Goal: Task Accomplishment & Management: Complete application form

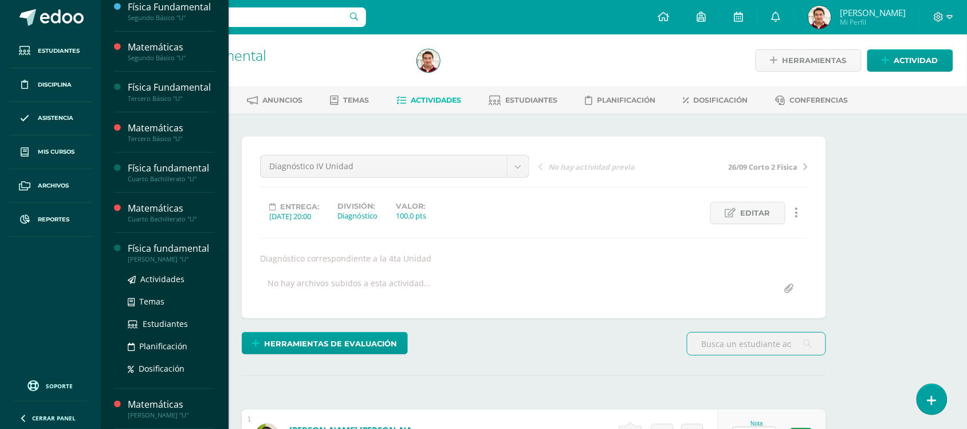
scroll to position [129, 0]
click at [170, 319] on span "Actividades" at bounding box center [162, 318] width 44 height 11
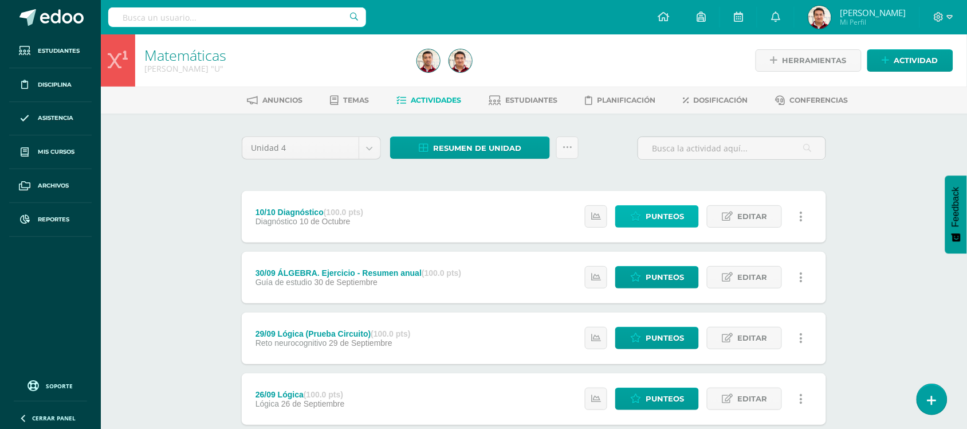
click at [650, 219] on span "Punteos" at bounding box center [665, 216] width 38 height 21
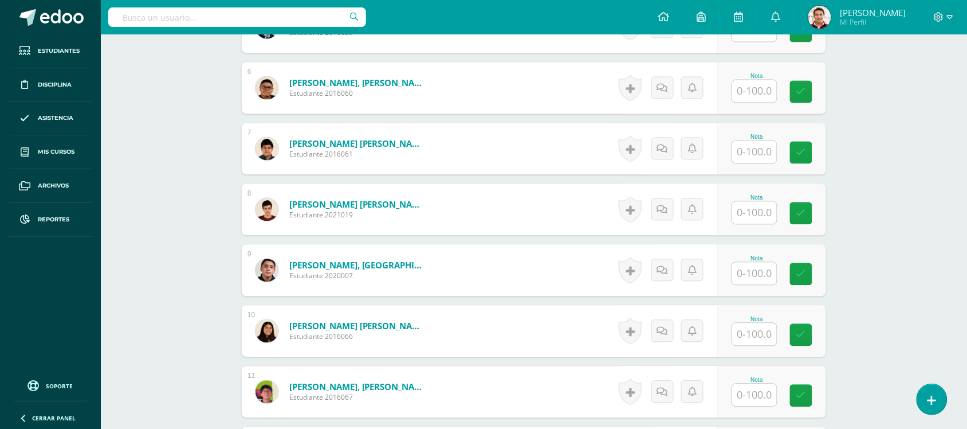
scroll to position [640, 0]
click at [749, 272] on input "text" at bounding box center [762, 273] width 46 height 23
type input "57"
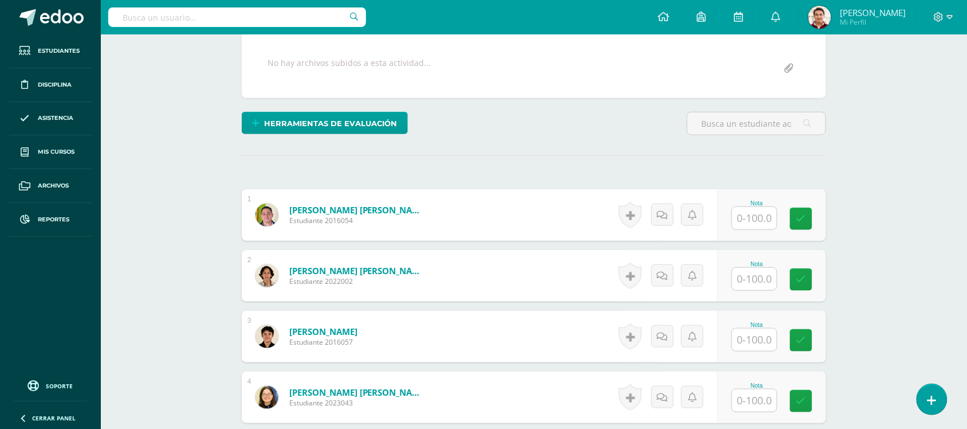
scroll to position [0, 0]
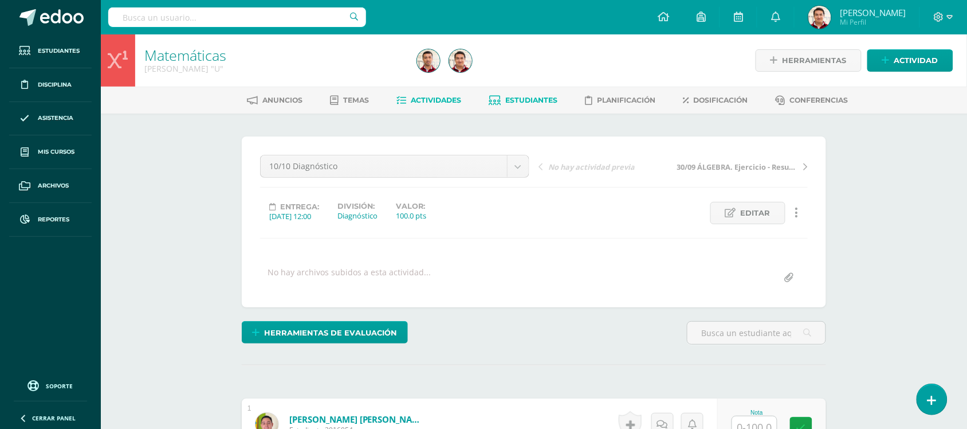
click at [528, 96] on span "Estudiantes" at bounding box center [532, 100] width 52 height 9
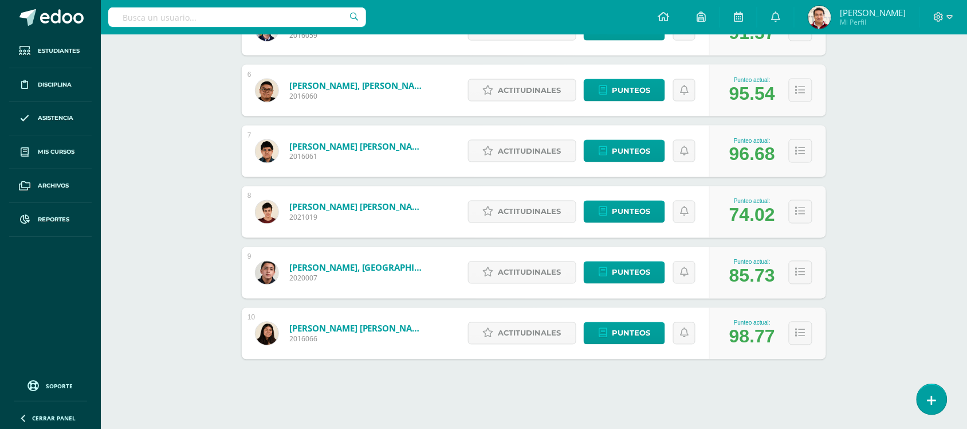
scroll to position [489, 0]
drag, startPoint x: 866, startPoint y: 264, endPoint x: 637, endPoint y: 302, distance: 232.4
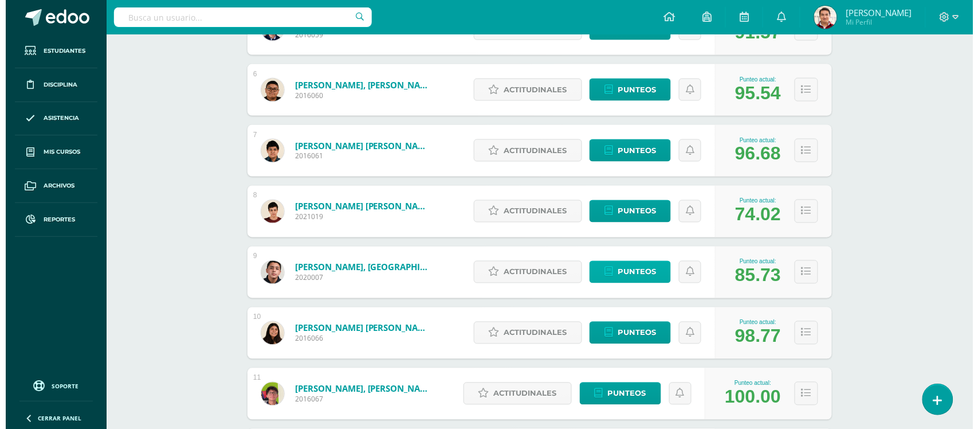
scroll to position [457, 0]
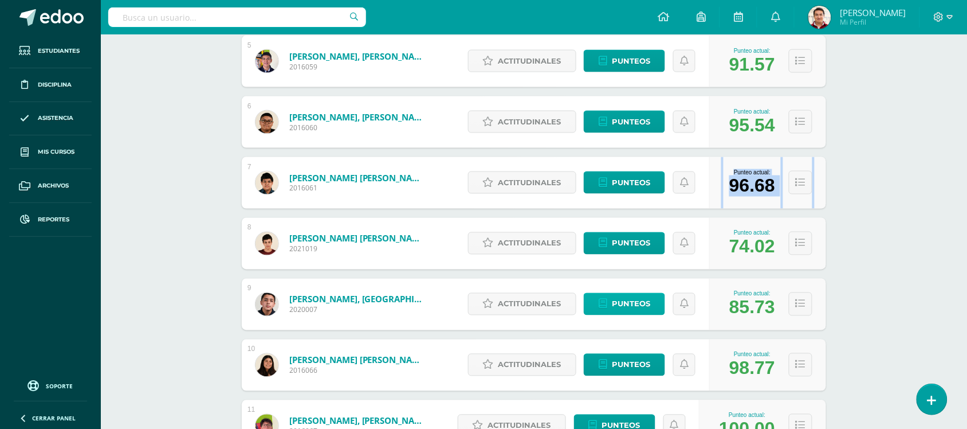
click at [637, 302] on div "1 Aldana Quiroz, Carlos Fernando 2016054 Punteo actual: 99.36 Actitudinales Pun…" at bounding box center [534, 304] width 584 height 1023
click at [634, 303] on span "Punteos" at bounding box center [631, 303] width 38 height 21
click at [547, 305] on span "Actitudinales" at bounding box center [529, 303] width 63 height 21
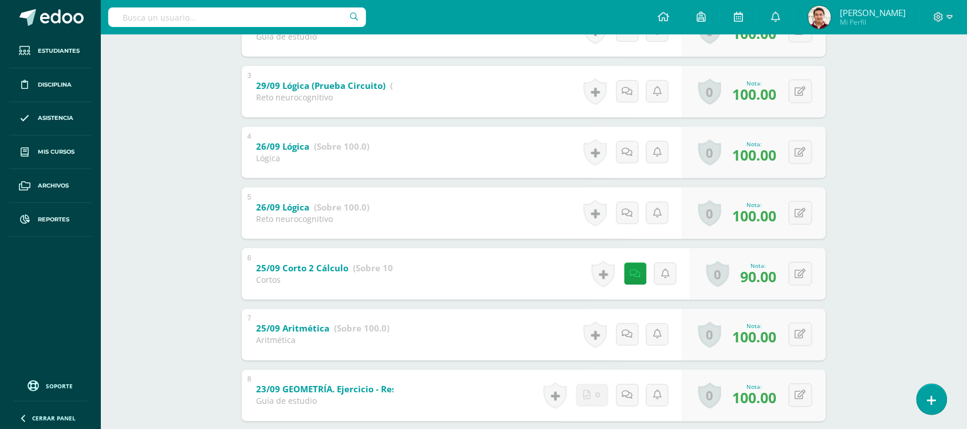
scroll to position [342, 0]
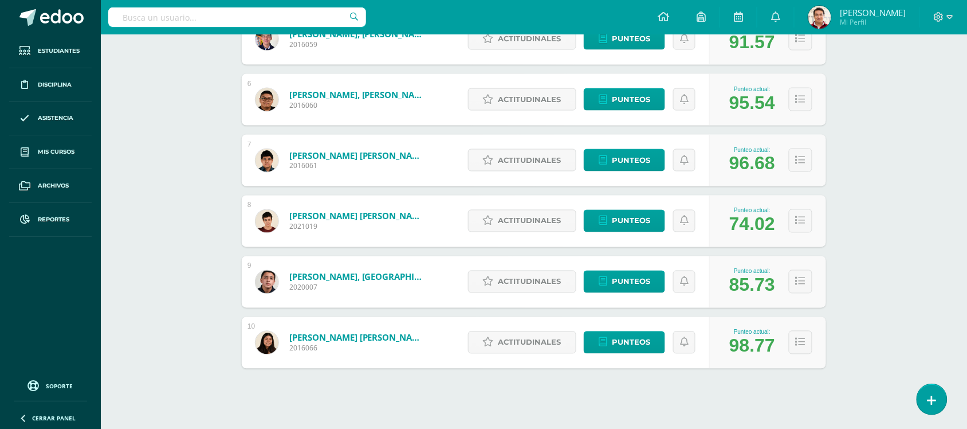
scroll to position [480, 0]
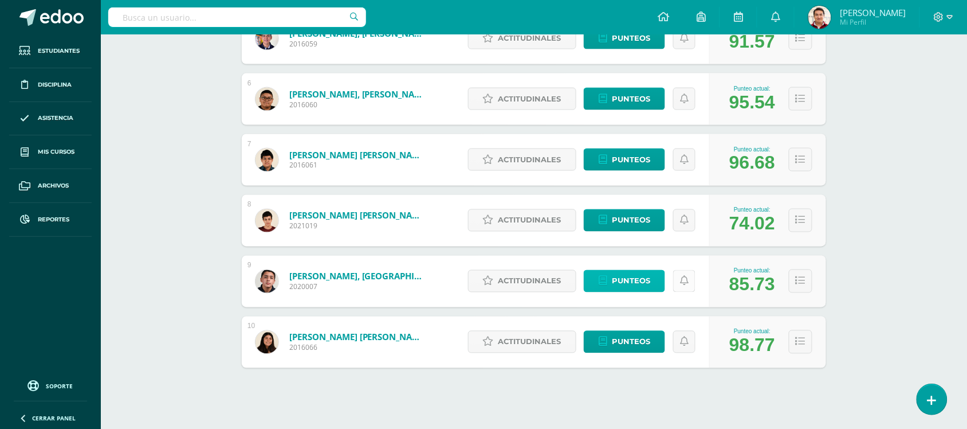
click at [628, 284] on span "Punteos" at bounding box center [631, 280] width 38 height 21
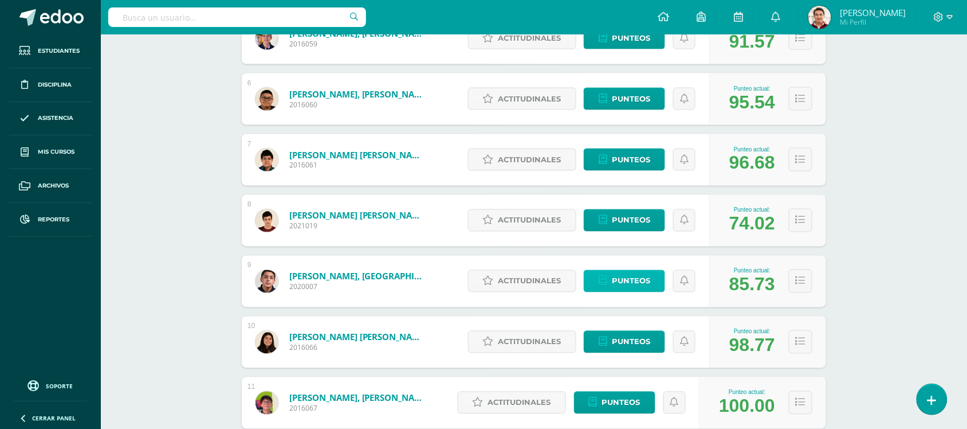
click at [628, 279] on span "Punteos" at bounding box center [631, 280] width 38 height 21
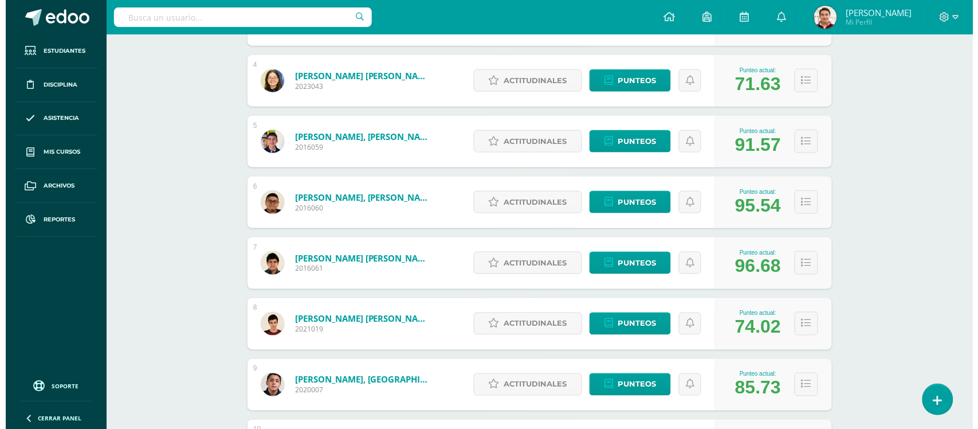
scroll to position [377, 0]
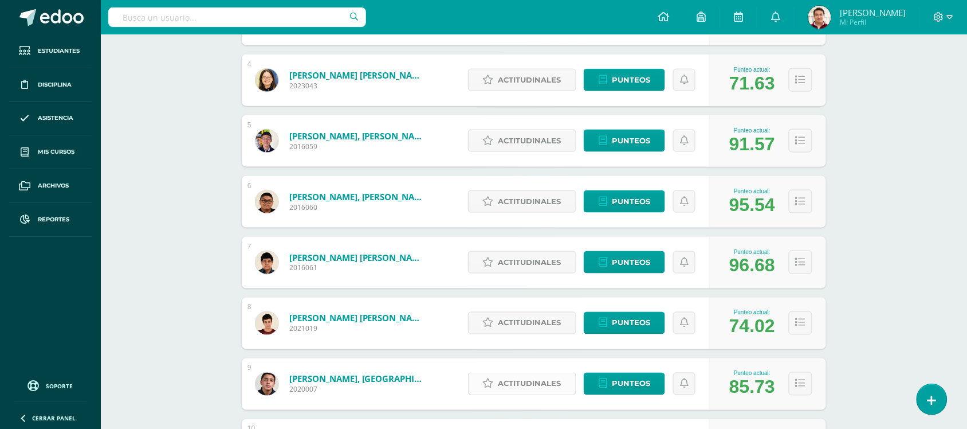
click at [543, 379] on span "Actitudinales" at bounding box center [529, 383] width 63 height 21
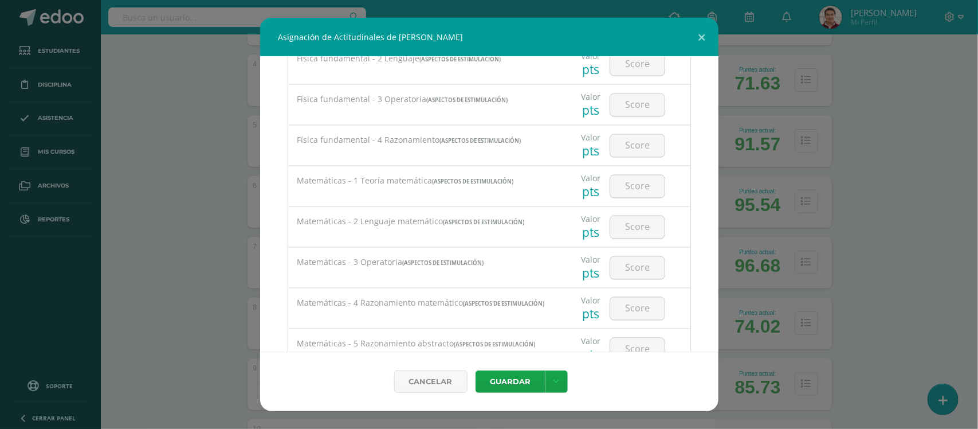
scroll to position [1003, 0]
click at [623, 186] on input "number" at bounding box center [637, 189] width 54 height 22
type input "53"
click at [476, 370] on button "Guardar" at bounding box center [511, 381] width 70 height 22
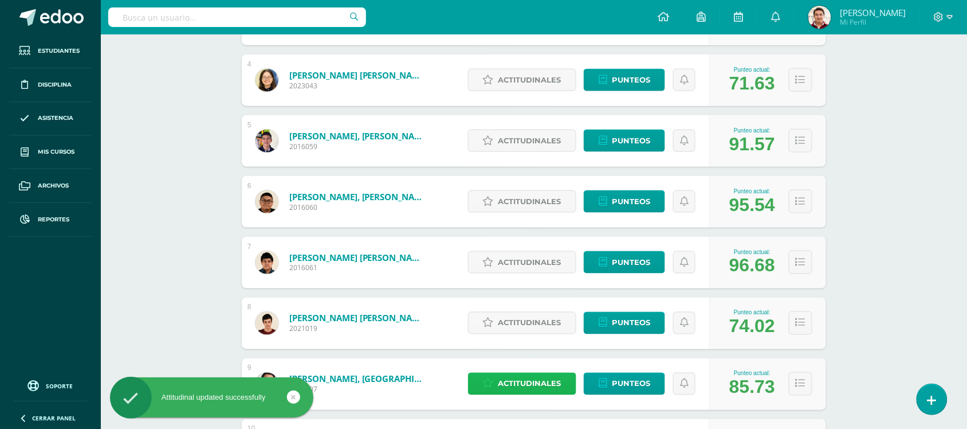
click at [540, 377] on span "Actitudinales" at bounding box center [529, 383] width 63 height 21
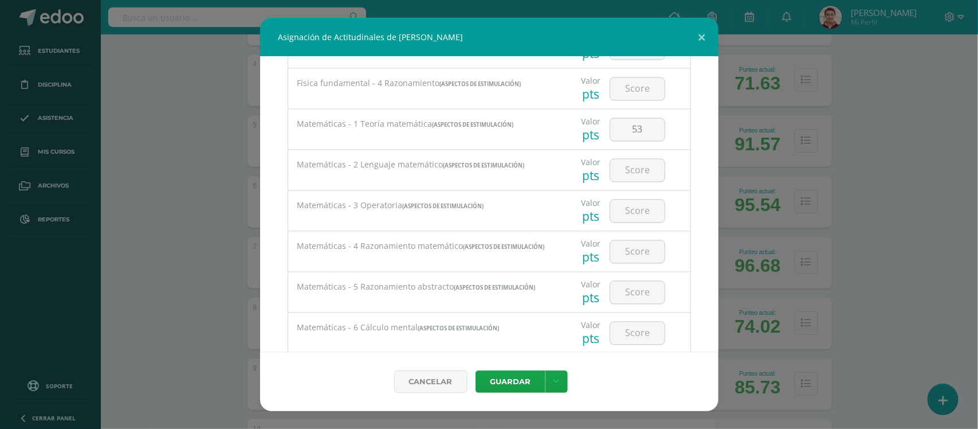
scroll to position [1063, 0]
click at [629, 179] on input "number" at bounding box center [637, 170] width 54 height 22
type input "40"
type input "66"
type input "58"
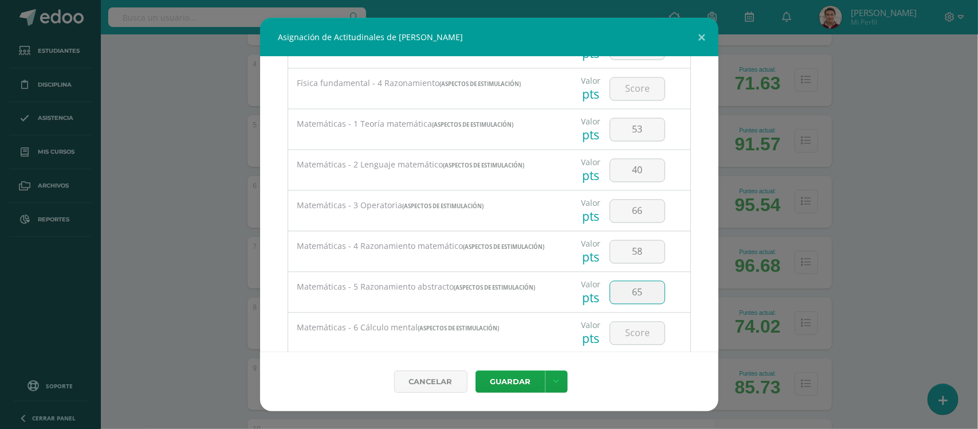
type input "65"
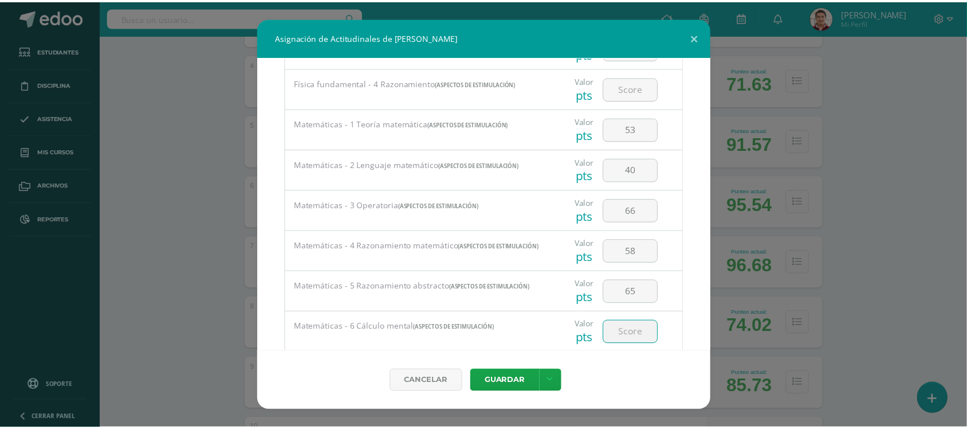
scroll to position [1067, 0]
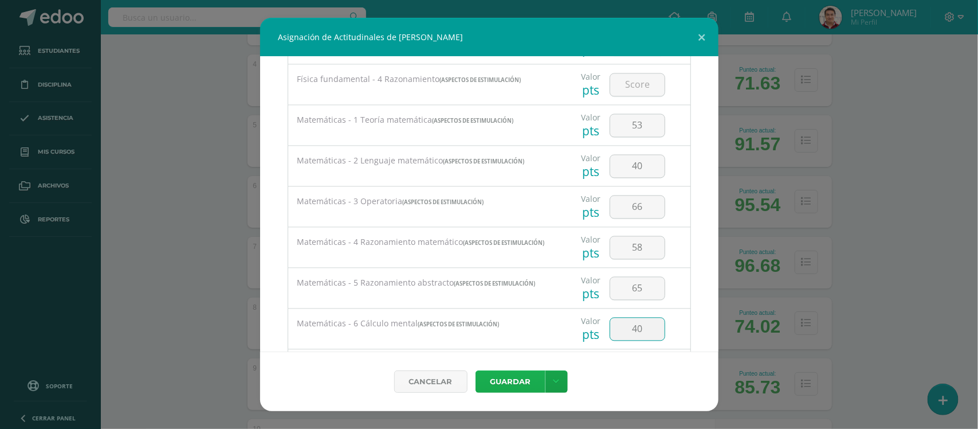
type input "40"
click at [519, 387] on button "Guardar" at bounding box center [511, 381] width 70 height 22
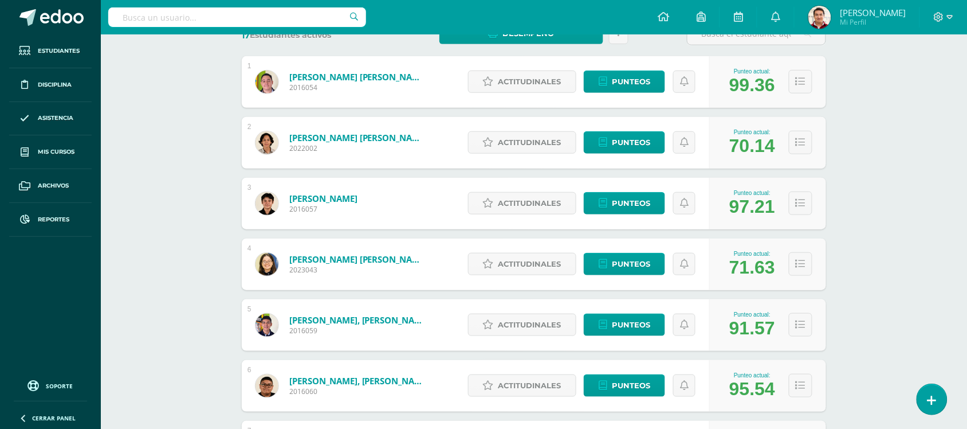
scroll to position [0, 0]
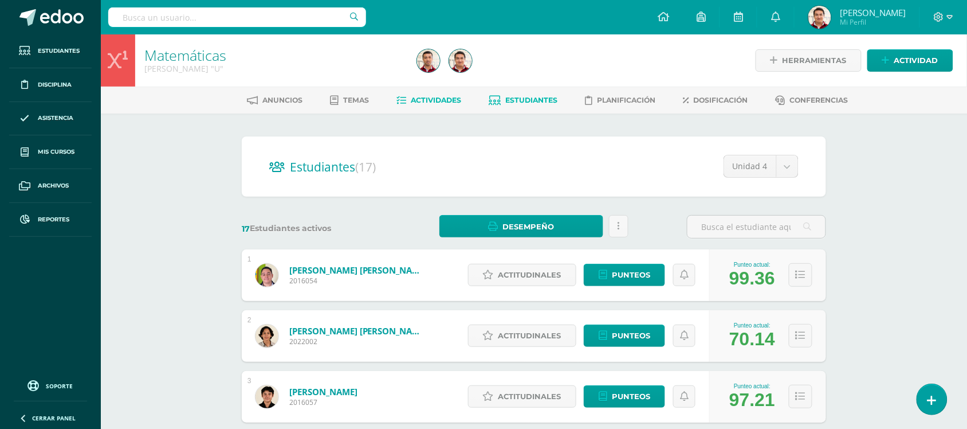
click at [411, 96] on span "Actividades" at bounding box center [436, 100] width 50 height 9
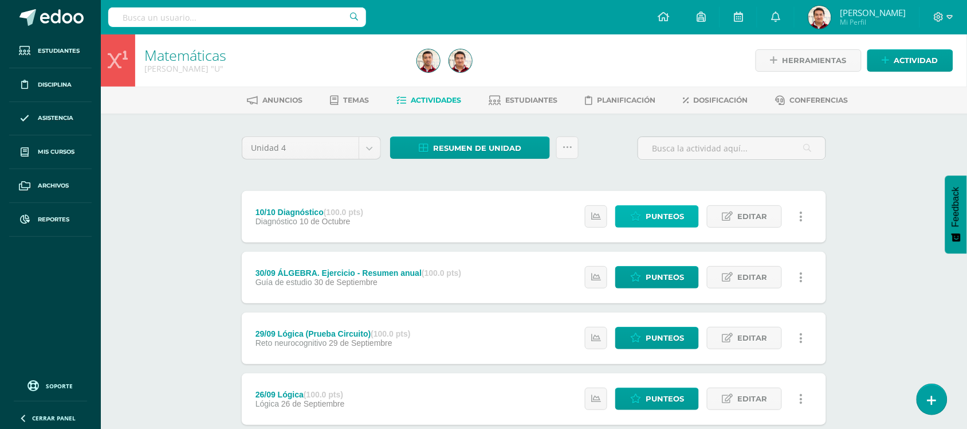
click at [669, 217] on span "Punteos" at bounding box center [665, 216] width 38 height 21
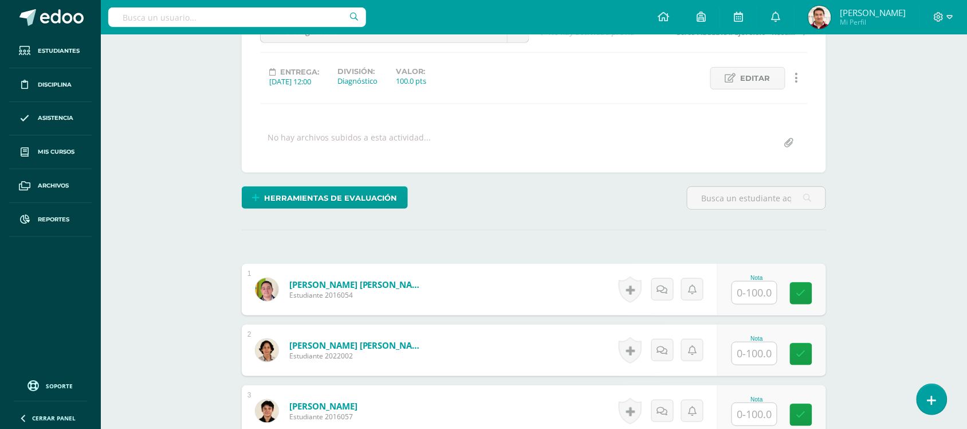
scroll to position [136, 0]
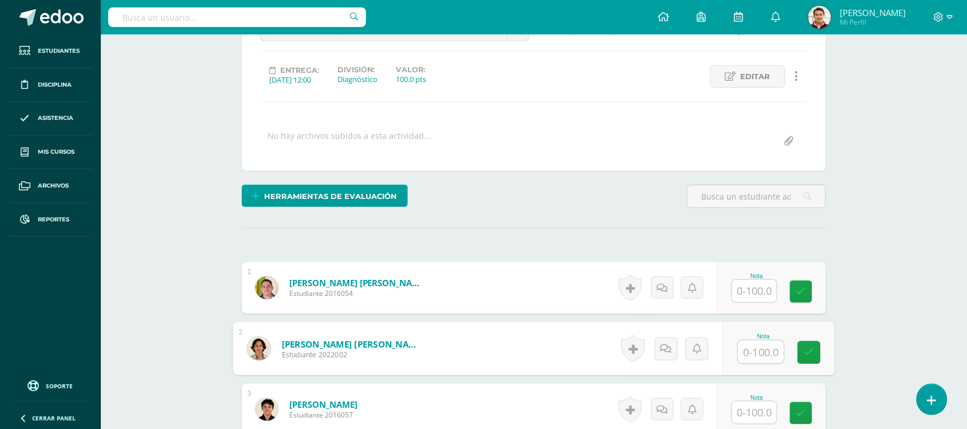
click at [759, 350] on input "text" at bounding box center [762, 351] width 46 height 23
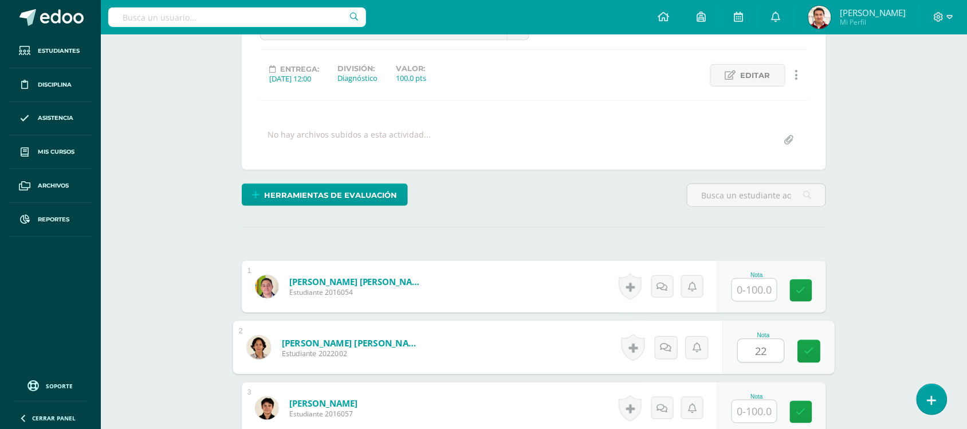
type input "22"
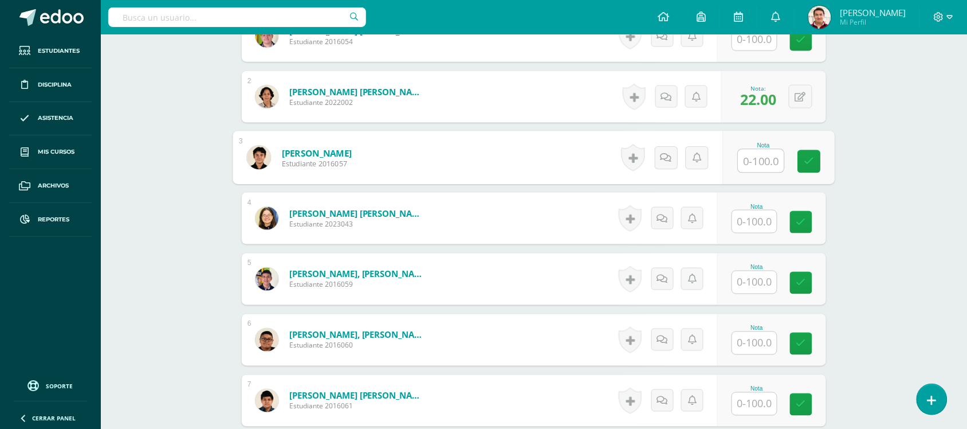
scroll to position [384, 0]
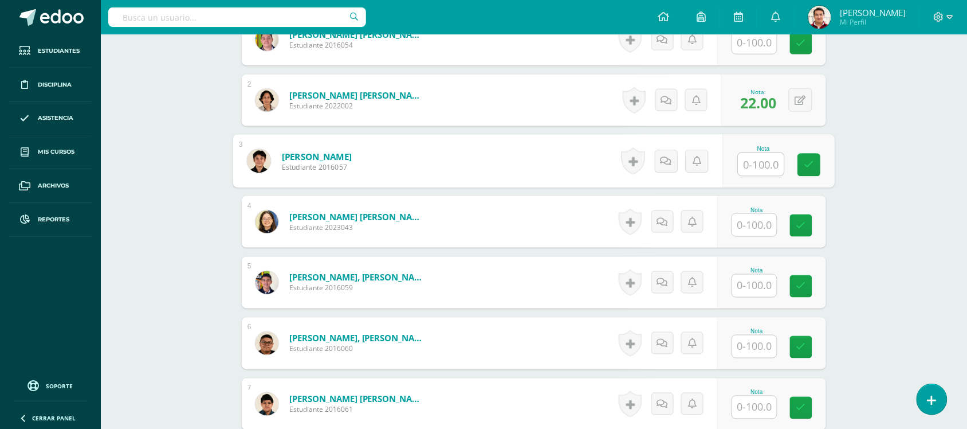
click at [753, 290] on input "text" at bounding box center [754, 285] width 45 height 22
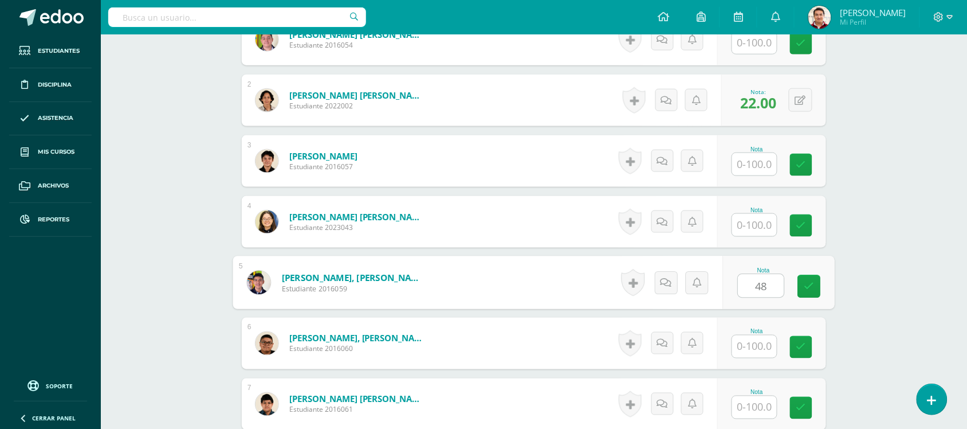
type input "48"
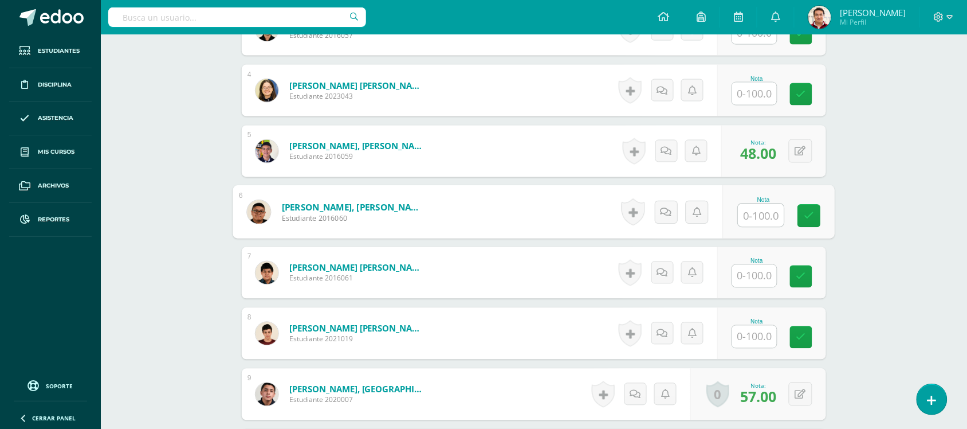
scroll to position [517, 0]
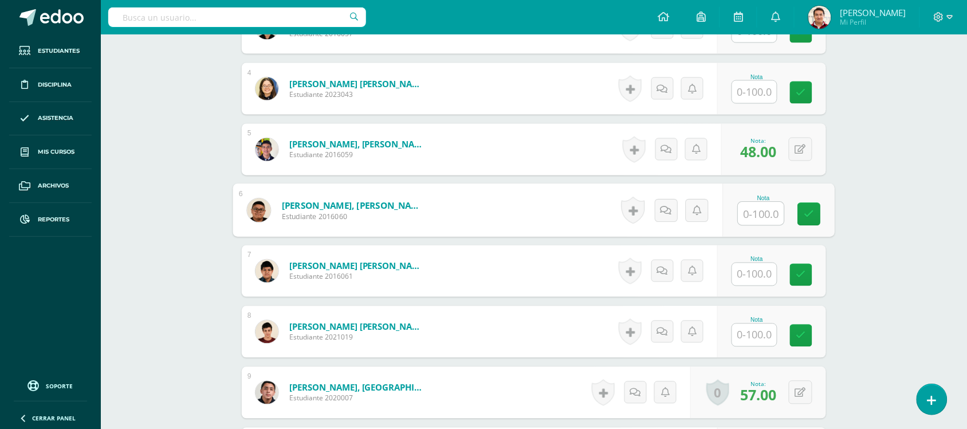
click at [757, 341] on input "text" at bounding box center [754, 335] width 45 height 22
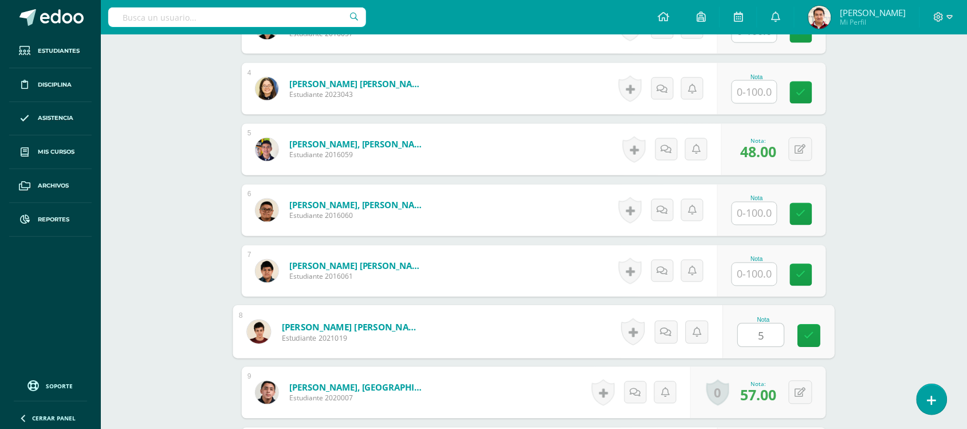
type input "56"
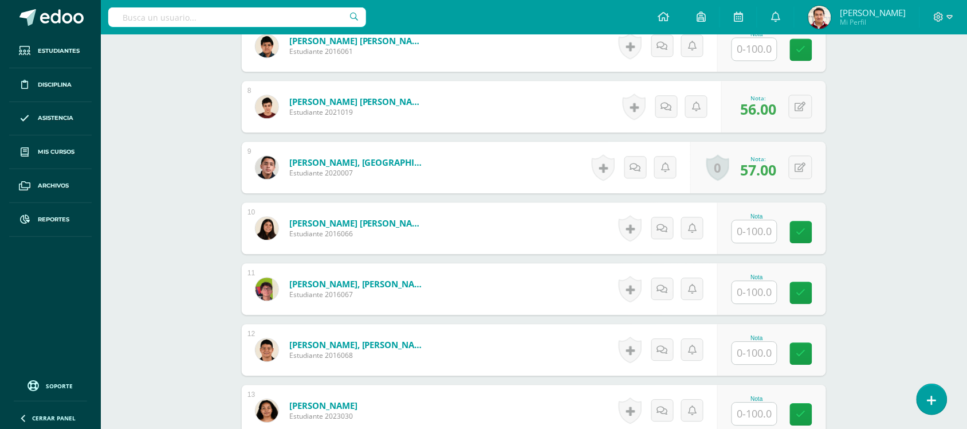
scroll to position [812, 0]
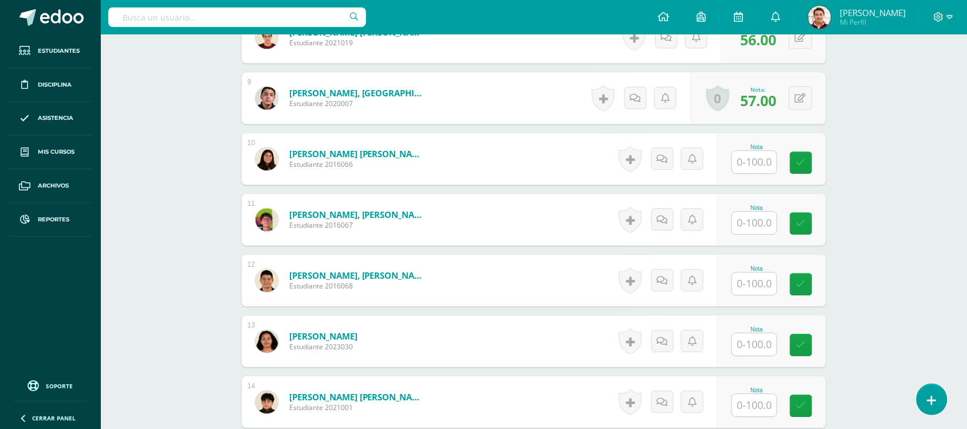
click at [752, 281] on input "text" at bounding box center [754, 283] width 45 height 22
type input "68"
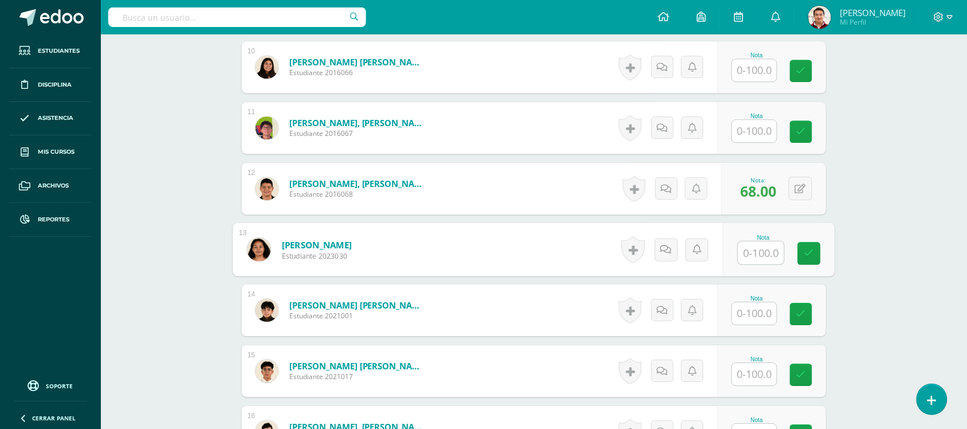
scroll to position [903, 0]
click at [752, 322] on input "text" at bounding box center [754, 314] width 45 height 22
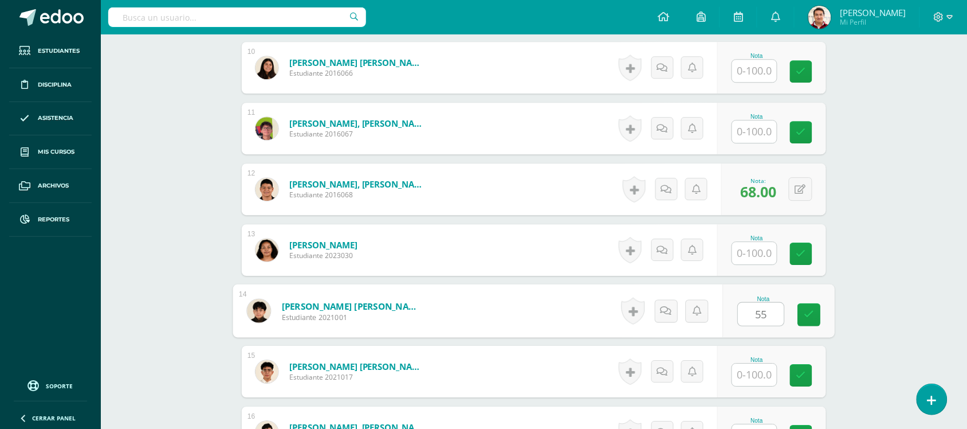
type input "55"
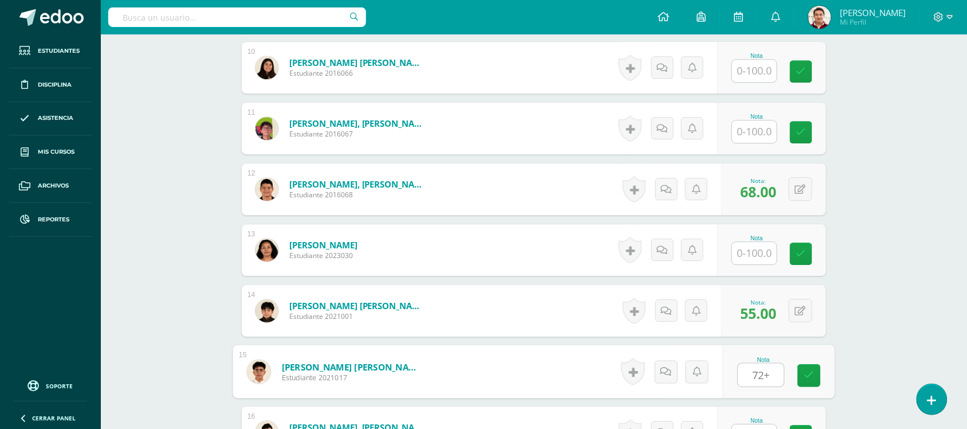
type input "72+"
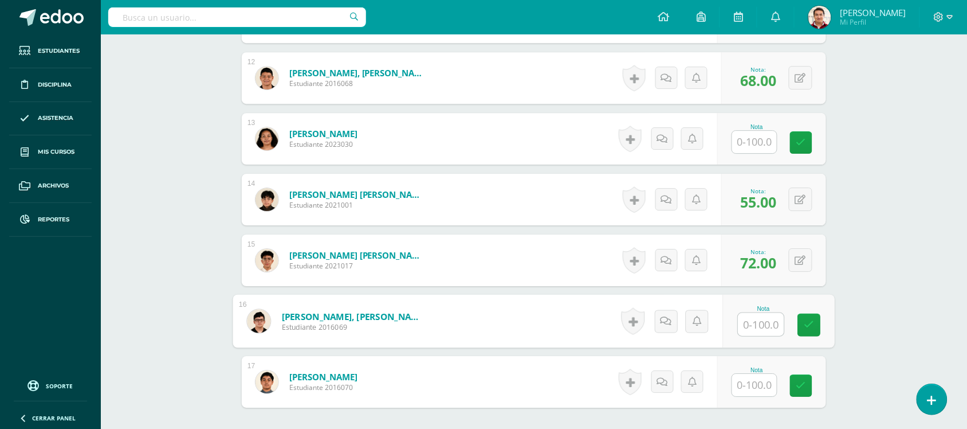
scroll to position [1035, 0]
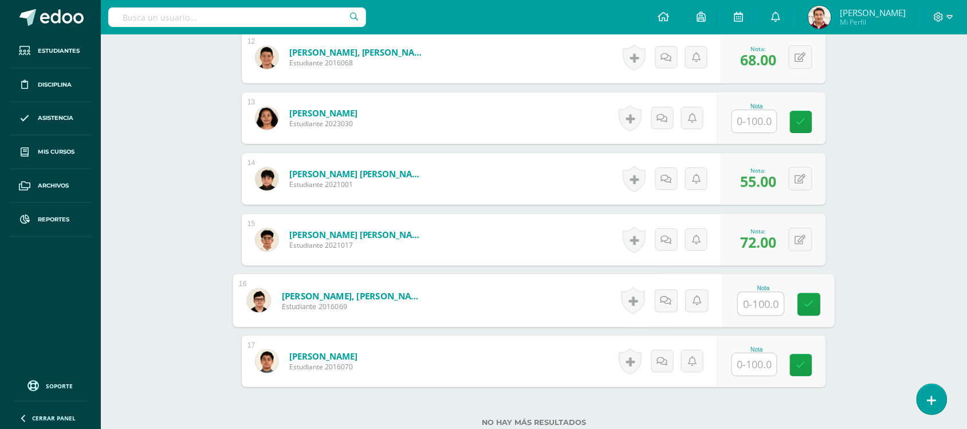
click at [759, 364] on input "text" at bounding box center [754, 364] width 45 height 22
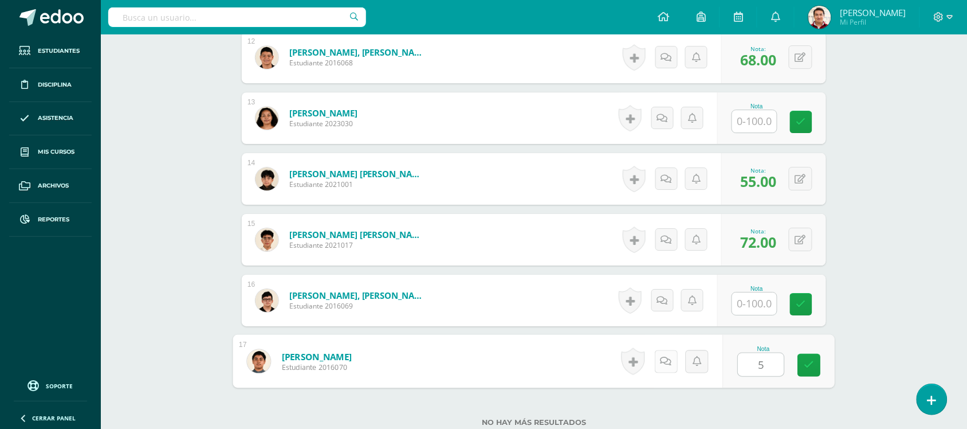
type input "53"
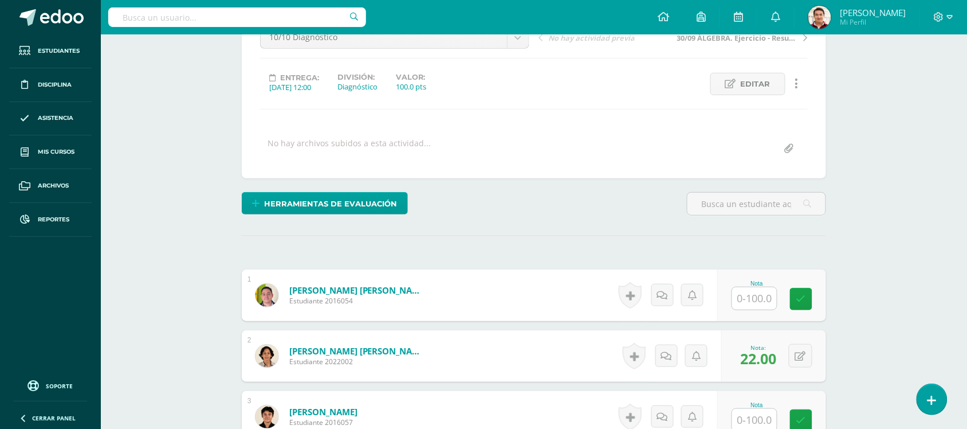
scroll to position [0, 0]
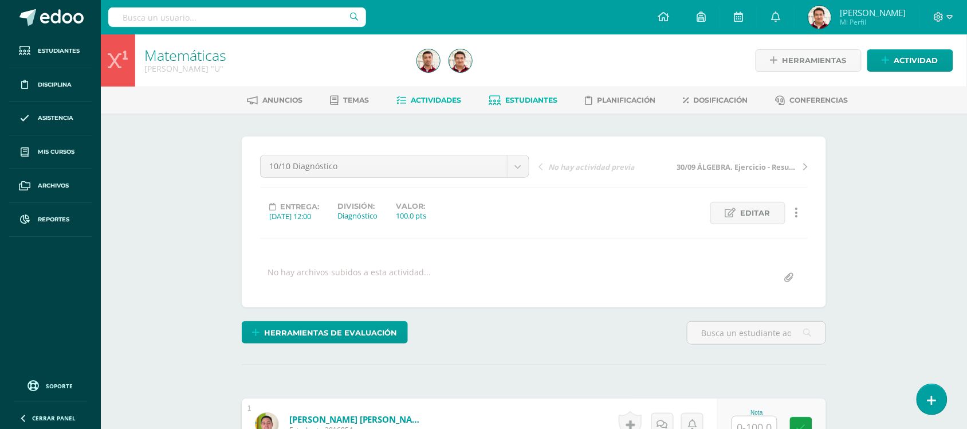
click at [530, 96] on span "Estudiantes" at bounding box center [532, 100] width 52 height 9
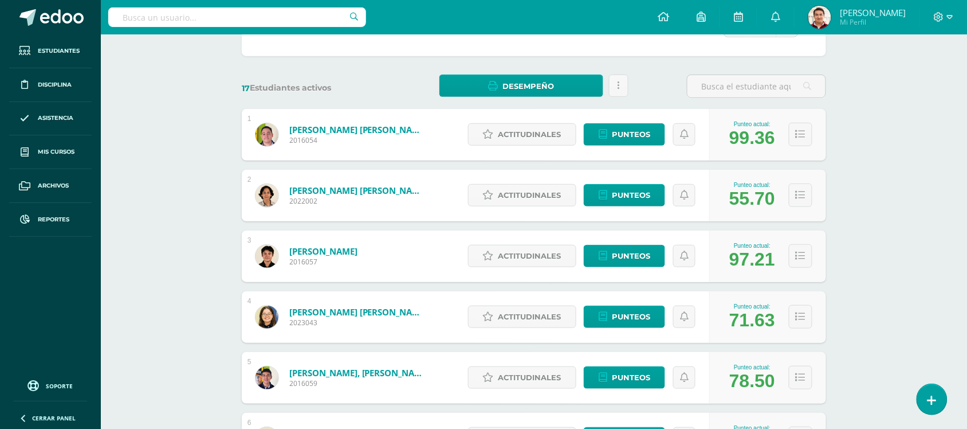
scroll to position [141, 0]
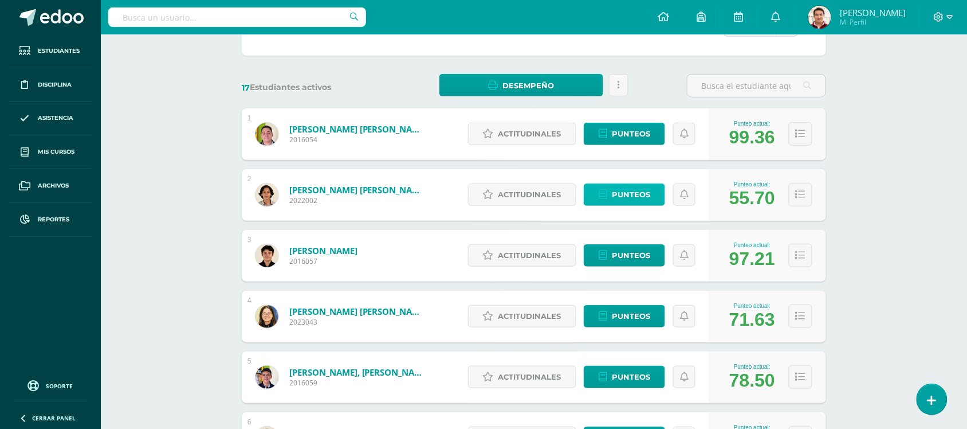
click at [631, 196] on span "Punteos" at bounding box center [631, 194] width 38 height 21
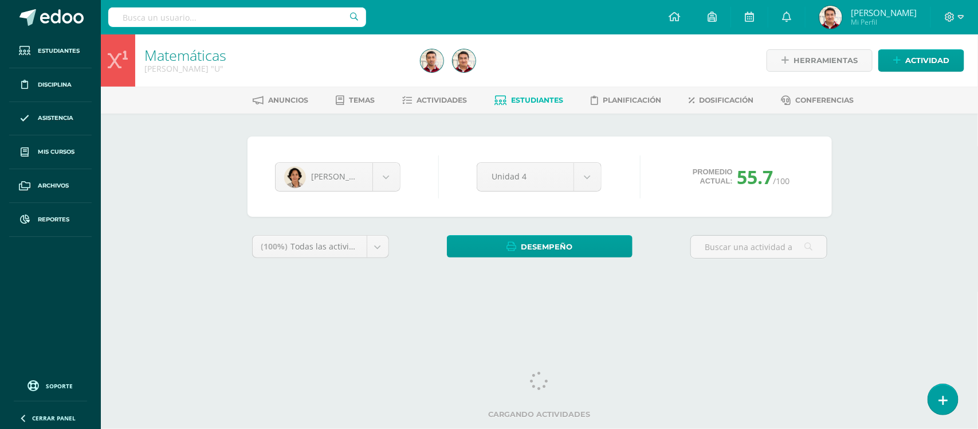
click at [534, 97] on span "Estudiantes" at bounding box center [537, 100] width 52 height 9
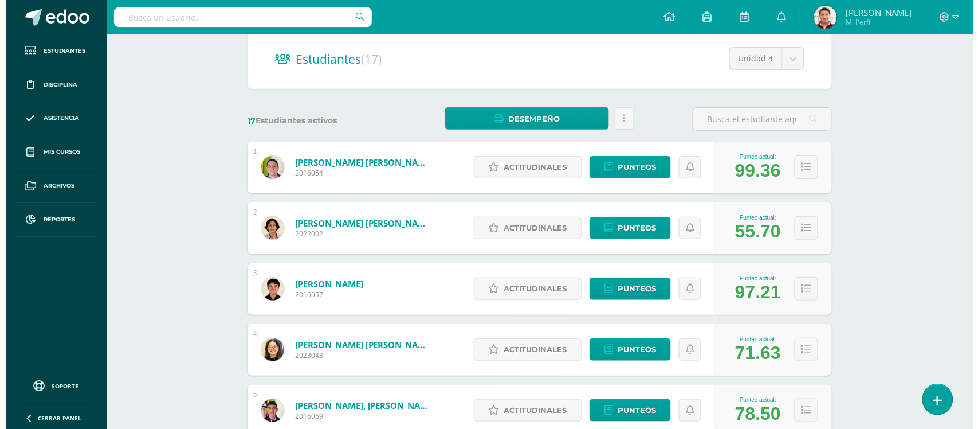
scroll to position [109, 0]
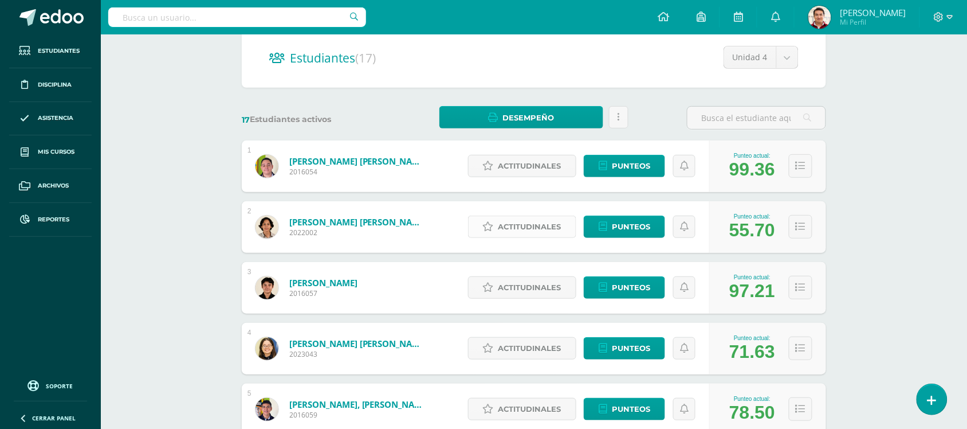
click at [523, 230] on span "Actitudinales" at bounding box center [529, 226] width 63 height 21
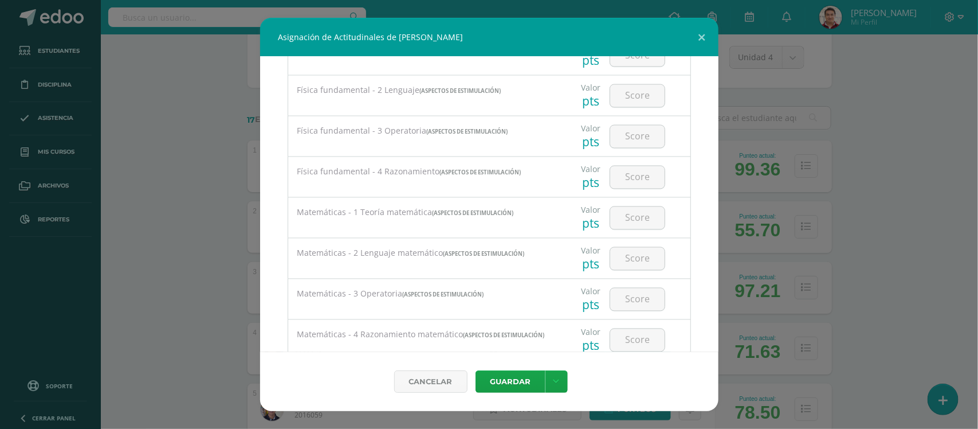
scroll to position [972, 0]
click at [638, 228] on input "number" at bounding box center [637, 220] width 54 height 22
type input "39"
type input "49"
type input "19"
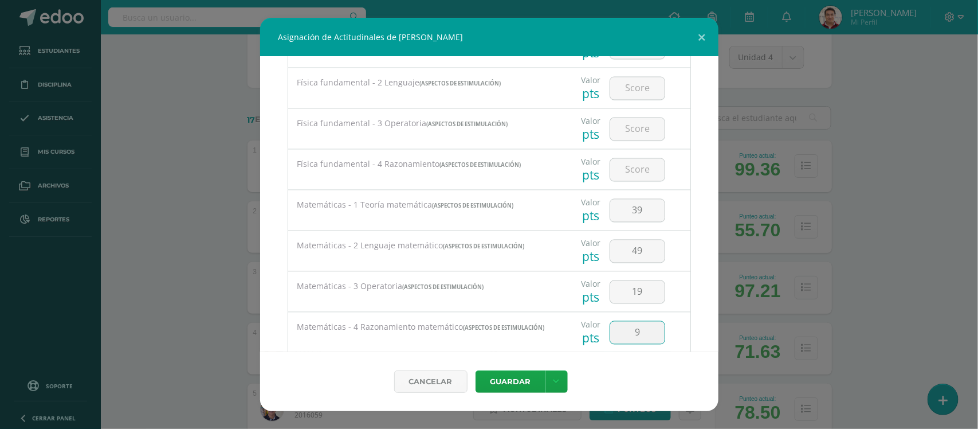
type input "9"
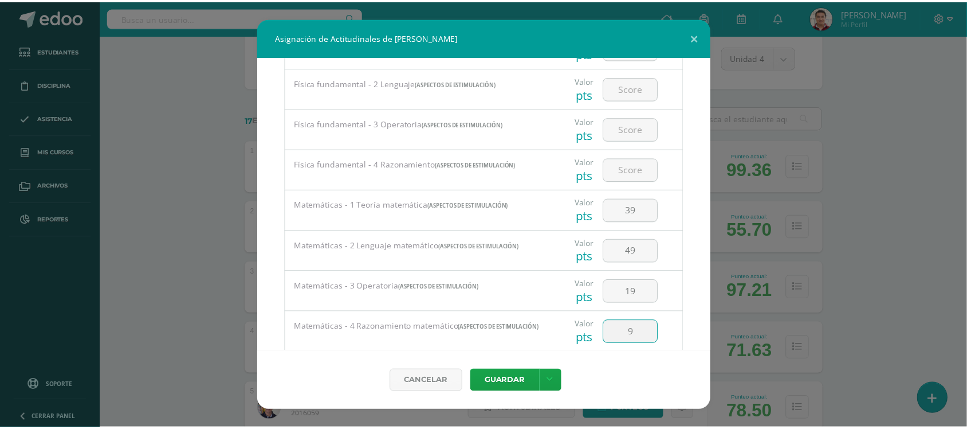
scroll to position [1162, 0]
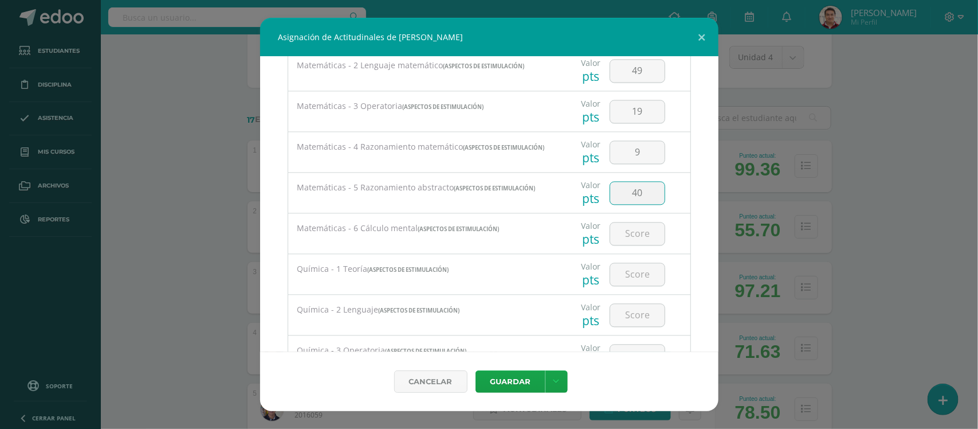
drag, startPoint x: 638, startPoint y: 210, endPoint x: 554, endPoint y: 207, distance: 83.7
click at [561, 207] on div "Valor pts 40" at bounding box center [623, 192] width 125 height 40
type input "9"
click at [634, 245] on input "number" at bounding box center [637, 233] width 54 height 22
type input "40"
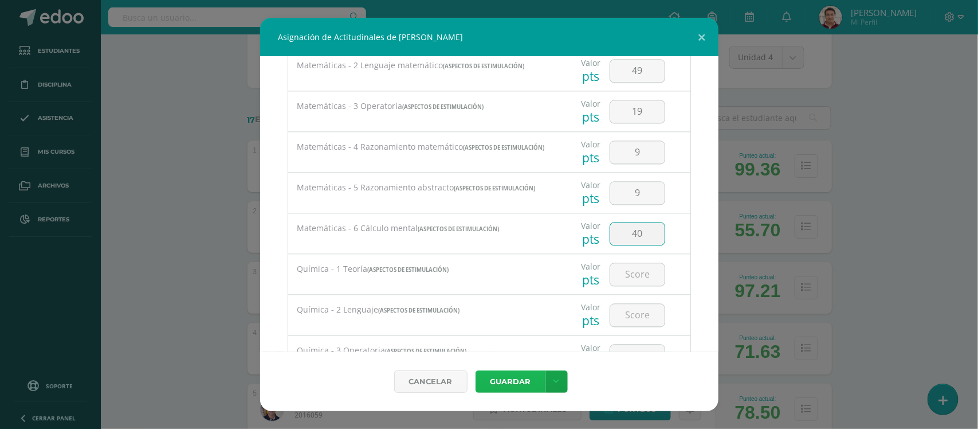
click at [505, 385] on button "Guardar" at bounding box center [511, 381] width 70 height 22
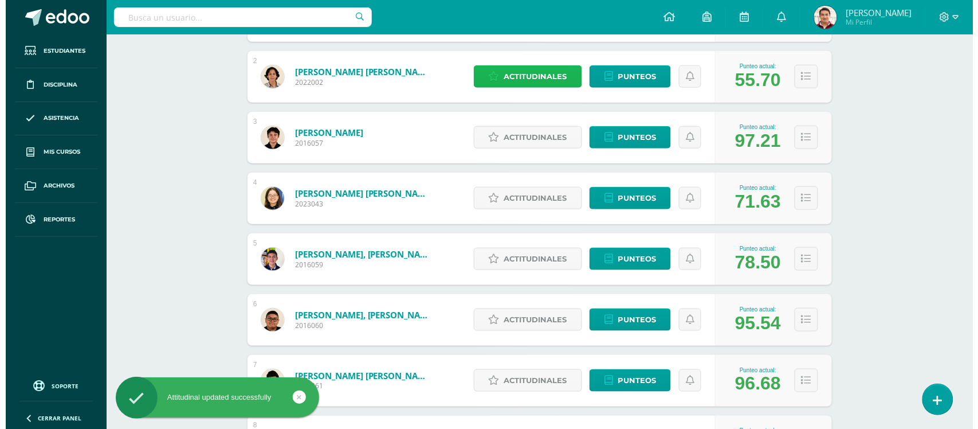
scroll to position [276, 0]
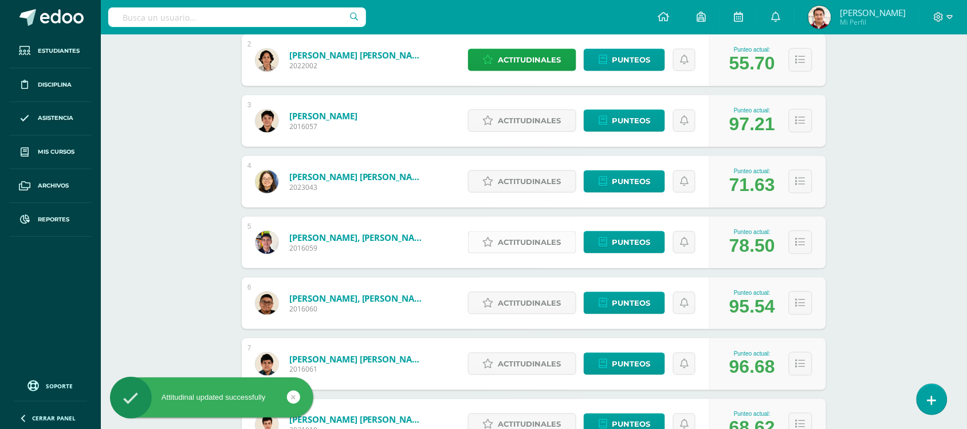
click at [509, 242] on span "Actitudinales" at bounding box center [529, 241] width 63 height 21
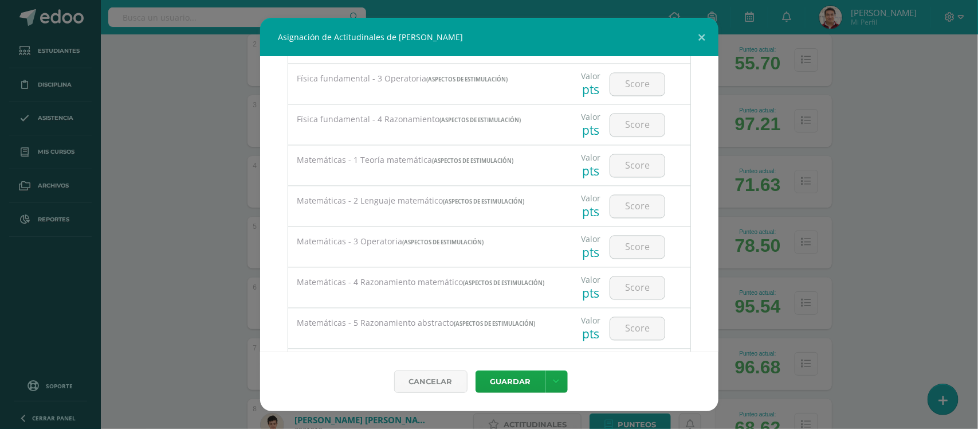
scroll to position [1027, 0]
click at [621, 176] on input "number" at bounding box center [637, 165] width 54 height 22
type input "68"
type input "59"
type input "39"
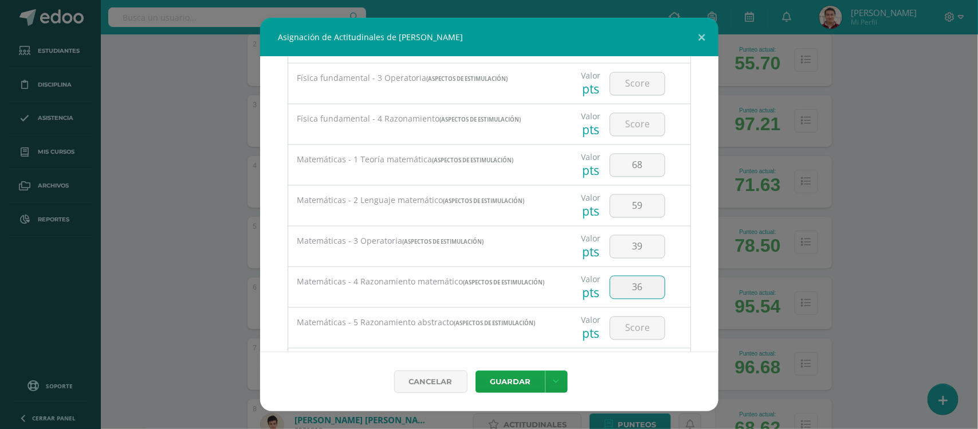
type input "36"
type input "44"
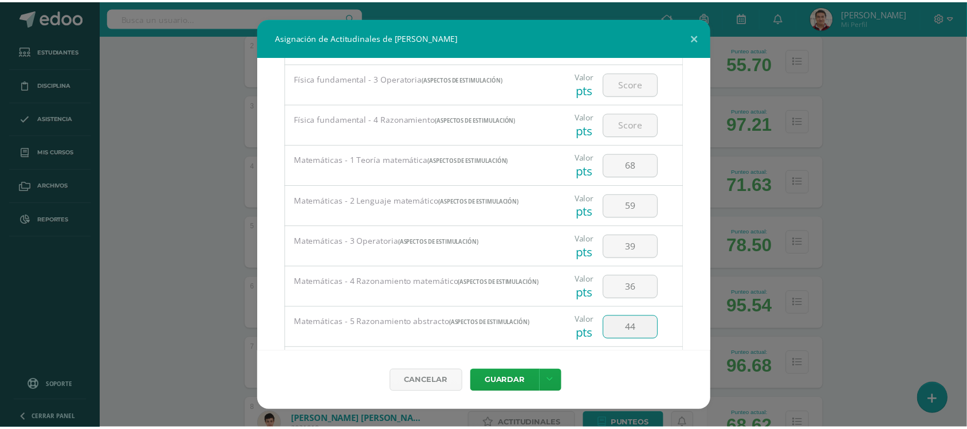
scroll to position [1203, 0]
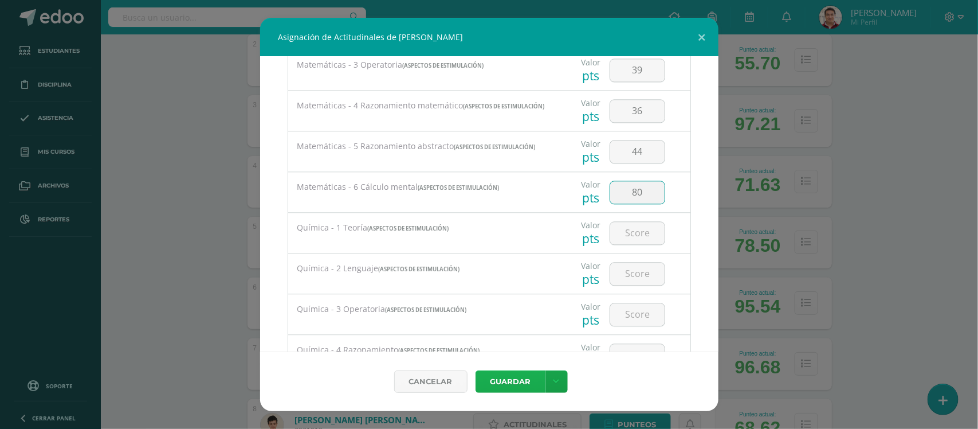
type input "80"
click at [523, 374] on button "Guardar" at bounding box center [511, 381] width 70 height 22
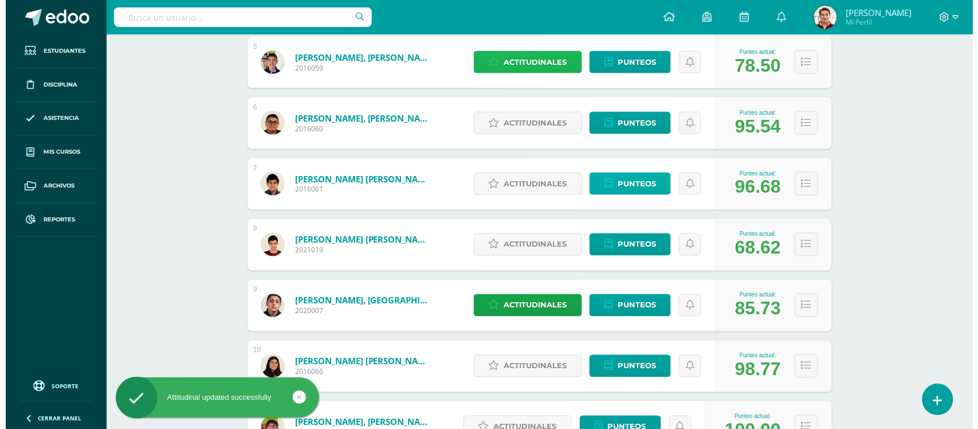
scroll to position [457, 0]
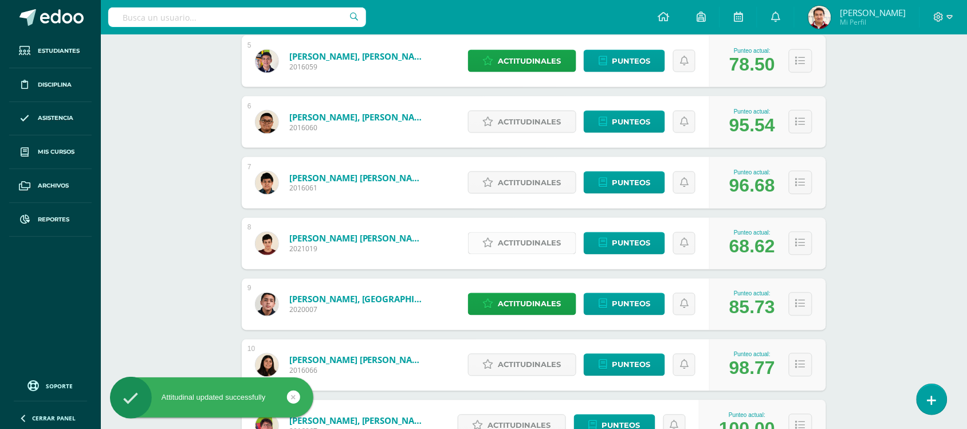
click at [540, 242] on span "Actitudinales" at bounding box center [529, 243] width 63 height 21
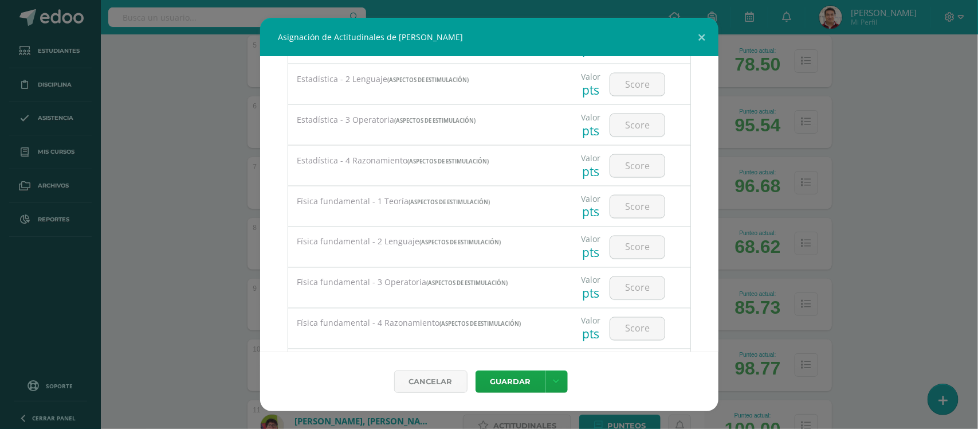
scroll to position [823, 0]
click at [660, 182] on div at bounding box center [637, 165] width 65 height 40
click at [645, 176] on input "number" at bounding box center [637, 165] width 54 height 22
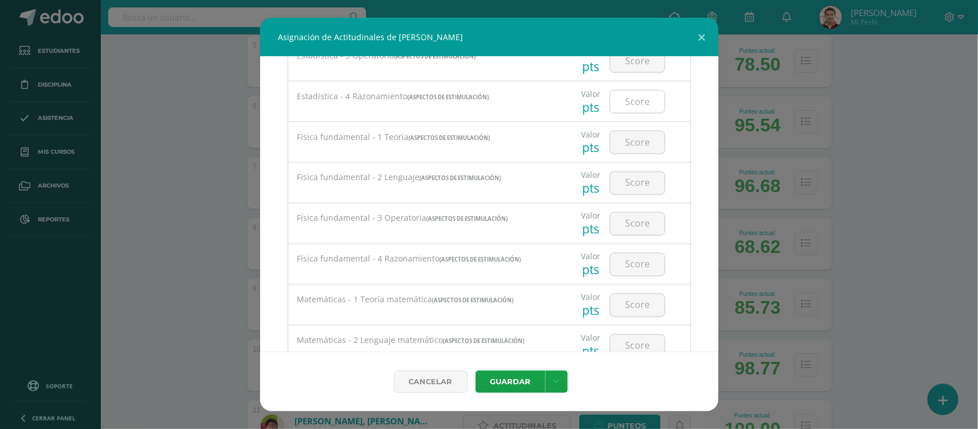
scroll to position [888, 0]
click at [631, 138] on input "number" at bounding box center [637, 141] width 54 height 22
type input "55"
type input "58"
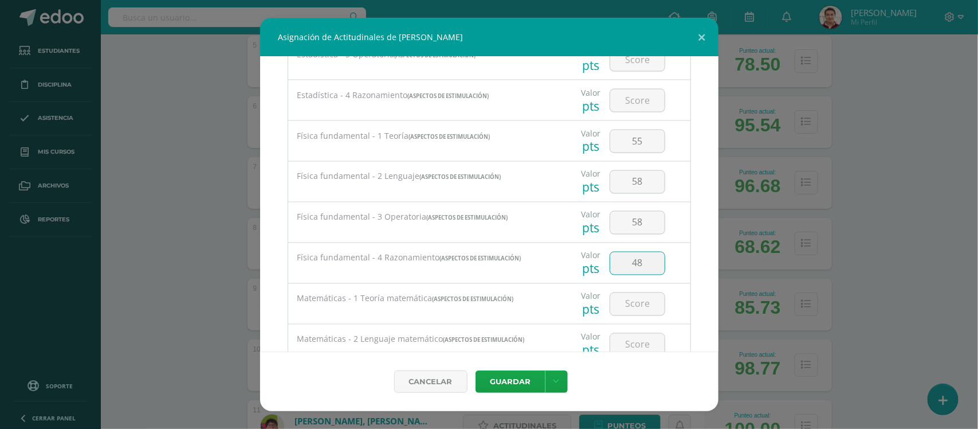
type input "48"
type input "45"
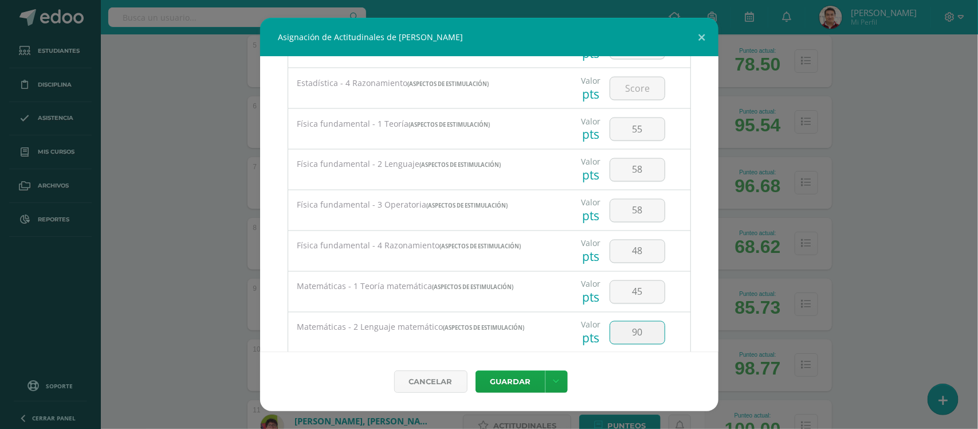
type input "90"
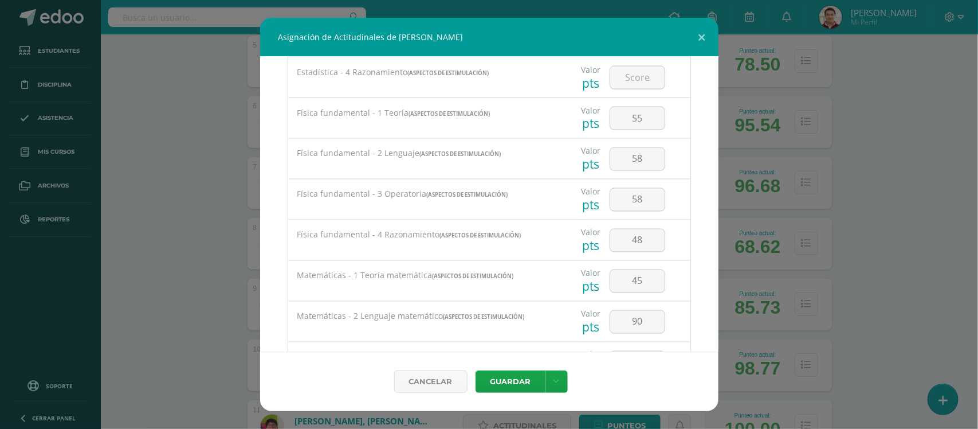
scroll to position [911, 0]
drag, startPoint x: 649, startPoint y: 295, endPoint x: 592, endPoint y: 293, distance: 56.8
click at [592, 293] on div "Valor pts 45" at bounding box center [623, 281] width 125 height 40
type input "55"
type input "58"
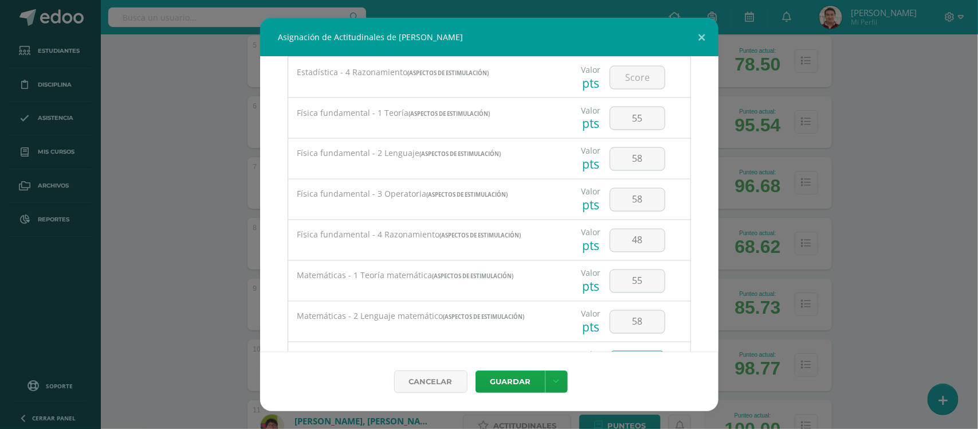
scroll to position [1077, 0]
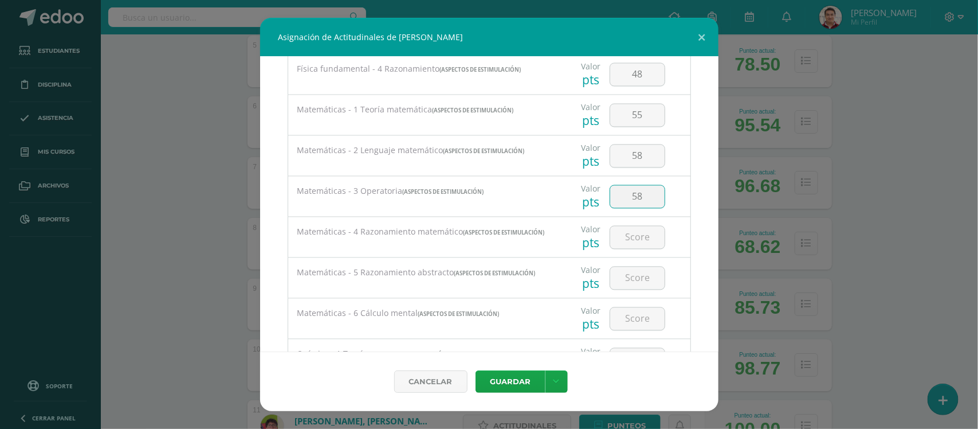
type input "58"
drag, startPoint x: 616, startPoint y: 153, endPoint x: 692, endPoint y: 207, distance: 93.6
click at [692, 207] on div "Todas las Categorias Todas las Categorias Aspectos de estimulación Actitudes Si…" at bounding box center [489, 204] width 458 height 295
drag, startPoint x: 639, startPoint y: 207, endPoint x: 512, endPoint y: 193, distance: 128.0
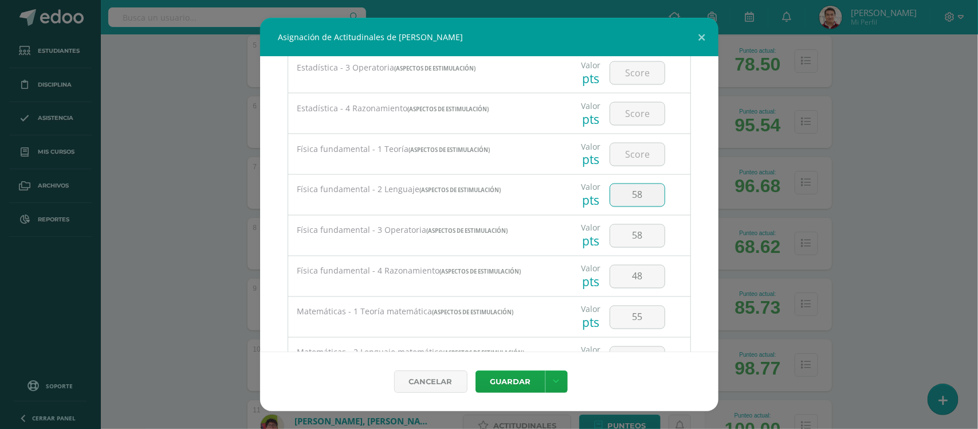
click at [512, 193] on div "Física fundamental - 2 Lenguaje (Aspectos de estimulación) Valor pts 58" at bounding box center [489, 194] width 403 height 41
drag, startPoint x: 638, startPoint y: 248, endPoint x: 519, endPoint y: 238, distance: 119.6
click at [519, 238] on div "Física fundamental - 3 Operatoria (Aspectos de estimulación) Valor pts 58" at bounding box center [489, 235] width 403 height 41
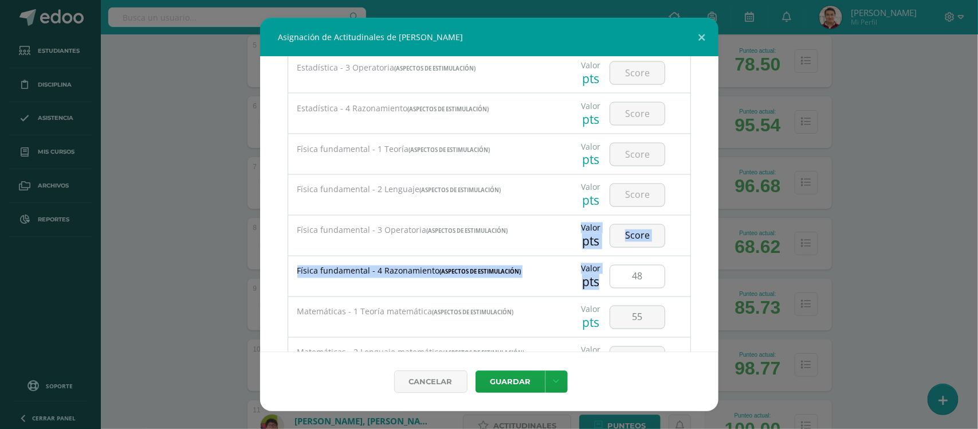
drag, startPoint x: 519, startPoint y: 238, endPoint x: 648, endPoint y: 284, distance: 137.4
click at [648, 284] on div "Biología - 1 Comprensión lectora (Aspectos de estimulación) Valor pts" at bounding box center [489, 53] width 403 height 1628
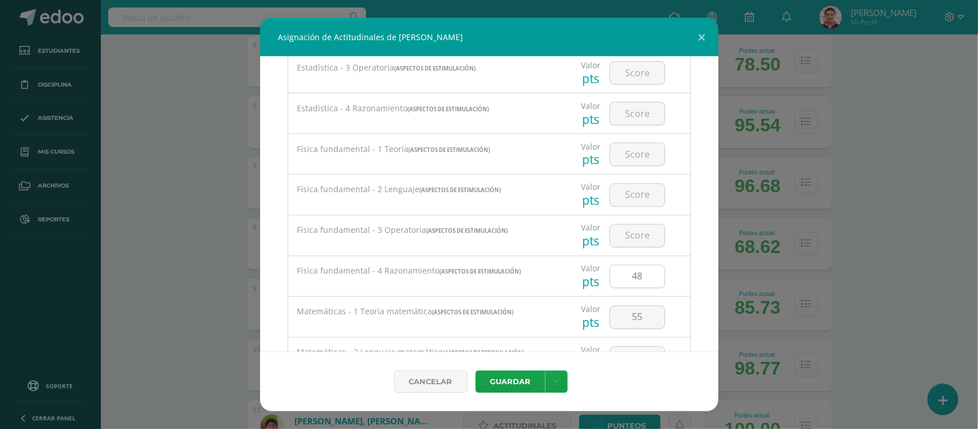
click at [648, 284] on input "48" at bounding box center [637, 276] width 54 height 22
drag, startPoint x: 646, startPoint y: 282, endPoint x: 585, endPoint y: 284, distance: 61.4
click at [585, 284] on div "Valor pts 48" at bounding box center [623, 276] width 125 height 40
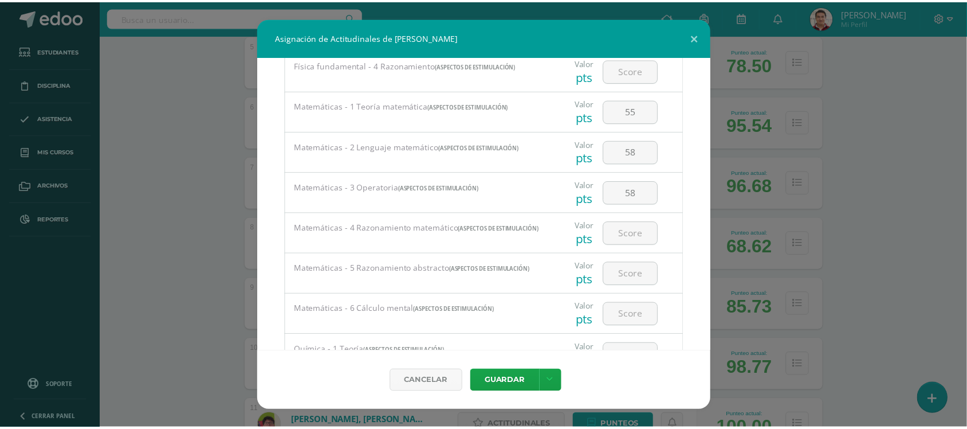
scroll to position [1084, 0]
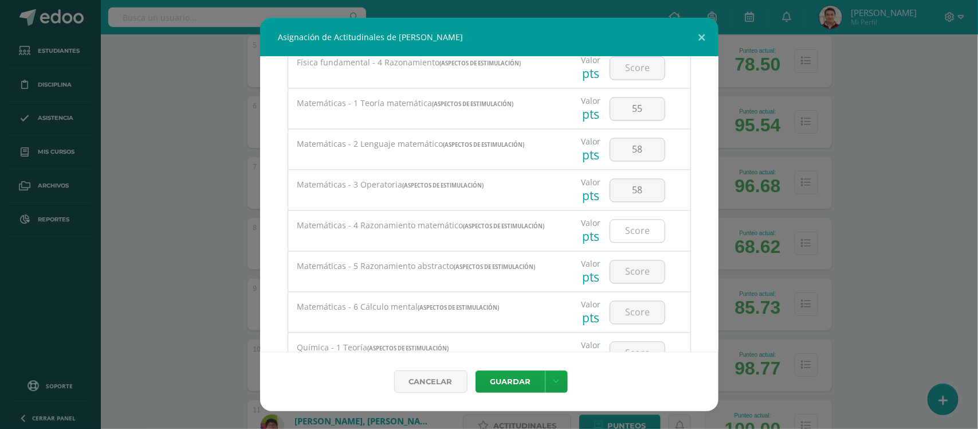
click at [629, 242] on input "number" at bounding box center [637, 230] width 54 height 22
type input "48"
type input "45"
type input "90"
click at [517, 377] on button "Guardar" at bounding box center [511, 381] width 70 height 22
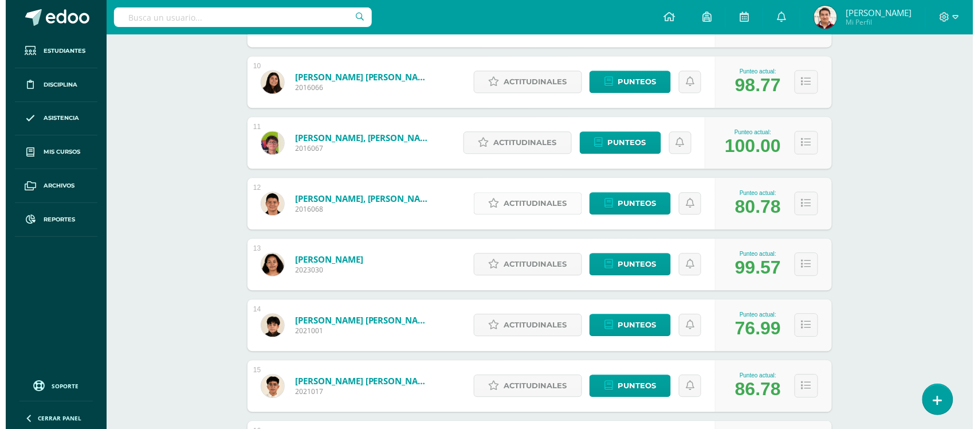
scroll to position [740, 0]
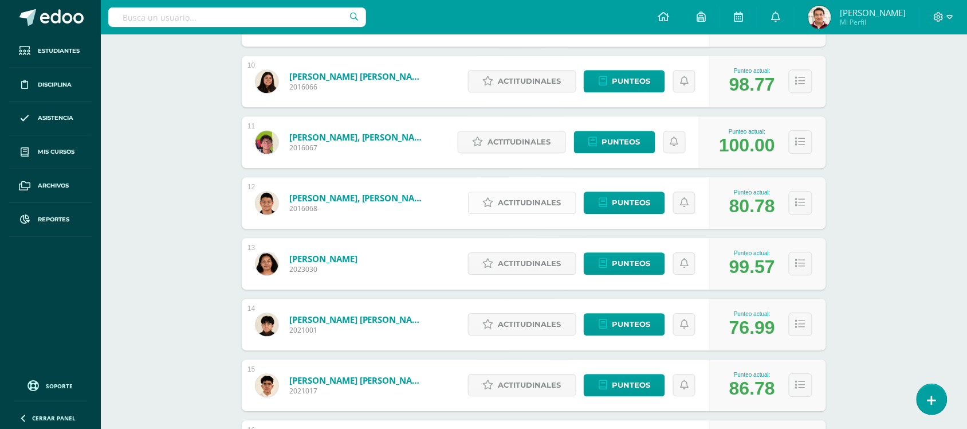
click at [533, 194] on span "Actitudinales" at bounding box center [529, 202] width 63 height 21
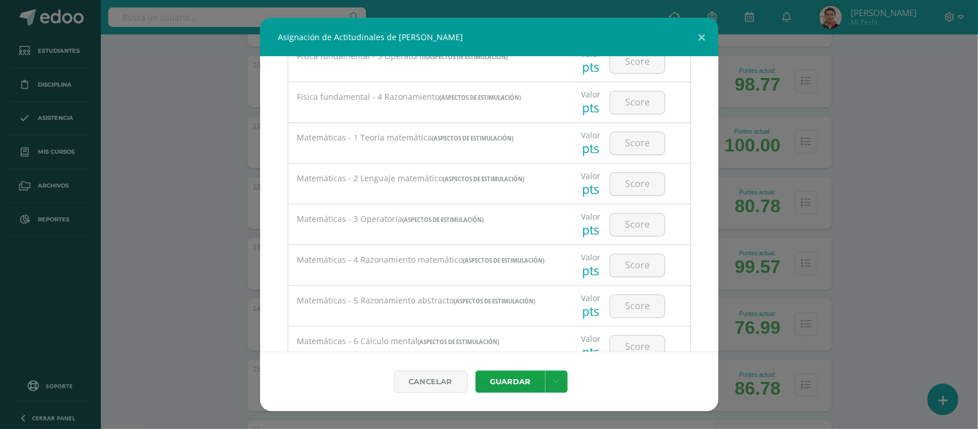
scroll to position [1049, 0]
click at [631, 148] on input "number" at bounding box center [637, 143] width 54 height 22
type input "75"
type input "78"
type input "74"
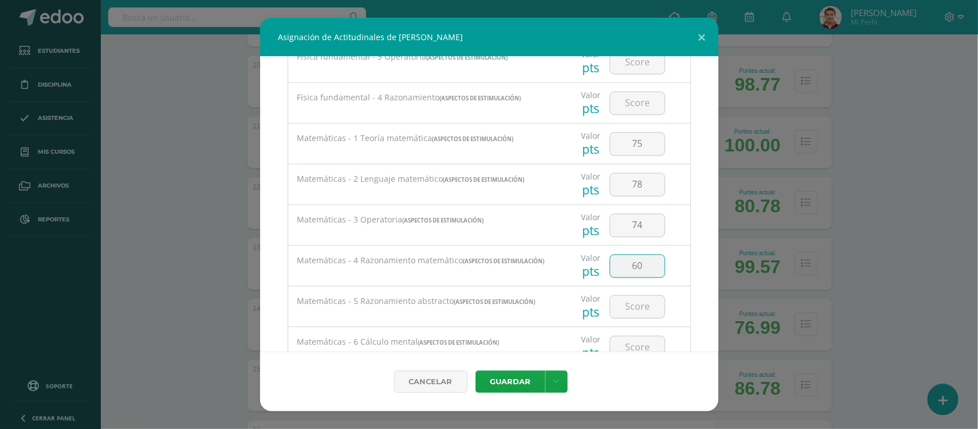
type input "60"
type input "68"
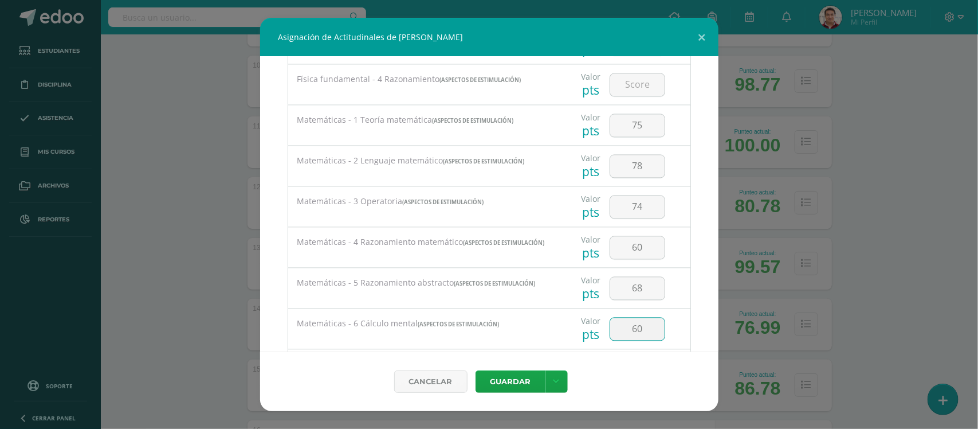
type input "60"
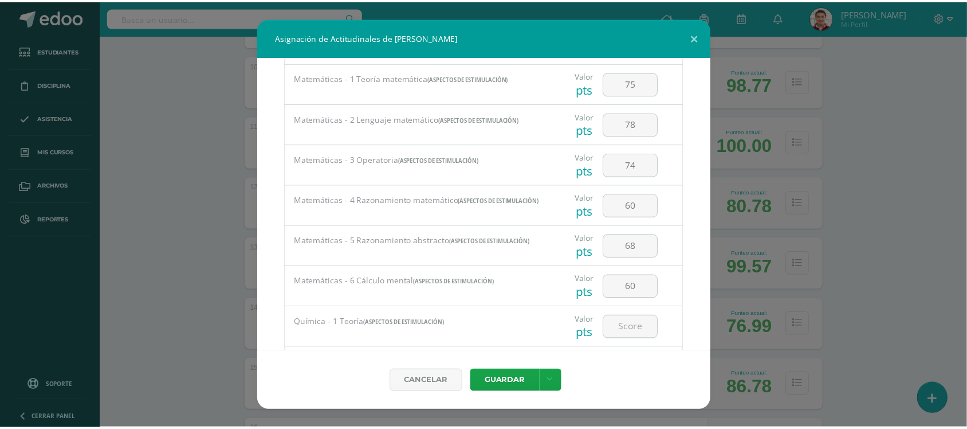
scroll to position [1109, 0]
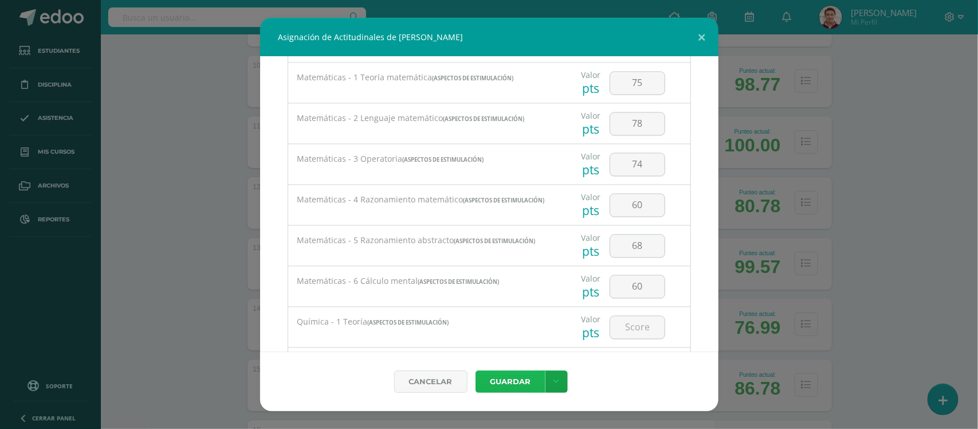
click at [513, 387] on button "Guardar" at bounding box center [511, 381] width 70 height 22
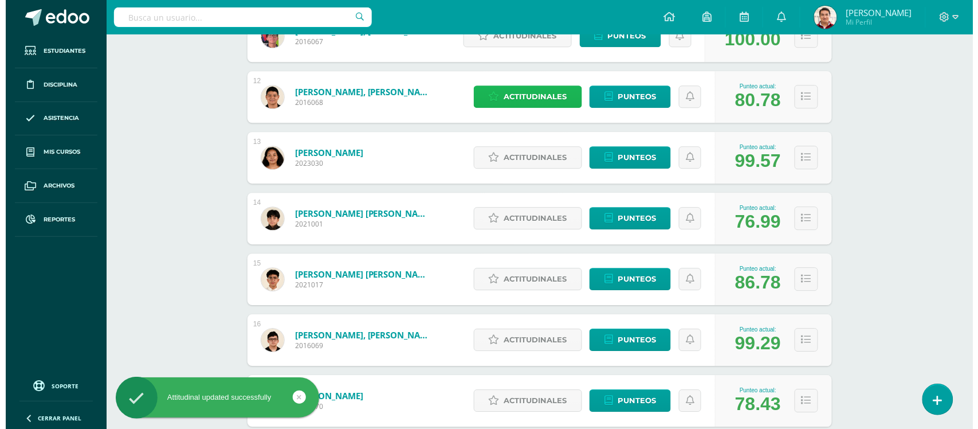
scroll to position [848, 0]
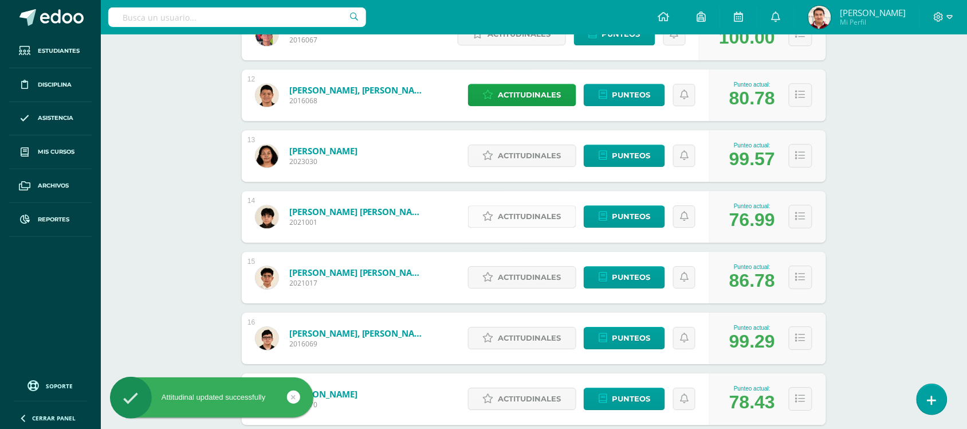
click at [534, 215] on span "Actitudinales" at bounding box center [529, 216] width 63 height 21
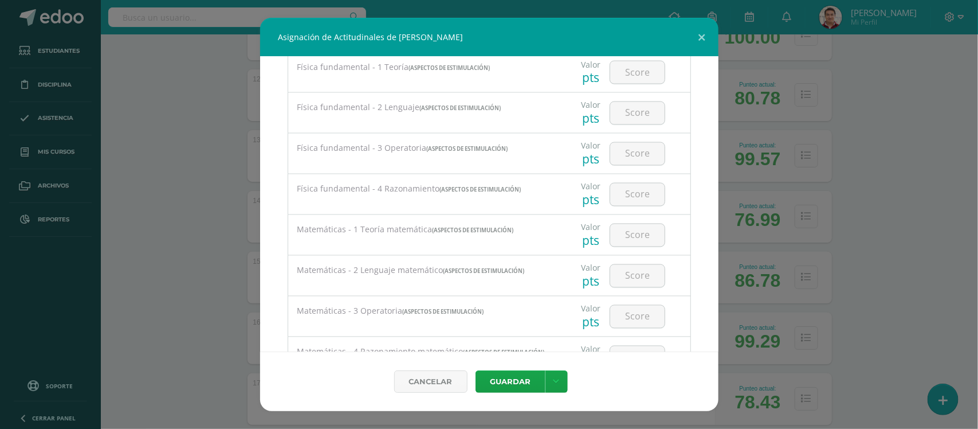
scroll to position [957, 0]
click at [642, 238] on input "number" at bounding box center [637, 235] width 54 height 22
type input "56"
type input "49"
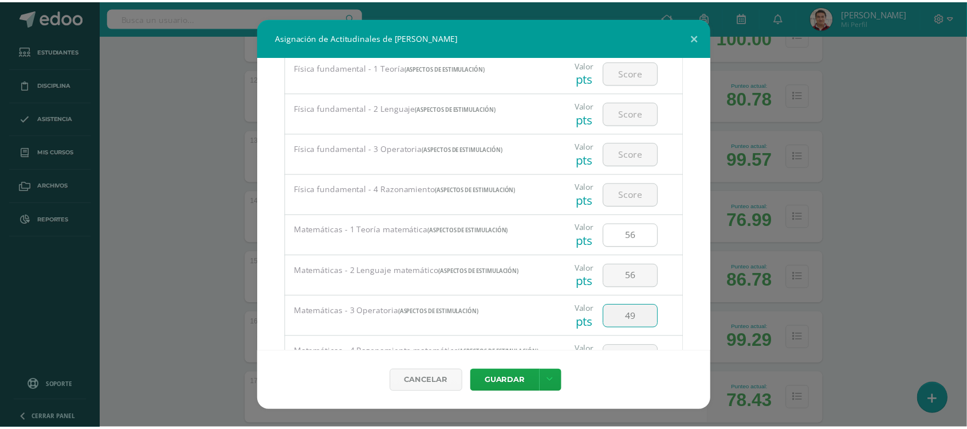
scroll to position [1118, 0]
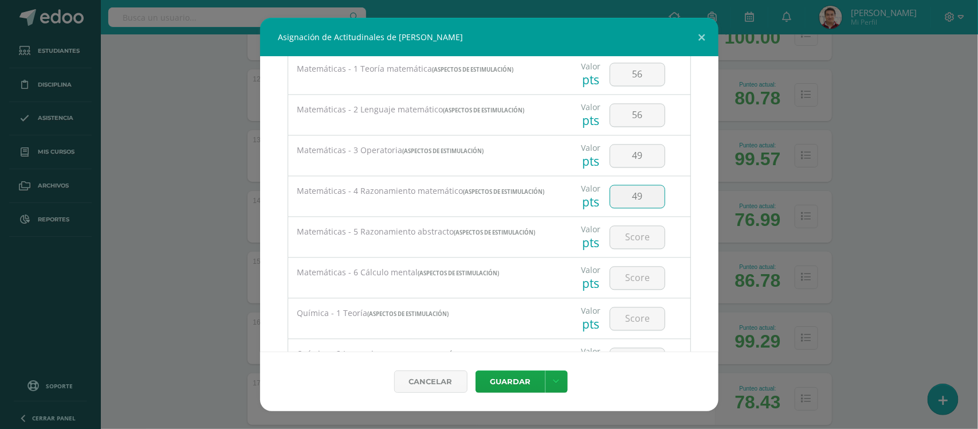
type input "49"
type input "46"
type input "100"
click at [523, 380] on button "Guardar" at bounding box center [511, 381] width 70 height 22
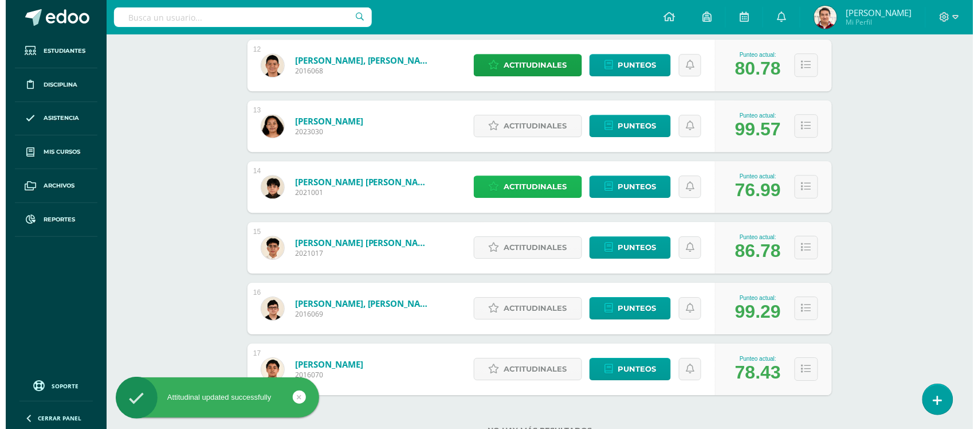
scroll to position [877, 0]
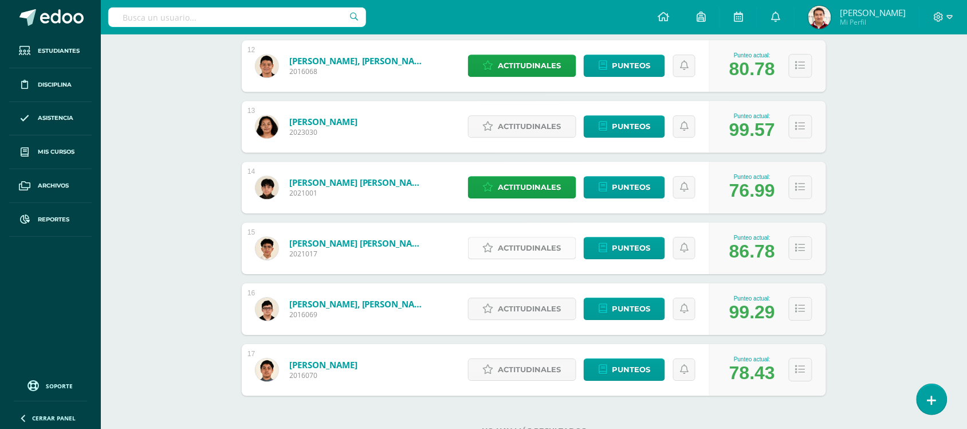
click at [531, 253] on span "Actitudinales" at bounding box center [529, 247] width 63 height 21
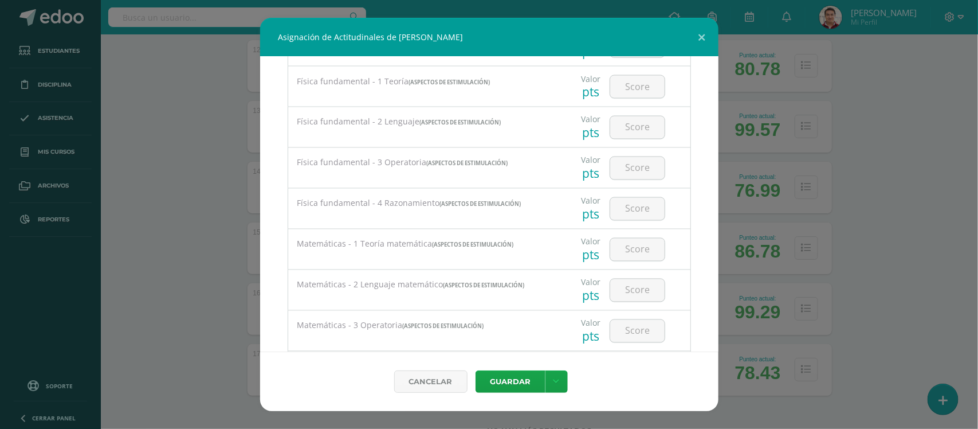
scroll to position [943, 0]
click at [622, 260] on input "number" at bounding box center [637, 249] width 54 height 22
type input "93"
type input "88"
type input "65"
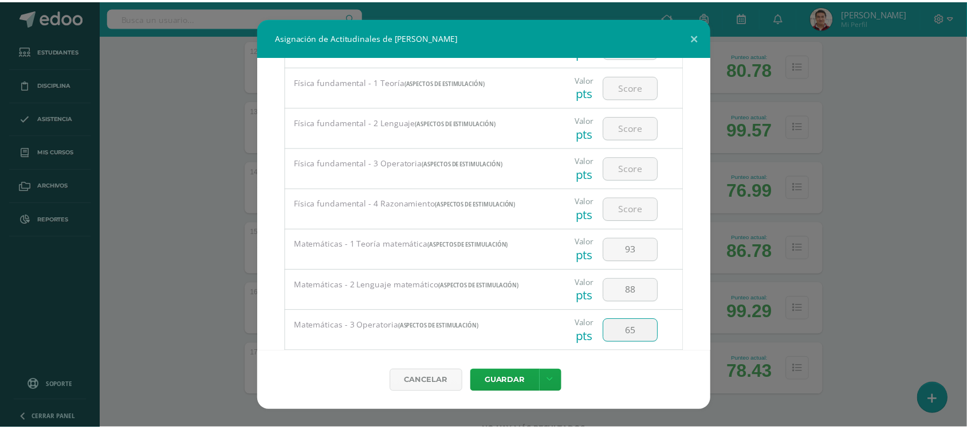
scroll to position [1118, 0]
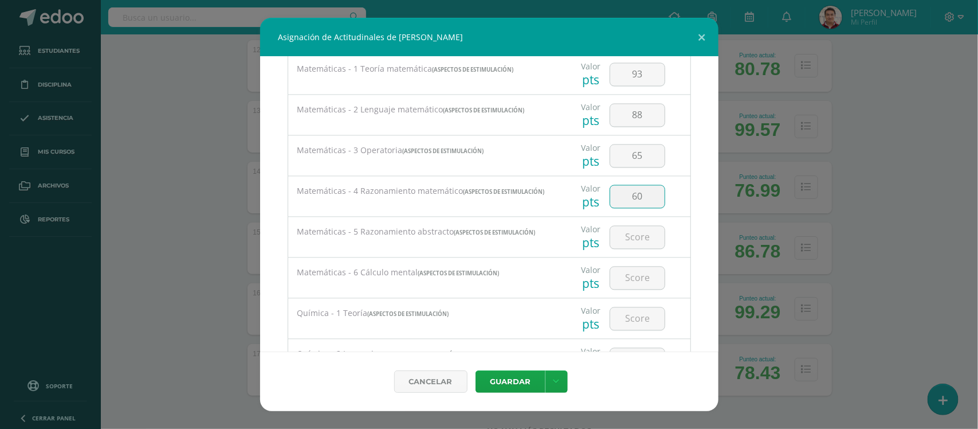
type input "60"
type input "68"
type input "100"
click at [517, 387] on button "Guardar" at bounding box center [511, 381] width 70 height 22
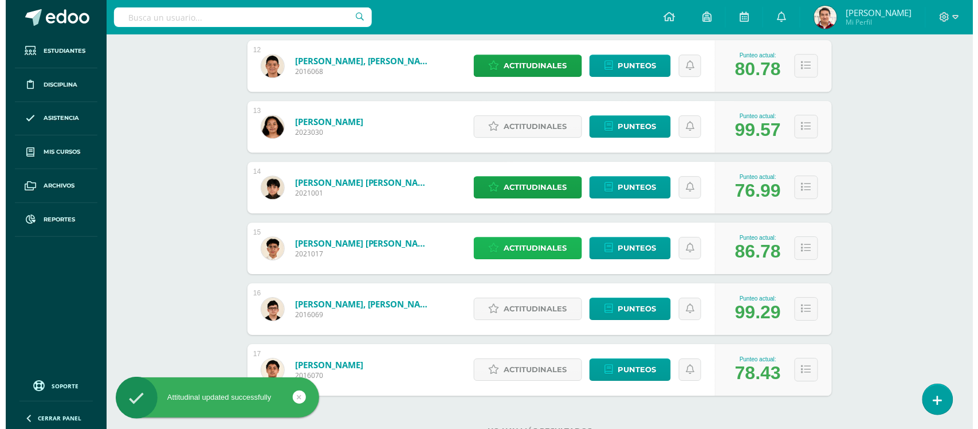
scroll to position [920, 0]
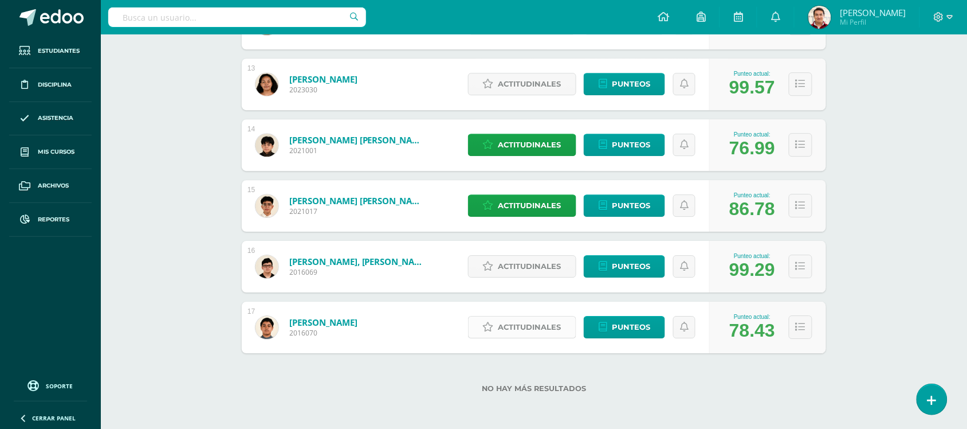
click at [531, 331] on span "Actitudinales" at bounding box center [529, 326] width 63 height 21
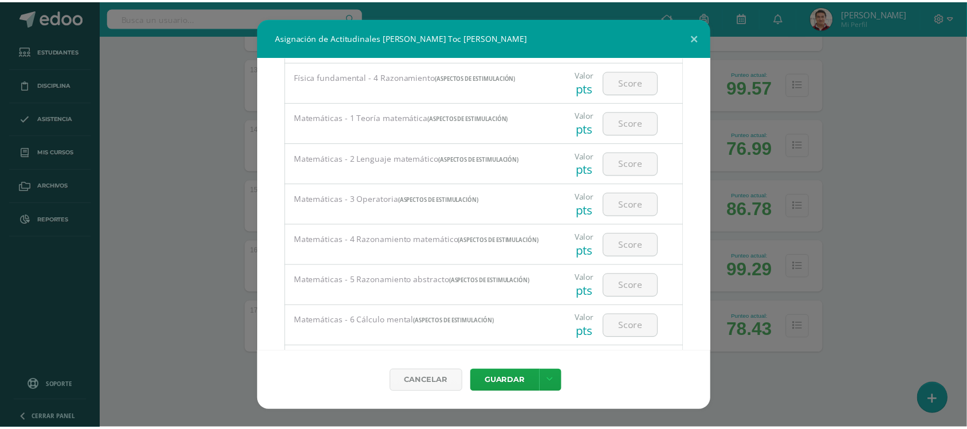
scroll to position [1069, 0]
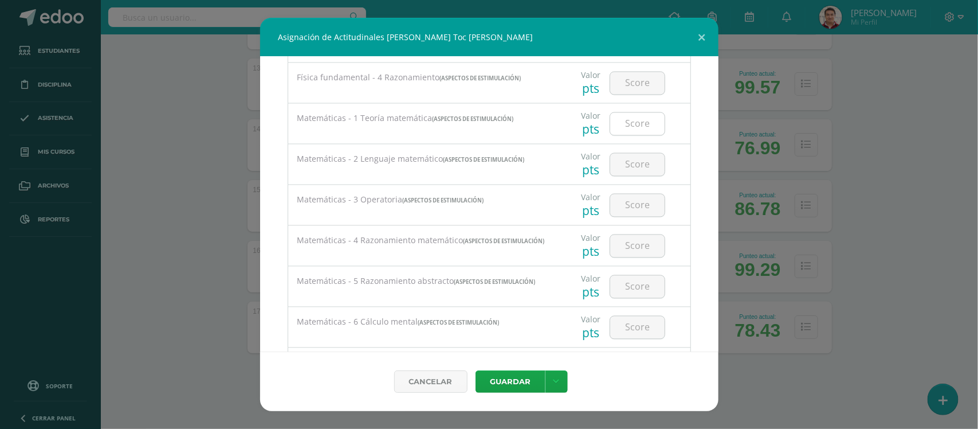
click at [628, 133] on input "number" at bounding box center [637, 123] width 54 height 22
type input "75"
type input "50"
type input "45"
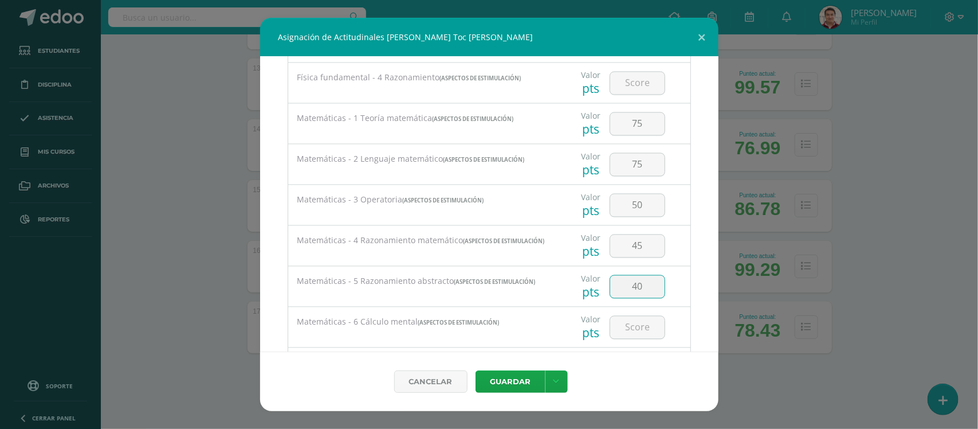
type input "40"
type input "60"
click at [515, 379] on button "Guardar" at bounding box center [511, 381] width 70 height 22
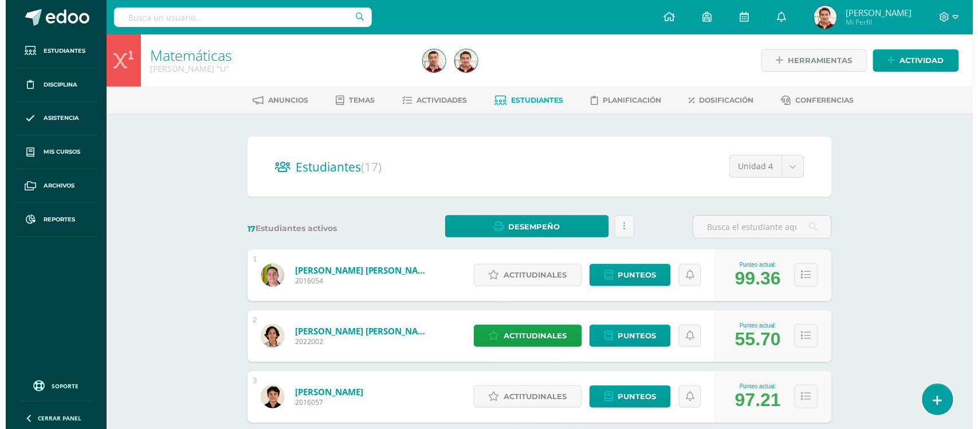
scroll to position [156, 0]
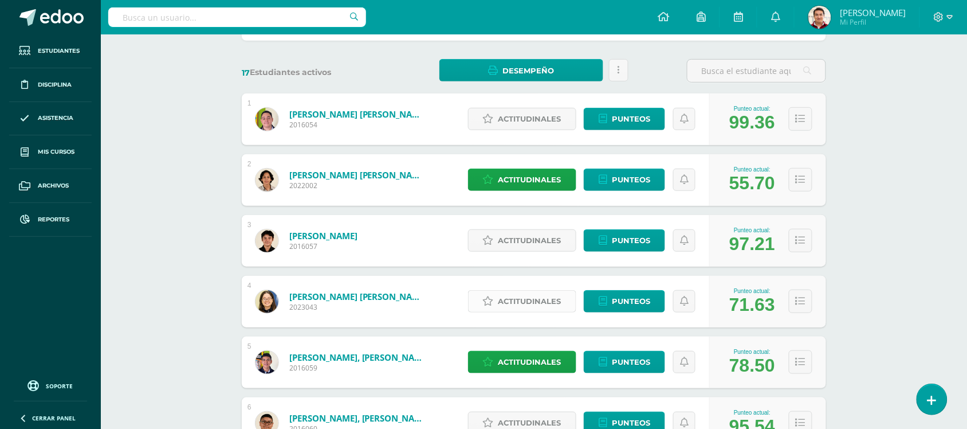
click at [524, 299] on span "Actitudinales" at bounding box center [529, 300] width 63 height 21
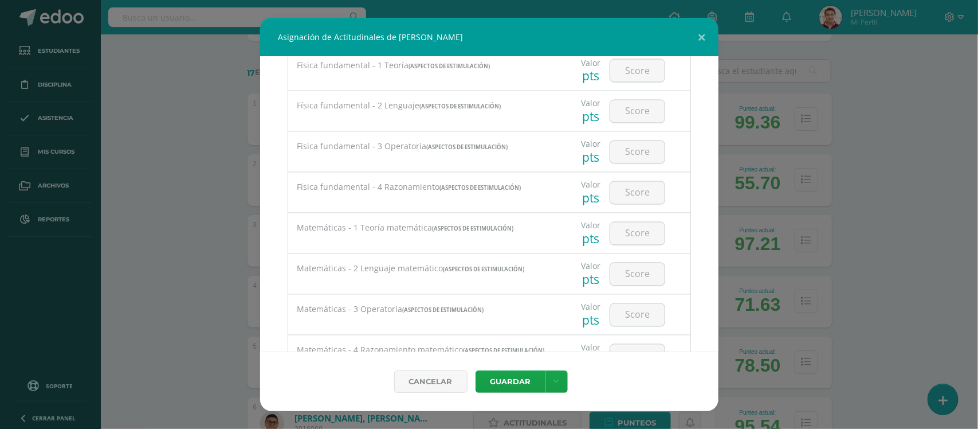
scroll to position [1043, 0]
click at [621, 160] on input "number" at bounding box center [637, 149] width 54 height 22
type input "68"
type input "71"
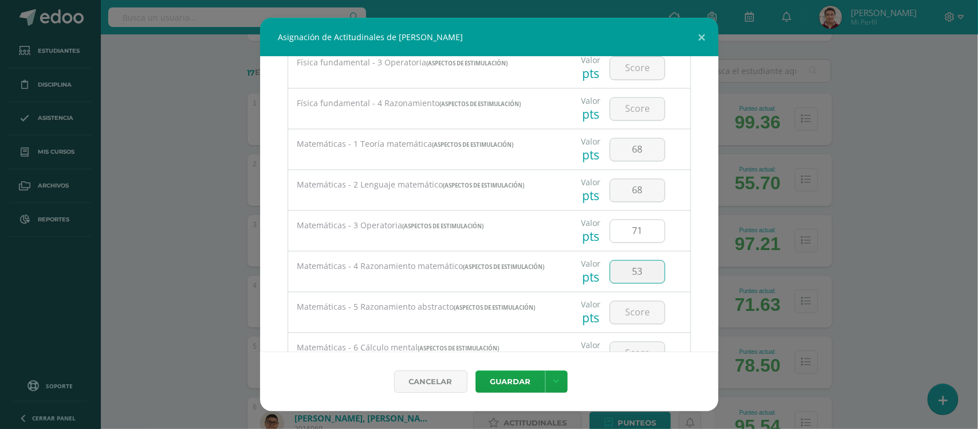
type input "53"
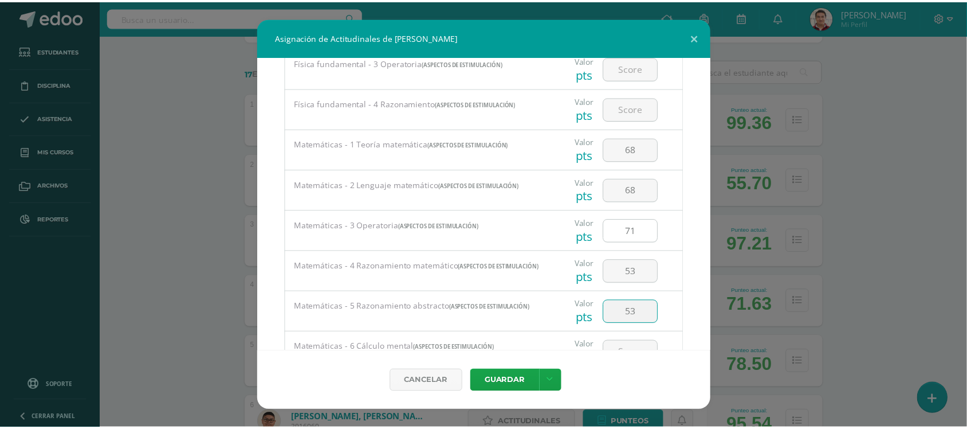
scroll to position [1203, 0]
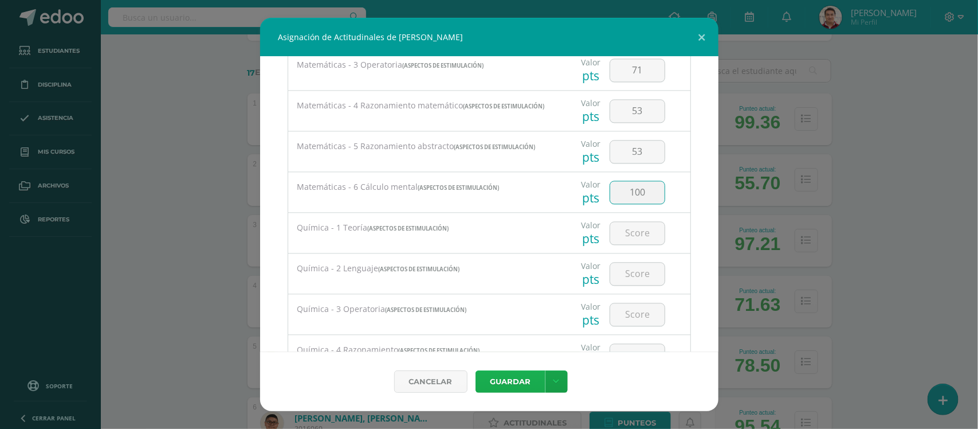
type input "100"
click at [527, 383] on button "Guardar" at bounding box center [511, 381] width 70 height 22
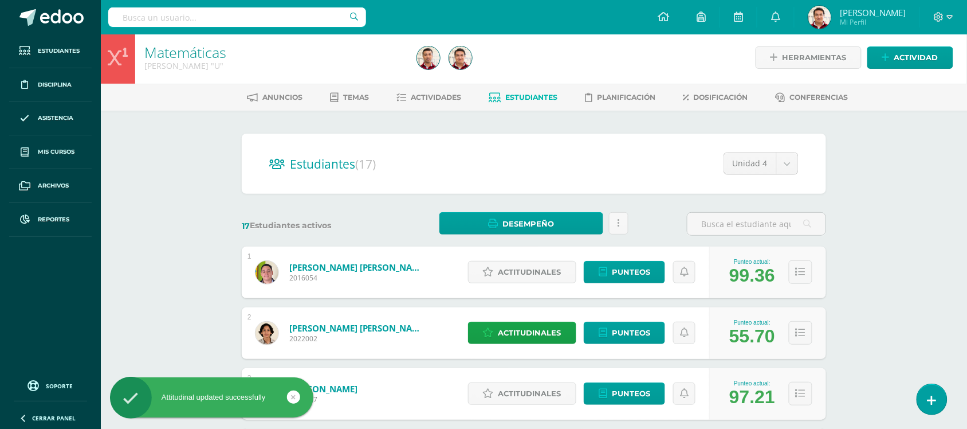
scroll to position [0, 0]
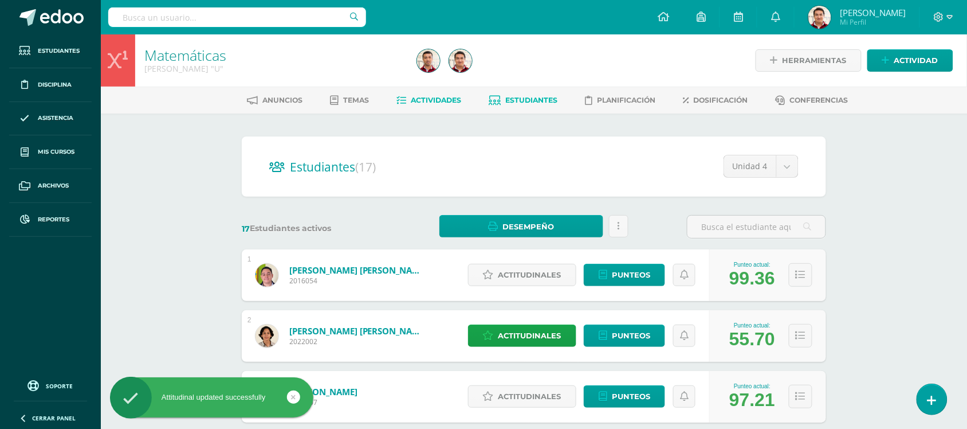
click at [424, 100] on span "Actividades" at bounding box center [436, 100] width 50 height 9
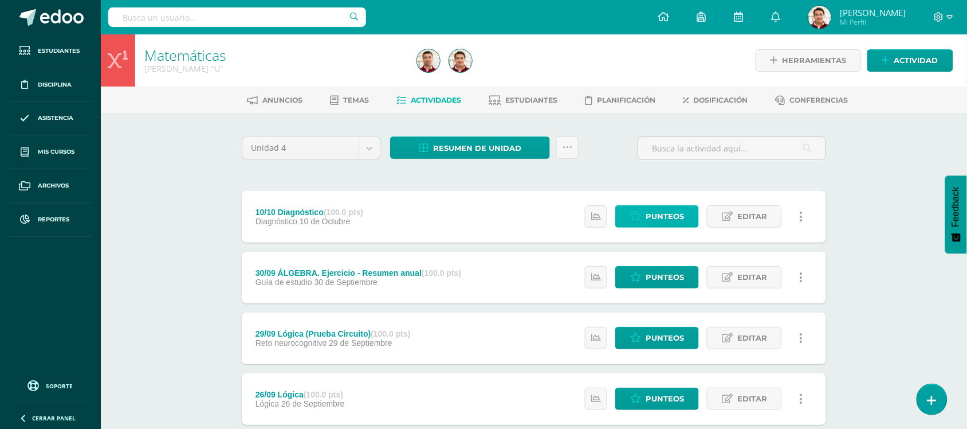
click at [665, 210] on span "Punteos" at bounding box center [665, 216] width 38 height 21
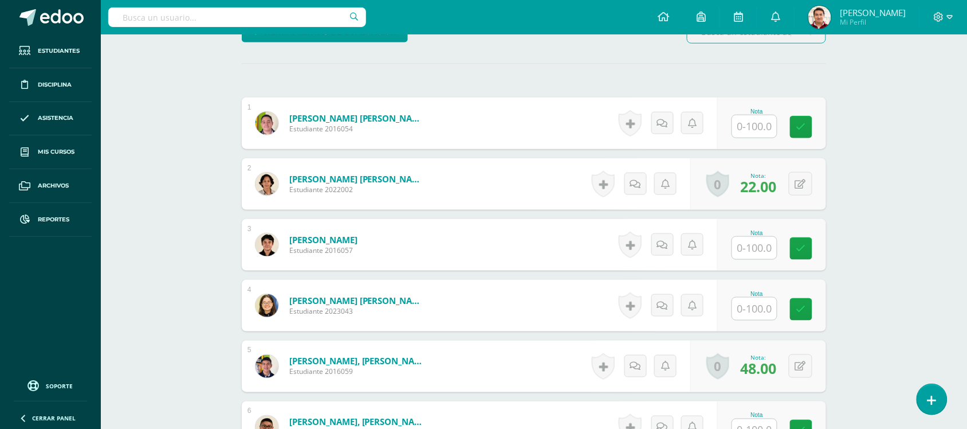
scroll to position [305, 0]
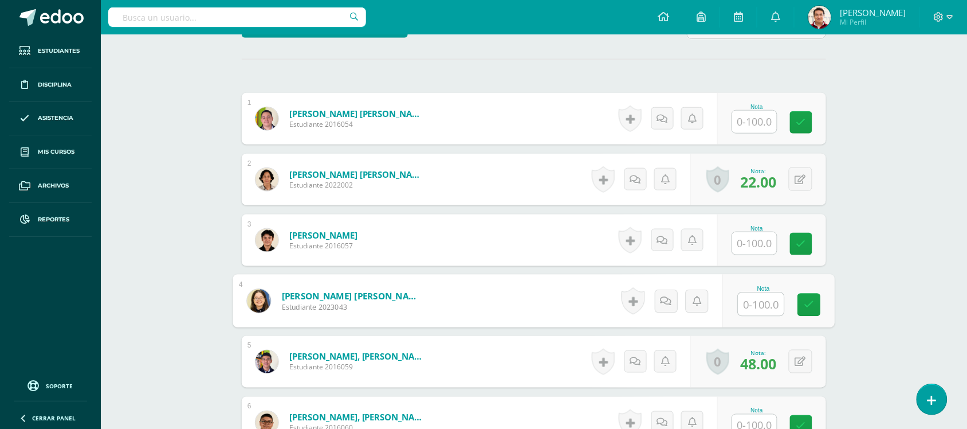
click at [747, 305] on input "text" at bounding box center [762, 304] width 46 height 23
type input "66"
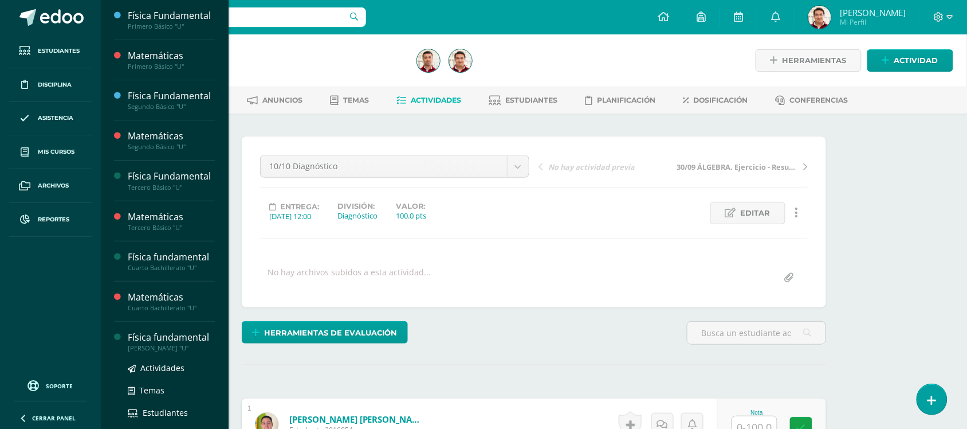
scroll to position [103, 0]
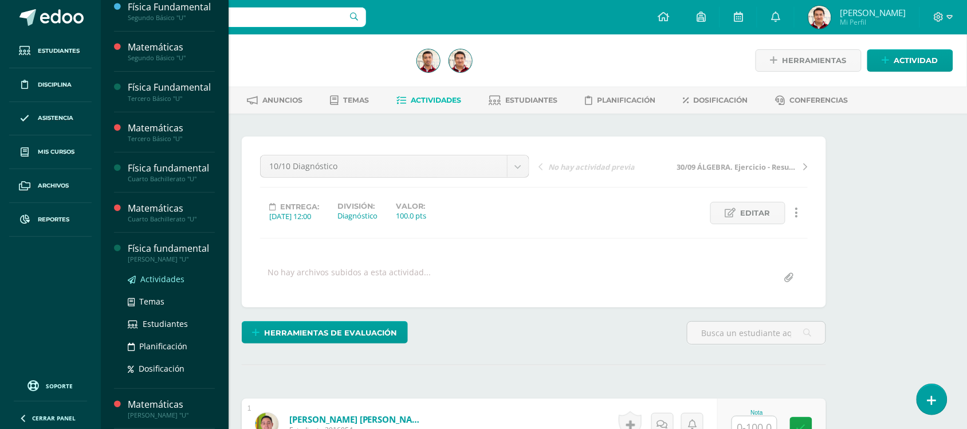
click at [174, 284] on span "Actividades" at bounding box center [162, 278] width 44 height 11
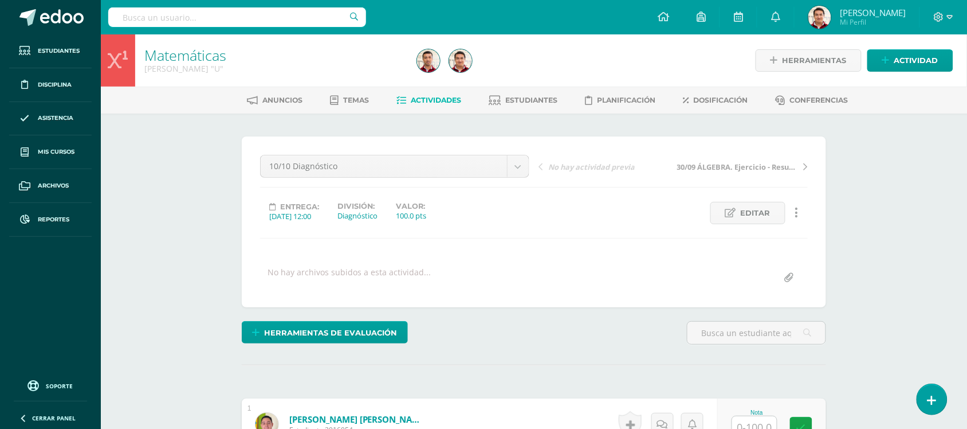
scroll to position [13, 0]
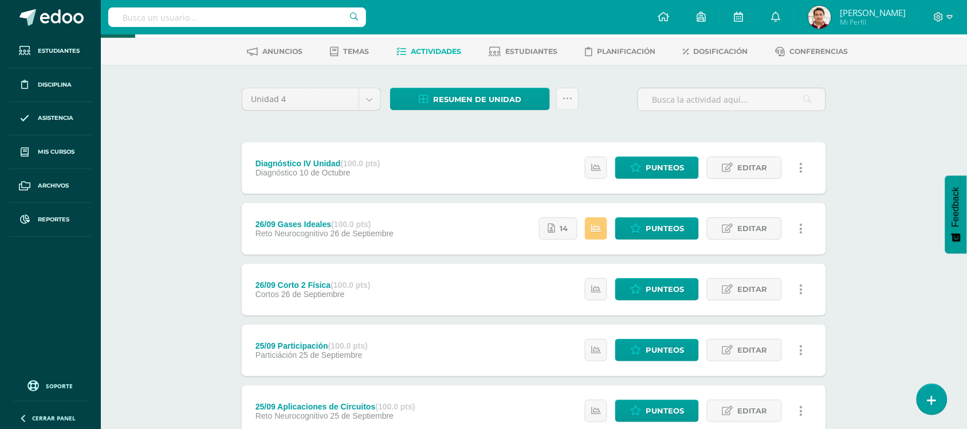
scroll to position [49, 0]
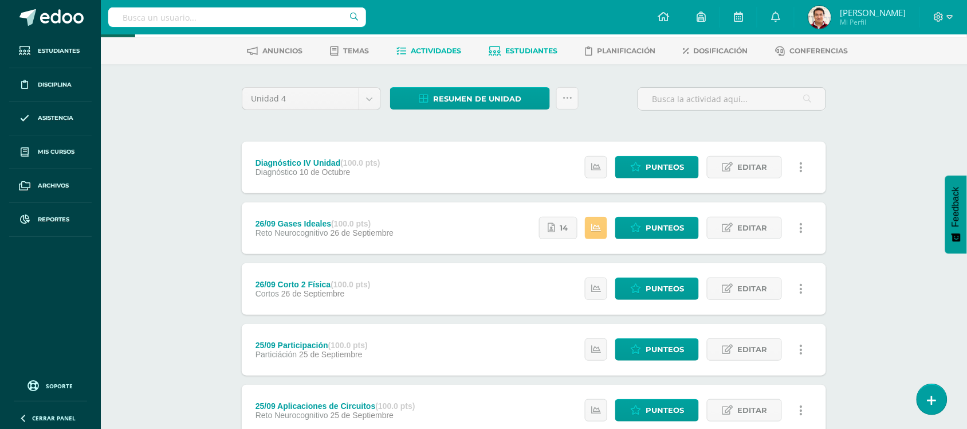
click at [522, 46] on span "Estudiantes" at bounding box center [532, 50] width 52 height 9
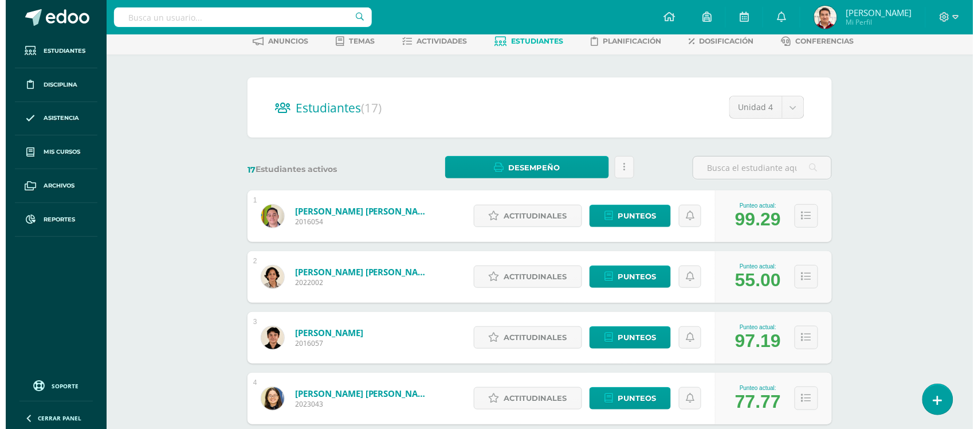
scroll to position [73, 0]
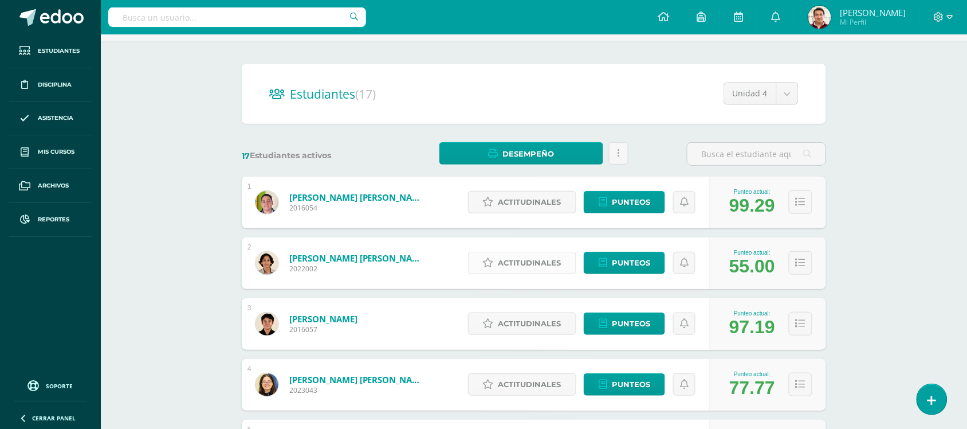
click at [533, 265] on span "Actitudinales" at bounding box center [529, 262] width 63 height 21
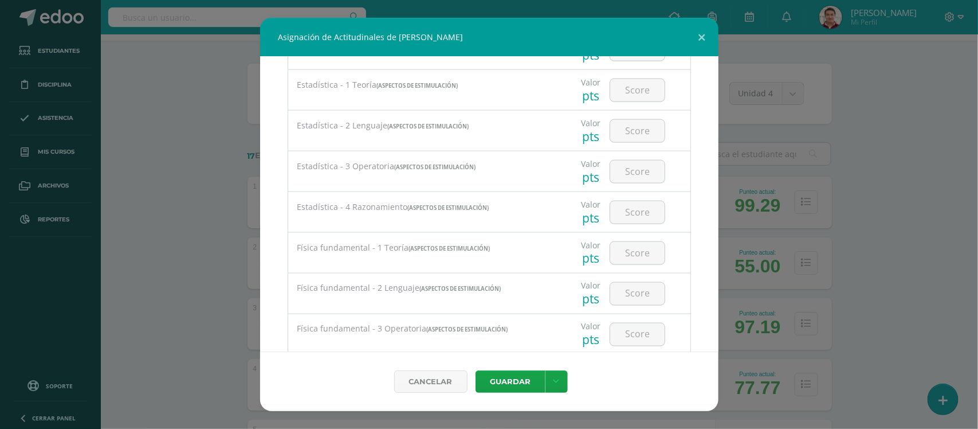
scroll to position [779, 0]
click at [617, 259] on input "number" at bounding box center [637, 250] width 54 height 22
type input "40"
type input "25"
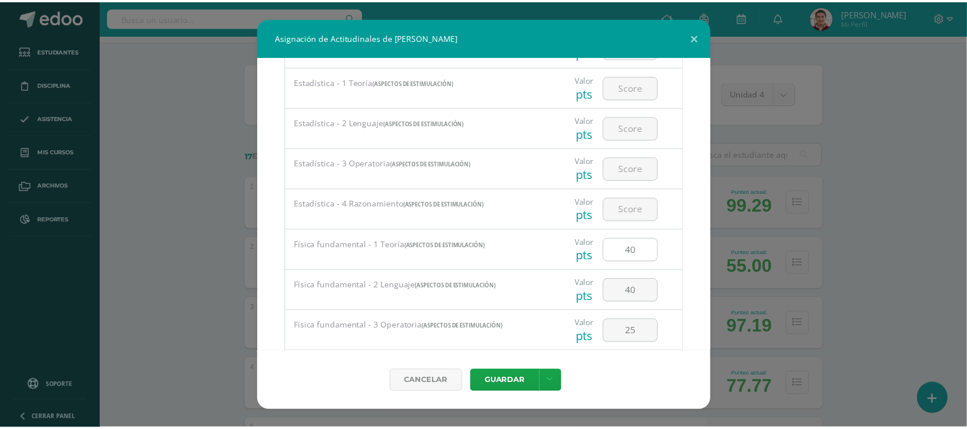
scroll to position [955, 0]
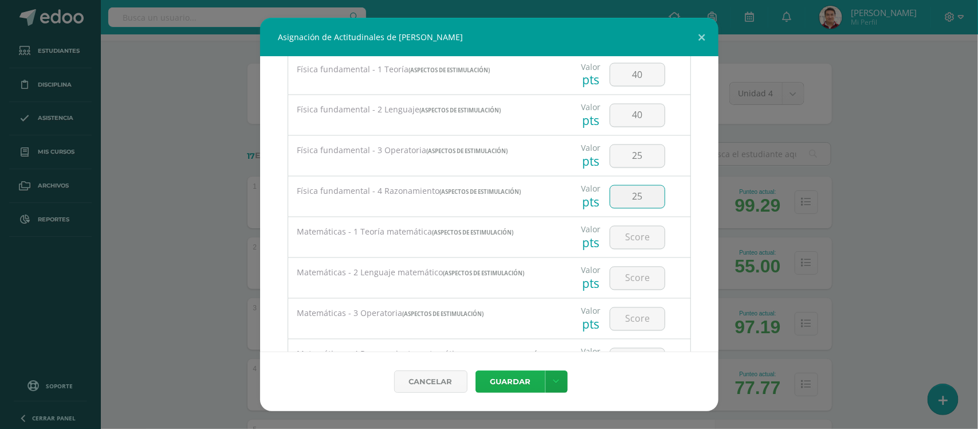
type input "25"
click at [519, 375] on button "Guardar" at bounding box center [511, 381] width 70 height 22
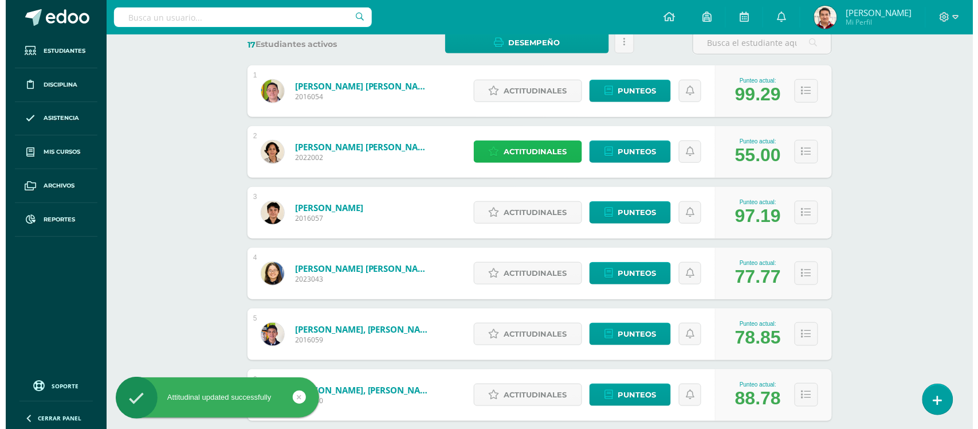
scroll to position [196, 0]
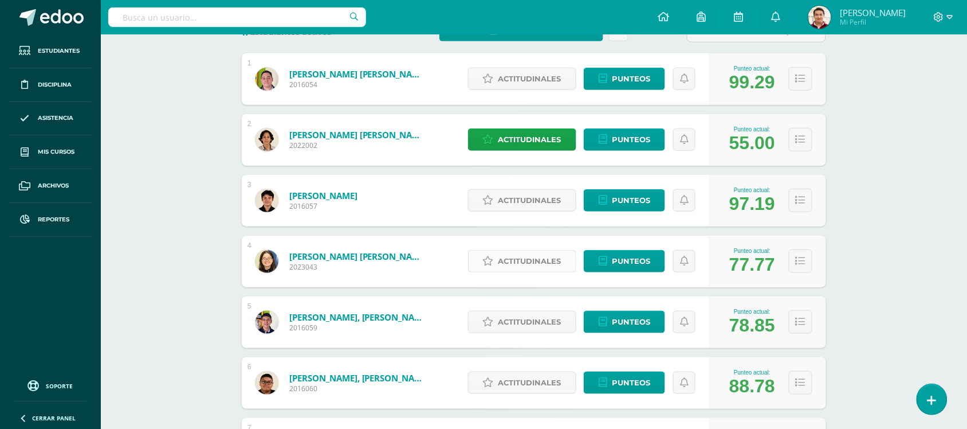
click at [530, 265] on span "Actitudinales" at bounding box center [529, 260] width 63 height 21
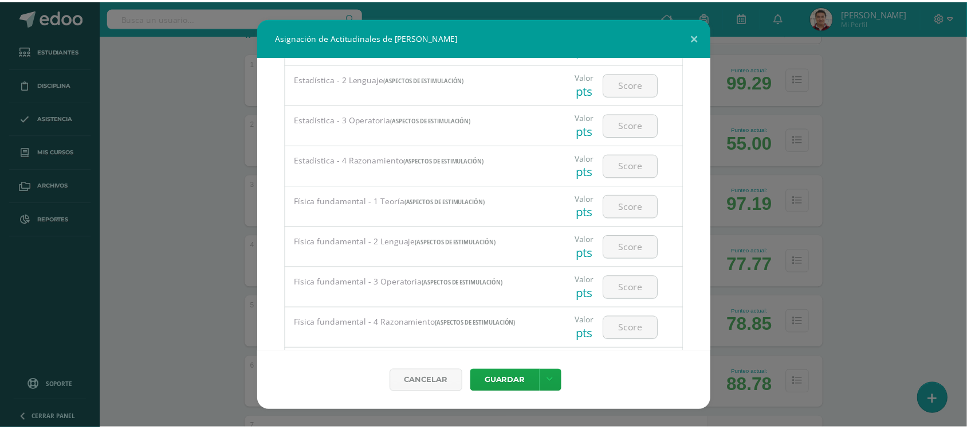
scroll to position [886, 0]
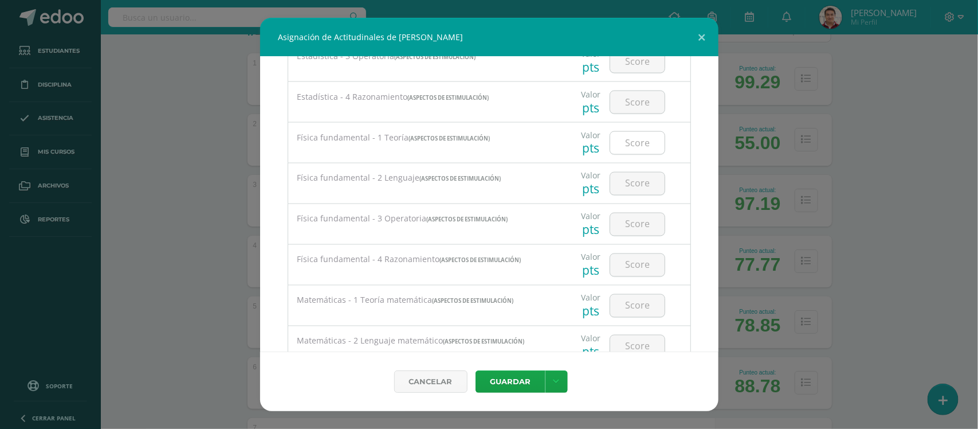
click at [627, 153] on input "number" at bounding box center [637, 143] width 54 height 22
type input "70"
type input "63"
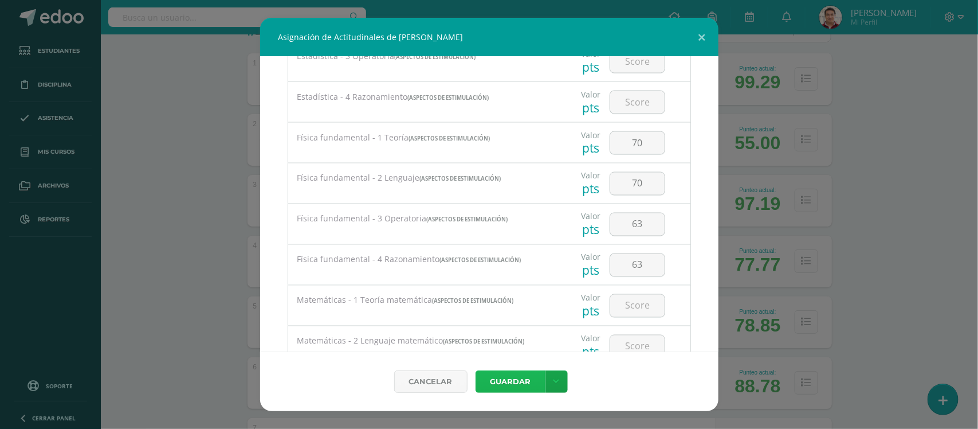
click at [511, 377] on button "Guardar" at bounding box center [511, 381] width 70 height 22
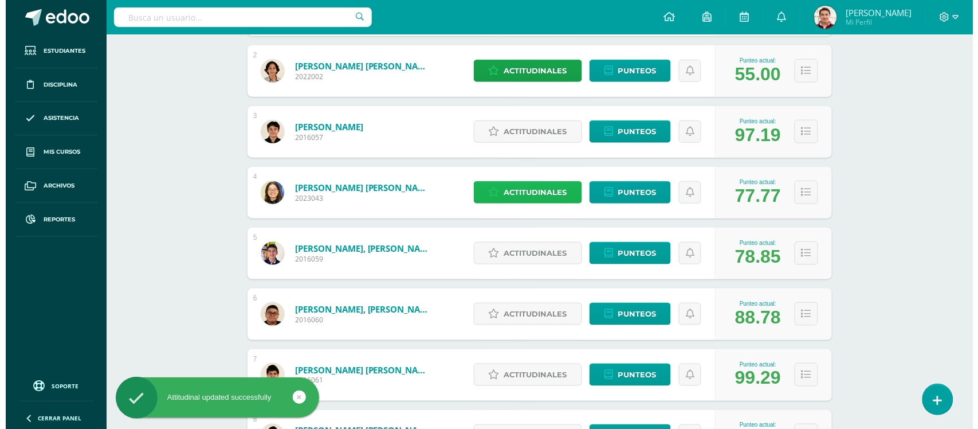
scroll to position [266, 0]
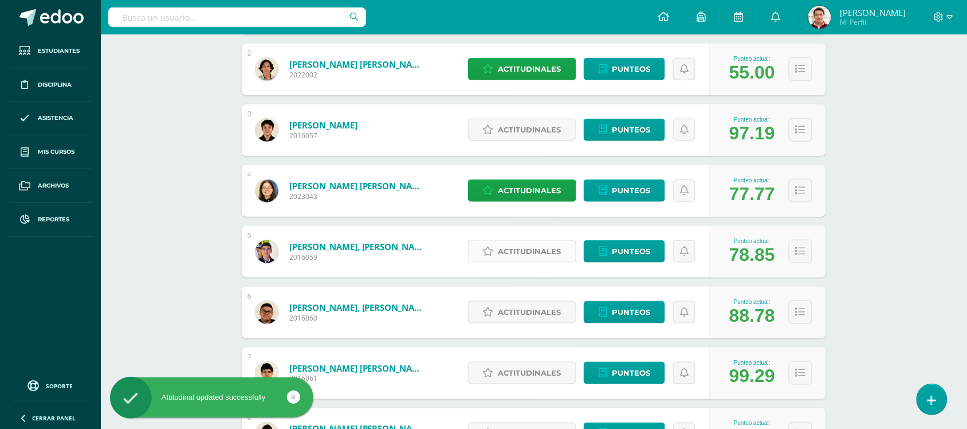
click at [537, 244] on span "Actitudinales" at bounding box center [529, 251] width 63 height 21
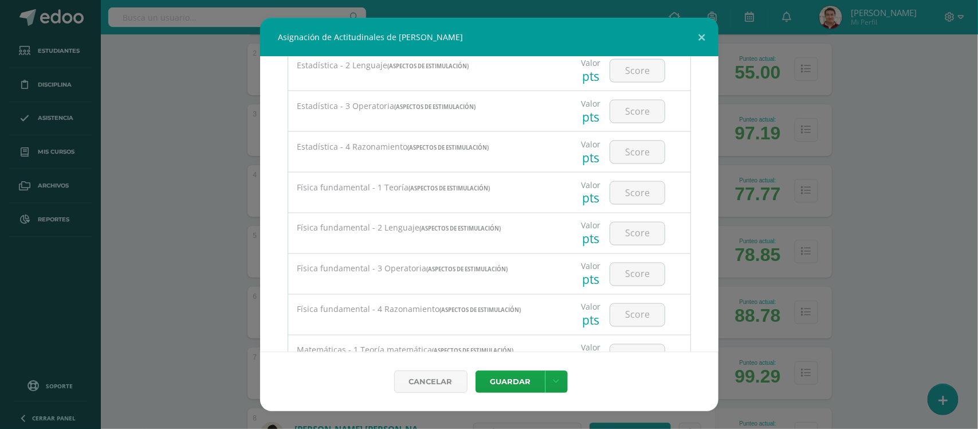
scroll to position [835, 0]
click at [642, 205] on input "number" at bounding box center [637, 194] width 54 height 22
type input "30"
type input "63"
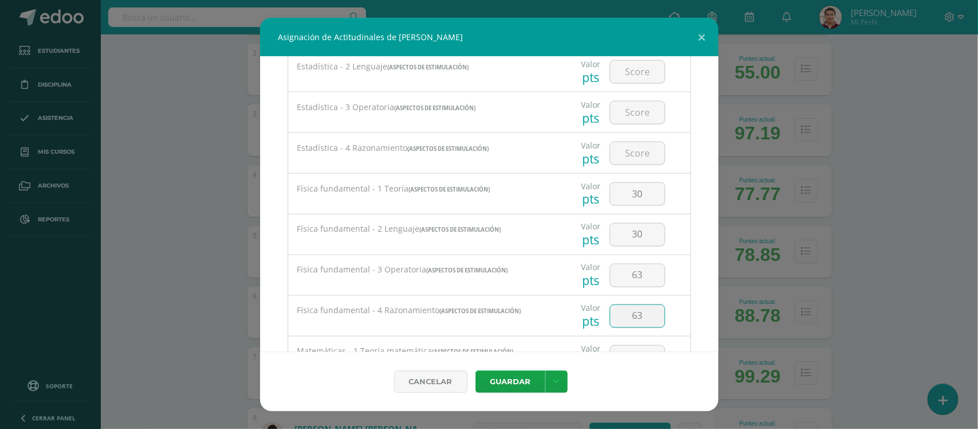
type input "63"
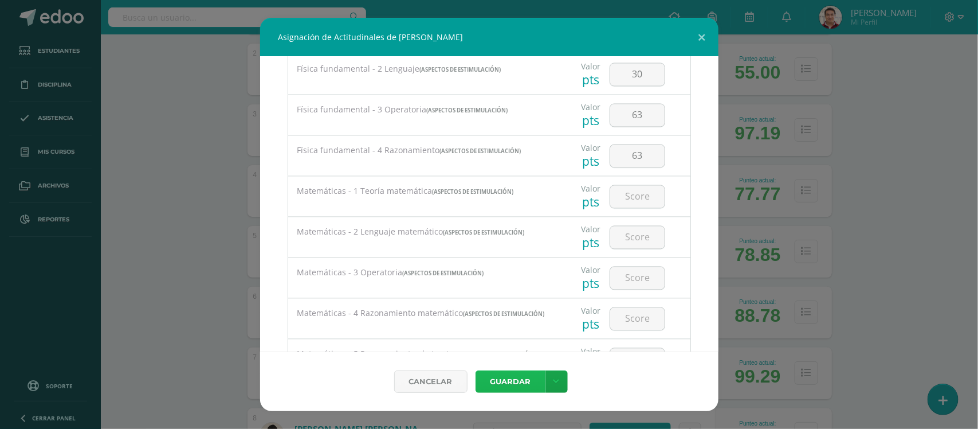
click at [524, 384] on button "Guardar" at bounding box center [511, 381] width 70 height 22
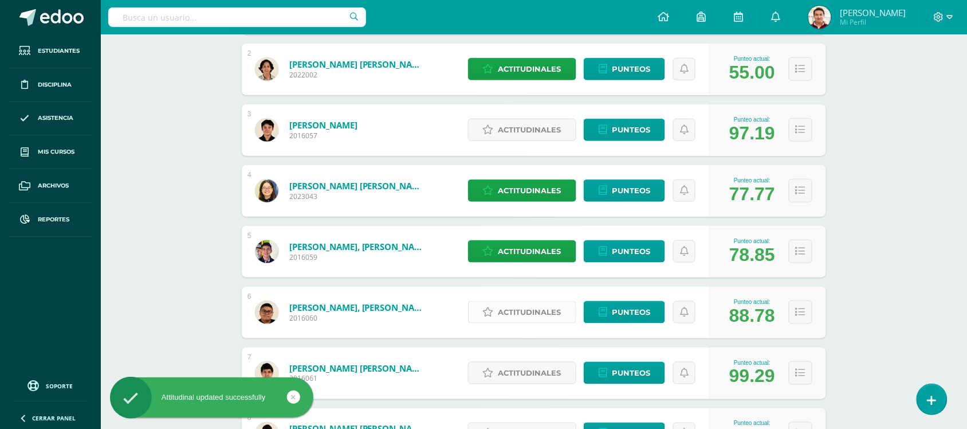
click at [525, 308] on span "Actitudinales" at bounding box center [529, 311] width 63 height 21
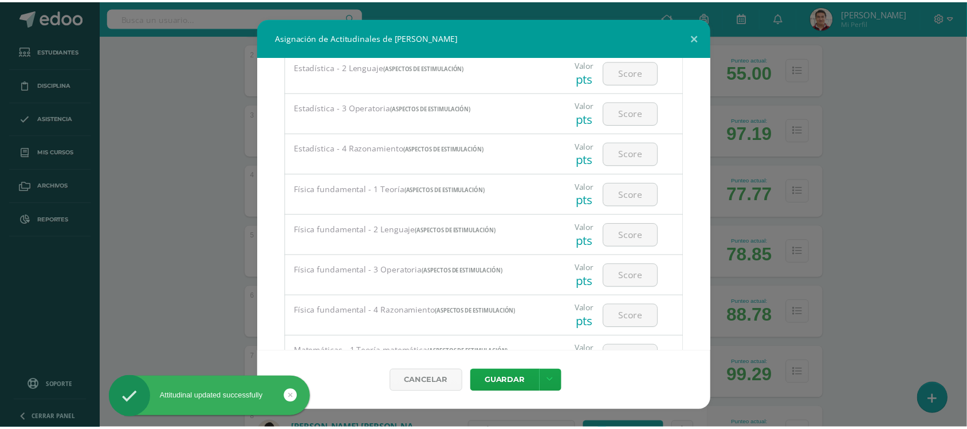
scroll to position [858, 0]
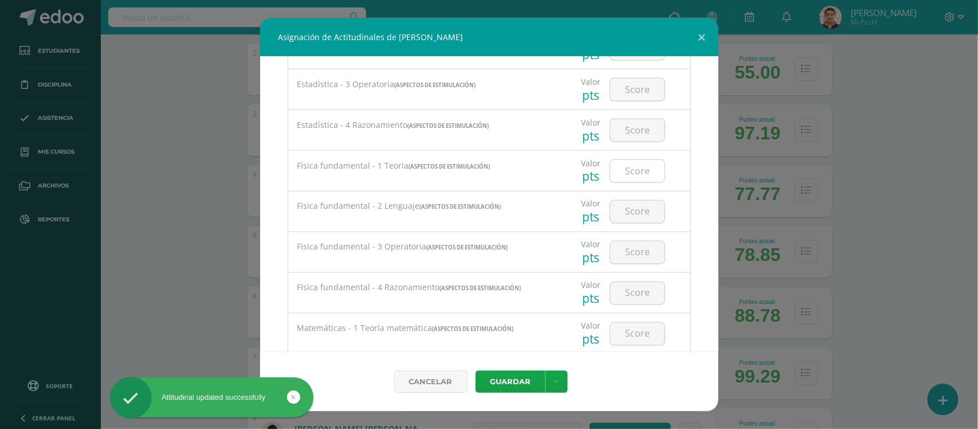
click at [639, 178] on input "number" at bounding box center [637, 171] width 54 height 22
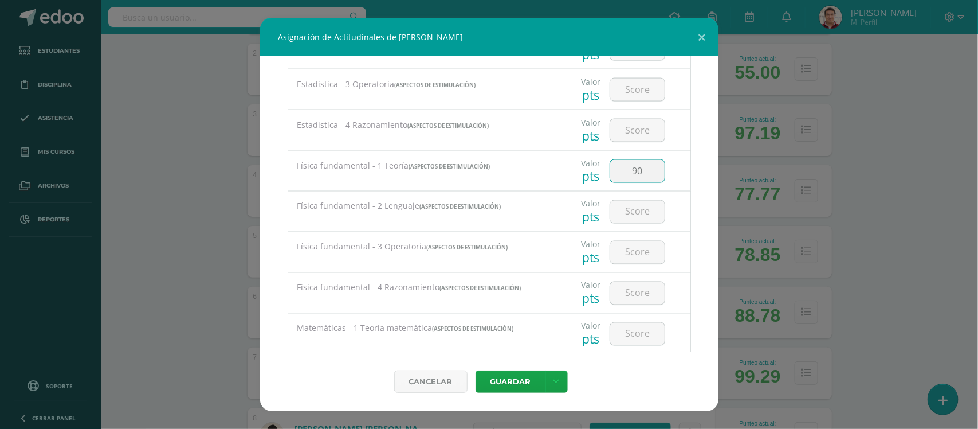
type input "90"
type input "92"
click at [505, 382] on button "Guardar" at bounding box center [511, 381] width 70 height 22
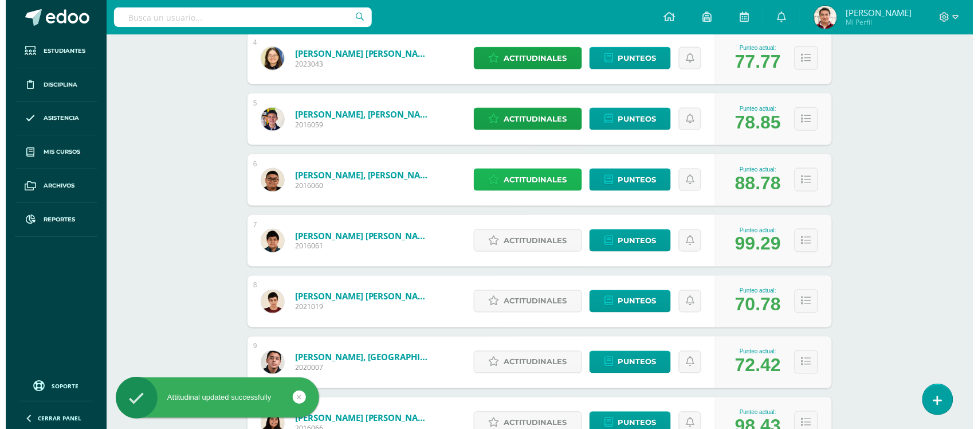
scroll to position [399, 0]
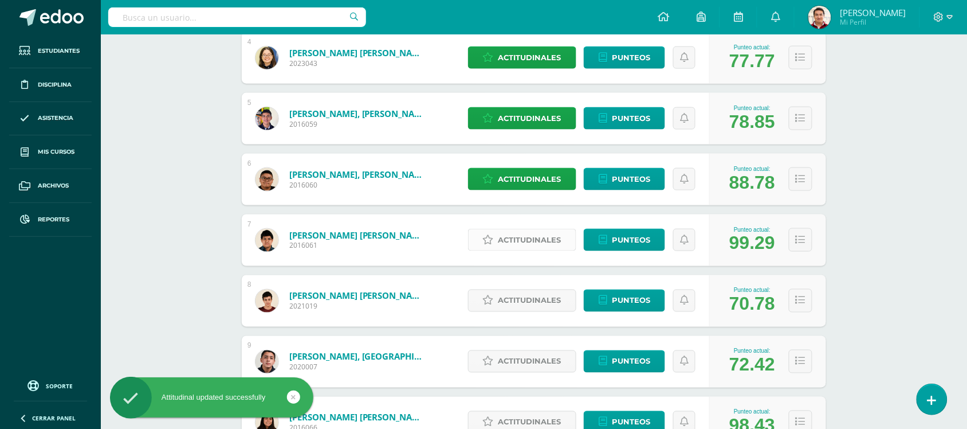
click at [543, 241] on span "Actitudinales" at bounding box center [529, 239] width 63 height 21
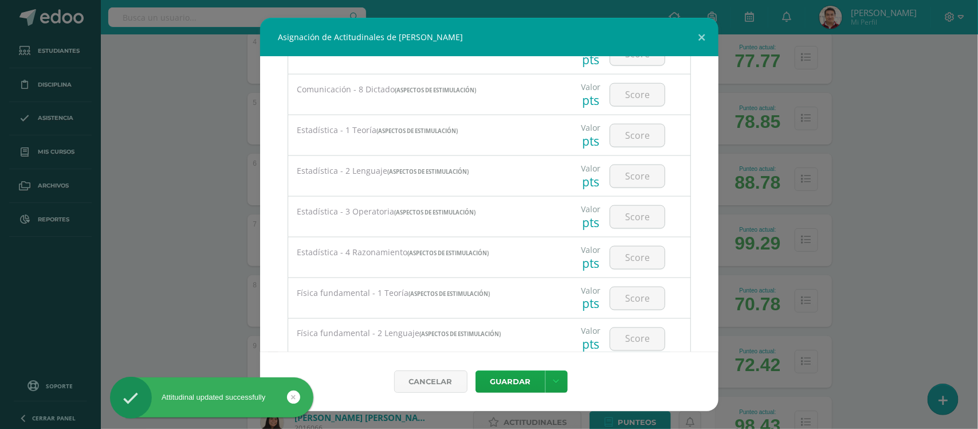
scroll to position [869, 0]
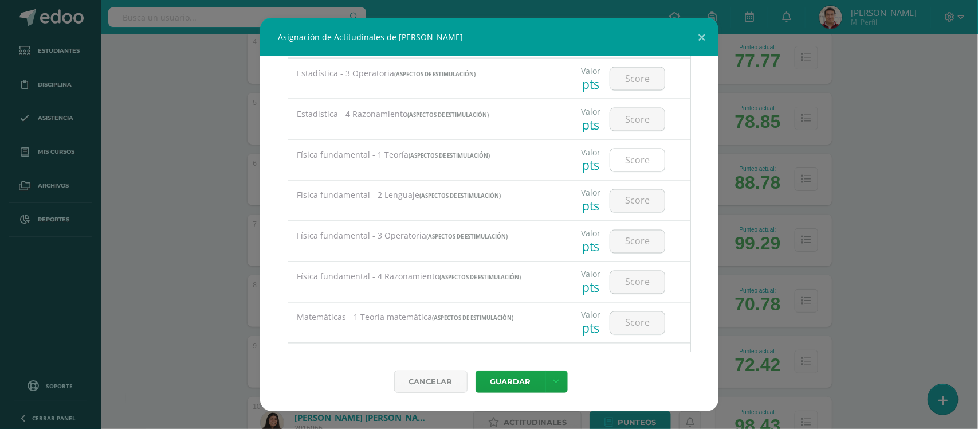
click at [635, 165] on input "number" at bounding box center [637, 160] width 54 height 22
click at [701, 36] on button at bounding box center [702, 37] width 33 height 39
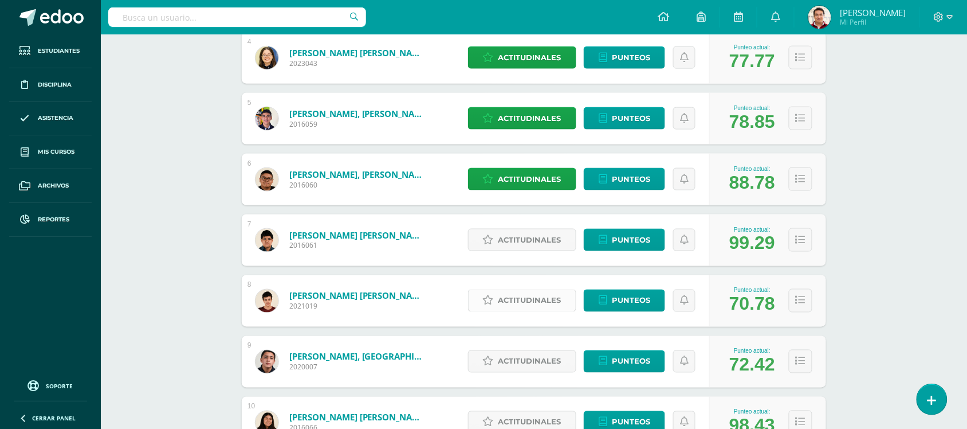
click at [529, 299] on span "Actitudinales" at bounding box center [529, 300] width 63 height 21
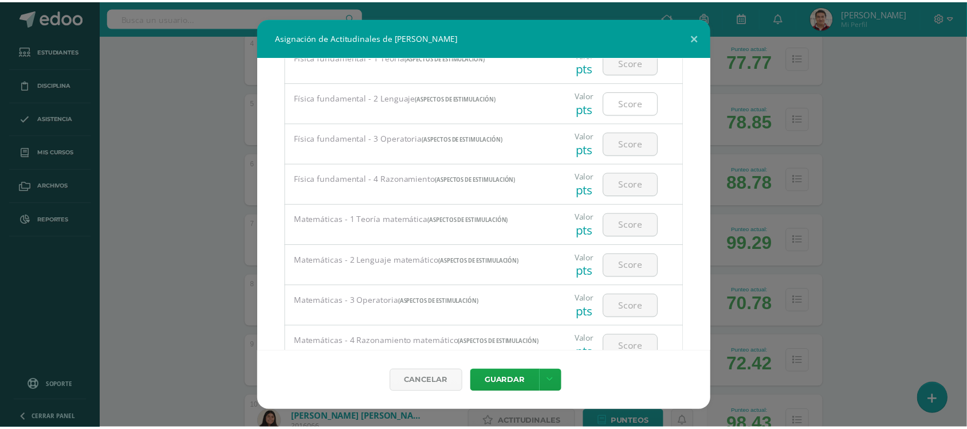
scroll to position [906, 0]
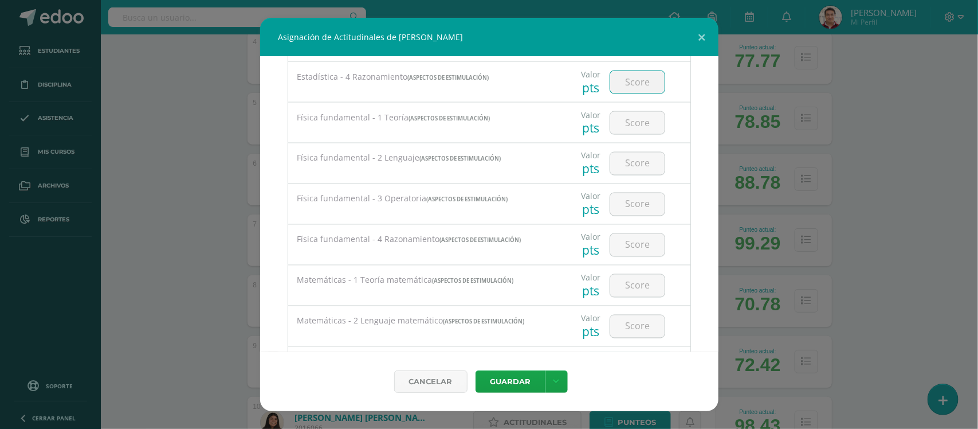
click at [619, 91] on input "number" at bounding box center [637, 82] width 54 height 22
click at [619, 134] on input "number" at bounding box center [637, 123] width 54 height 22
type input "80"
type input "29"
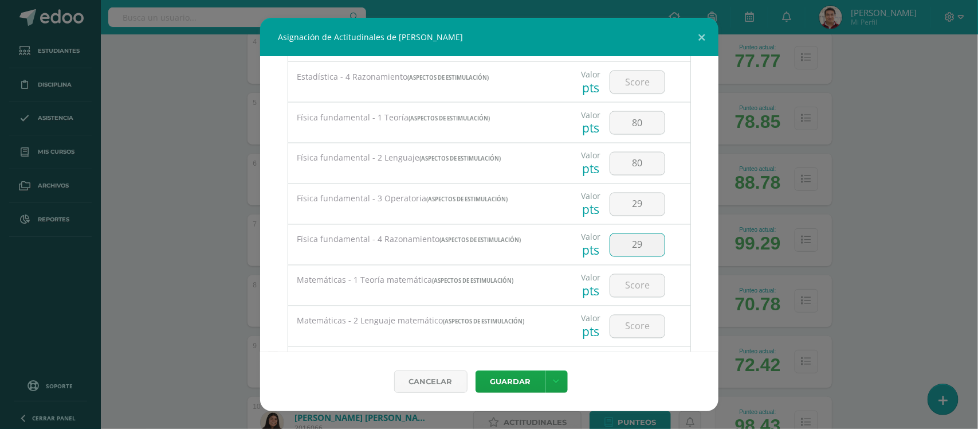
type input "29"
click at [513, 388] on button "Guardar" at bounding box center [511, 381] width 70 height 22
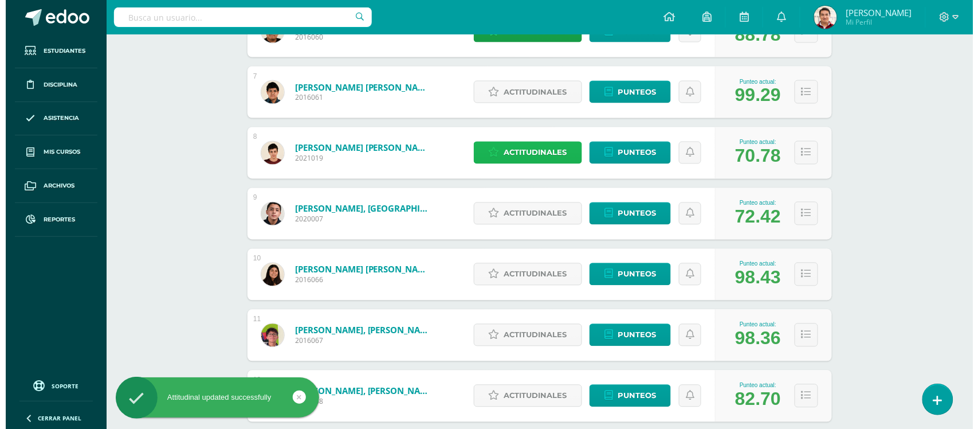
scroll to position [548, 0]
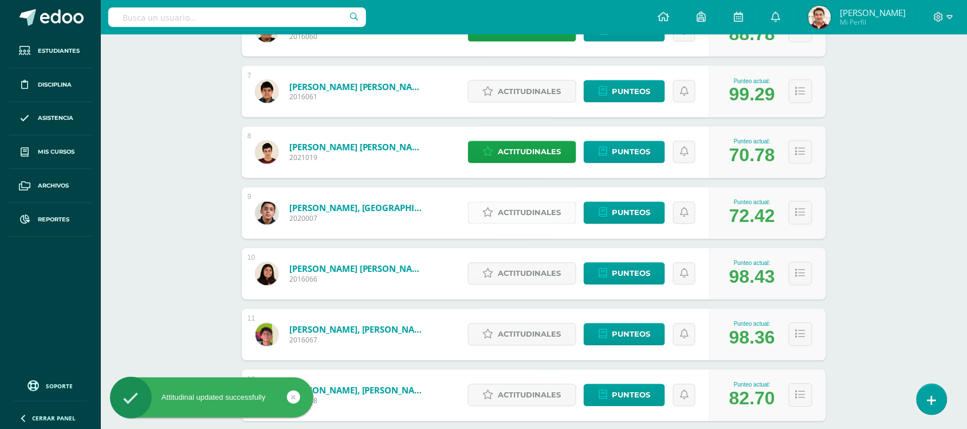
click at [522, 215] on span "Actitudinales" at bounding box center [529, 212] width 63 height 21
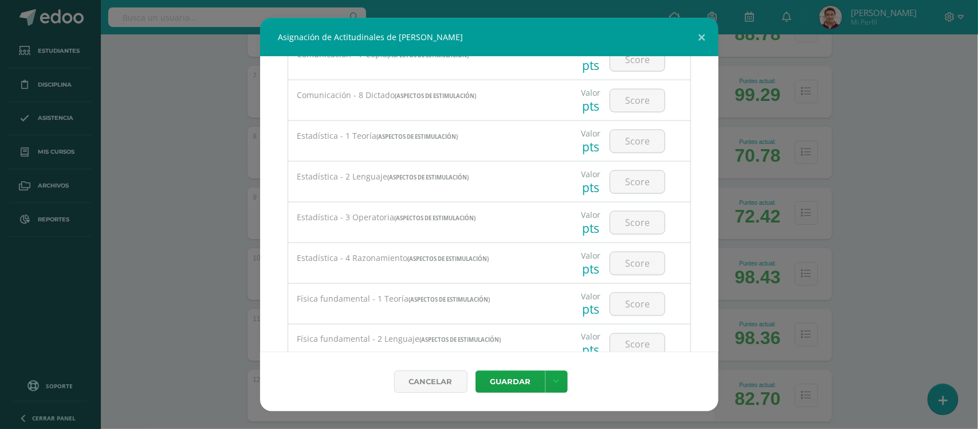
scroll to position [854, 0]
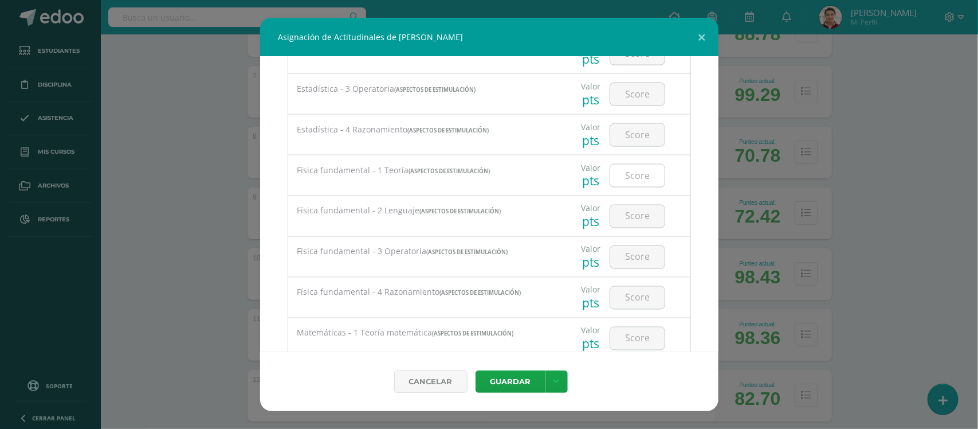
click at [630, 184] on input "number" at bounding box center [637, 175] width 54 height 22
type input "40"
type input "29"
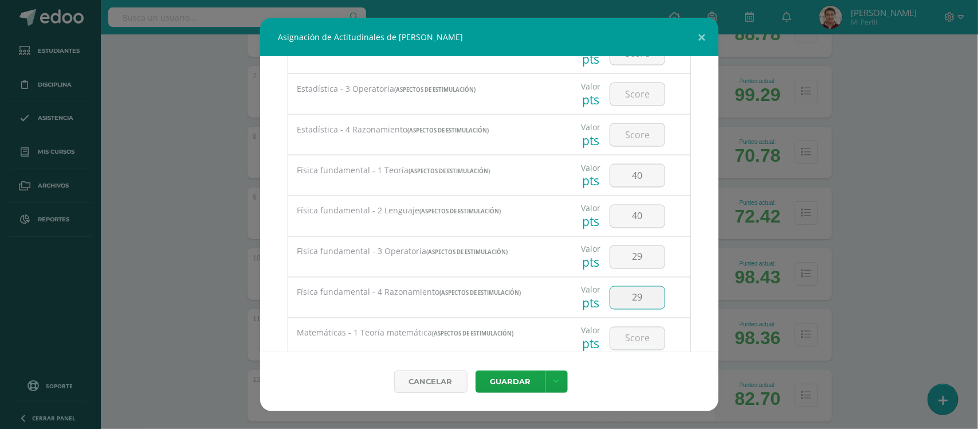
scroll to position [859, 0]
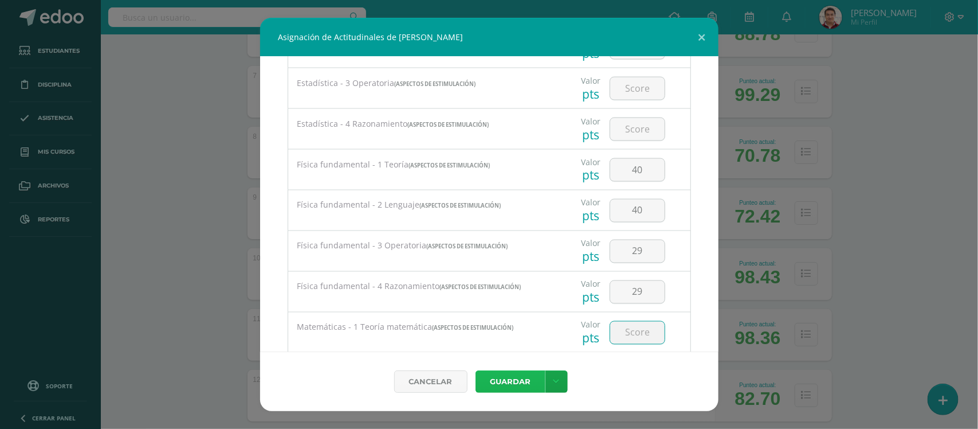
click at [520, 374] on button "Guardar" at bounding box center [511, 381] width 70 height 22
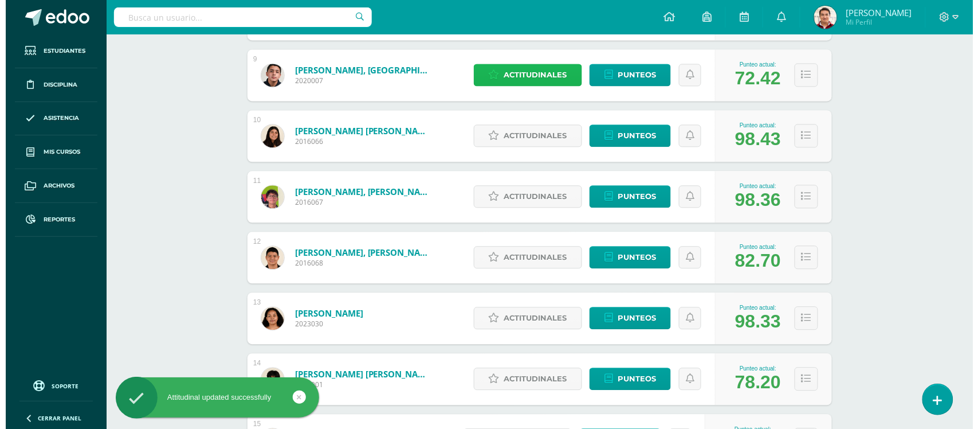
scroll to position [685, 0]
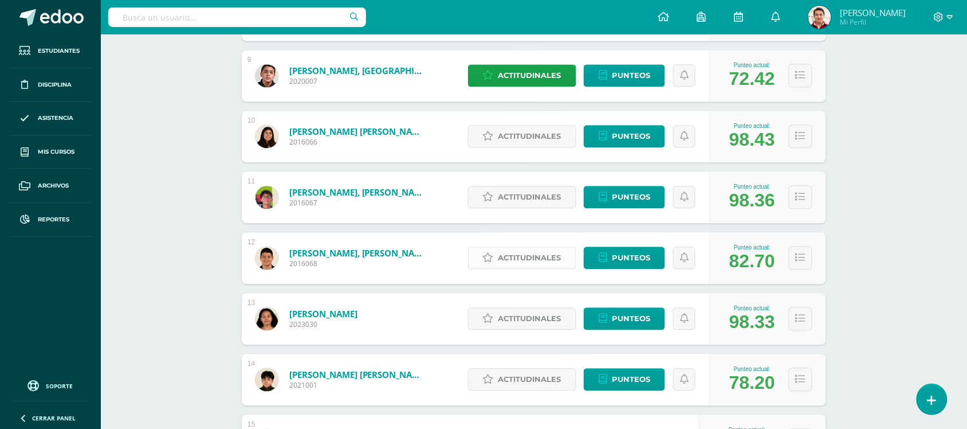
click at [536, 258] on span "Actitudinales" at bounding box center [529, 257] width 63 height 21
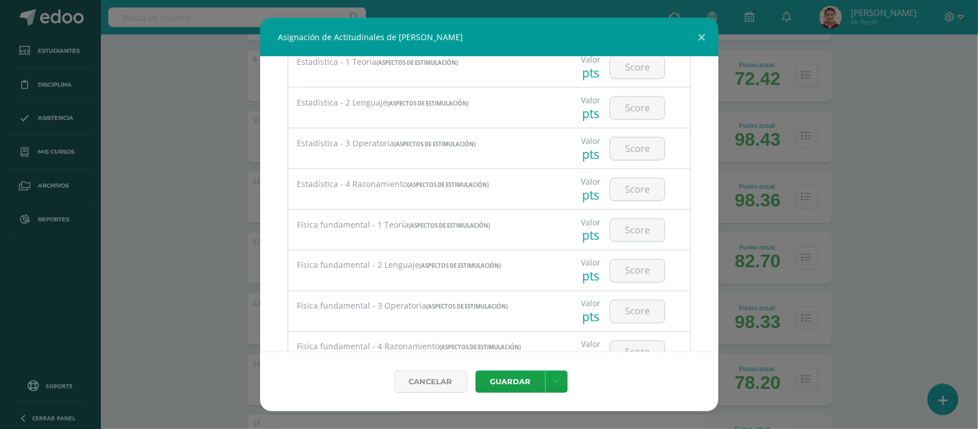
scroll to position [798, 0]
click at [619, 235] on input "number" at bounding box center [637, 231] width 54 height 22
type input "60"
type input "63"
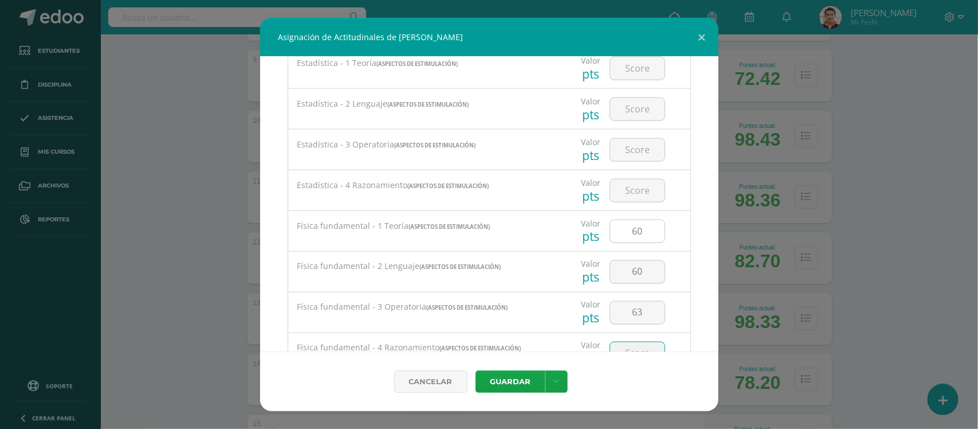
scroll to position [818, 0]
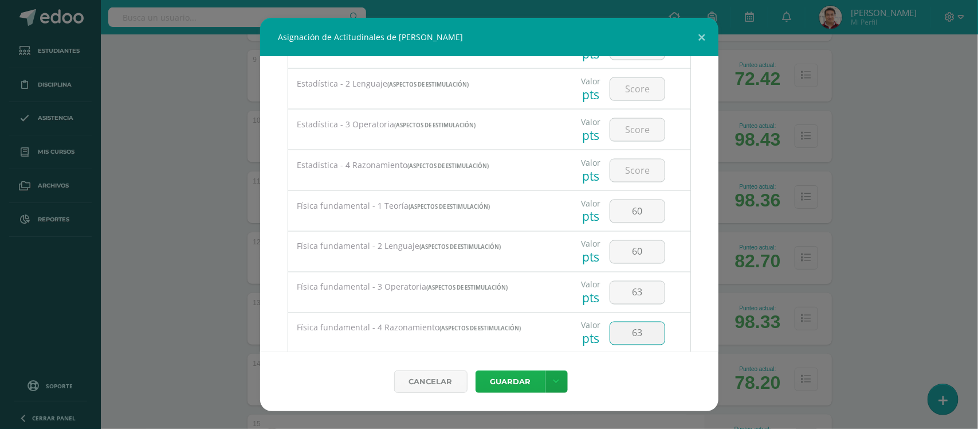
type input "63"
click at [520, 376] on button "Guardar" at bounding box center [511, 381] width 70 height 22
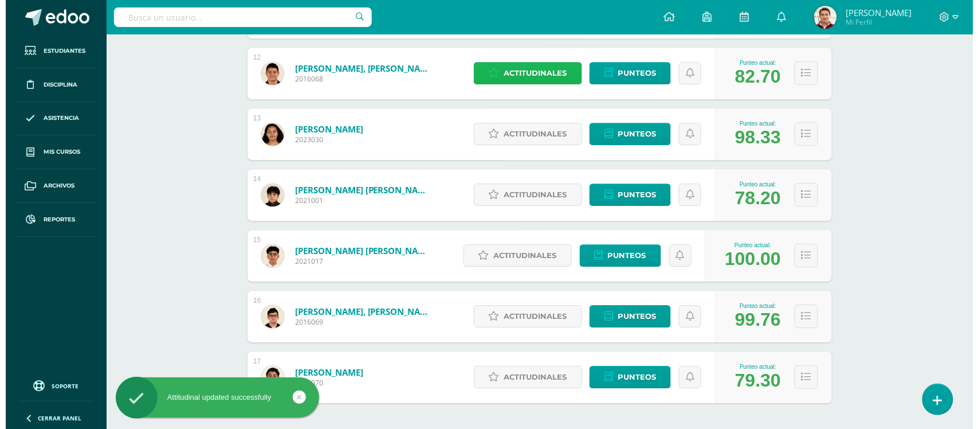
scroll to position [871, 0]
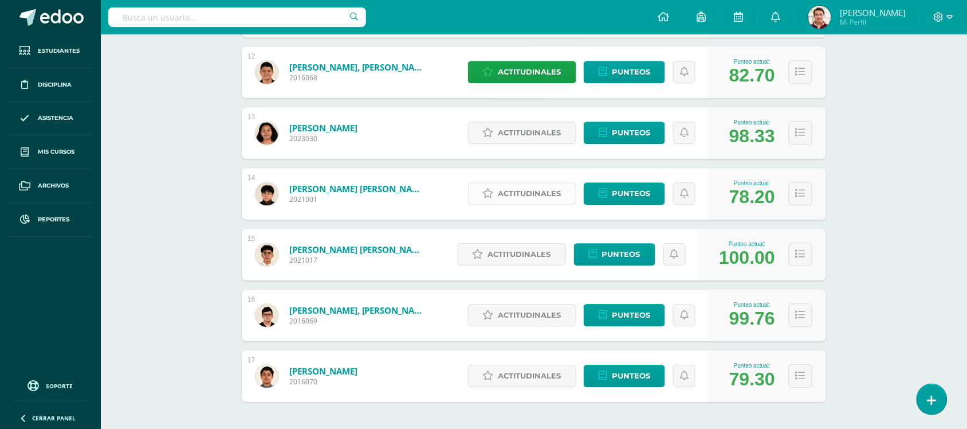
click at [519, 190] on span "Actitudinales" at bounding box center [529, 193] width 63 height 21
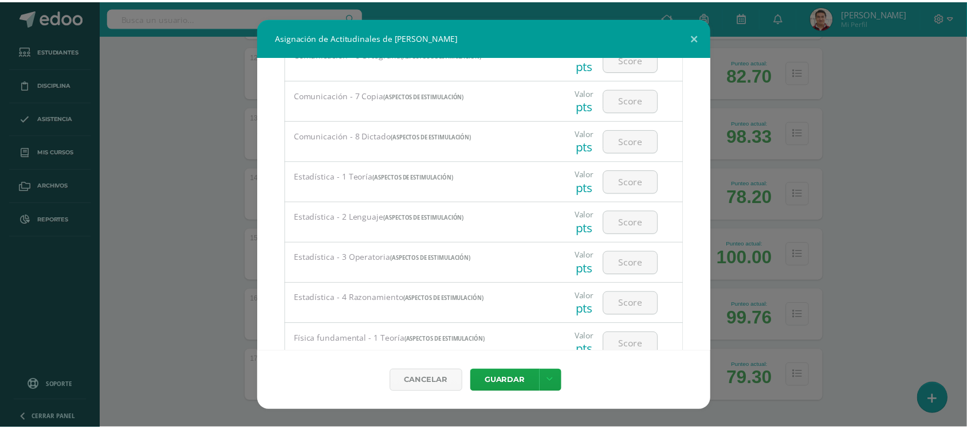
scroll to position [854, 0]
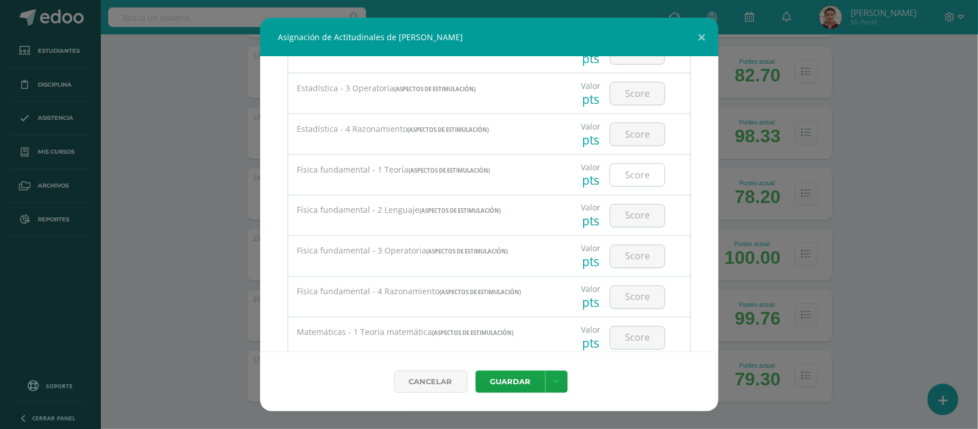
click at [625, 176] on input "number" at bounding box center [637, 175] width 54 height 22
type input "70"
type input "290"
type input "29"
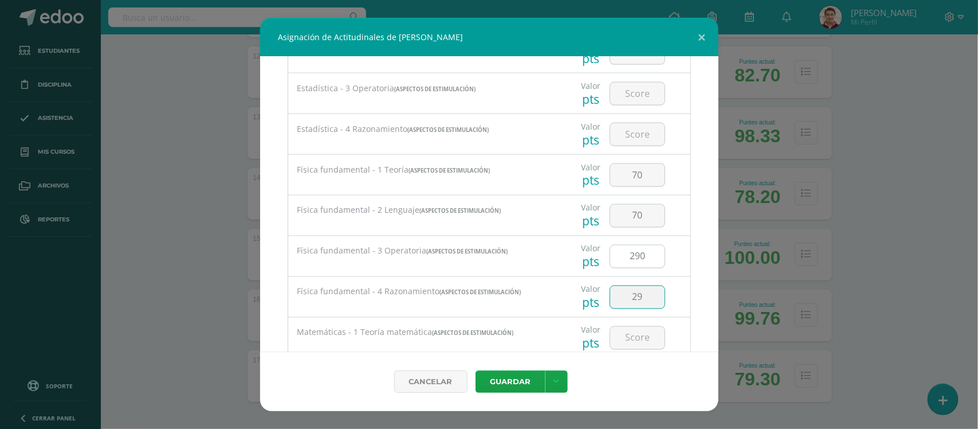
click at [643, 254] on input "290" at bounding box center [637, 256] width 54 height 22
type input "29"
click at [525, 377] on button "Guardar" at bounding box center [511, 381] width 70 height 22
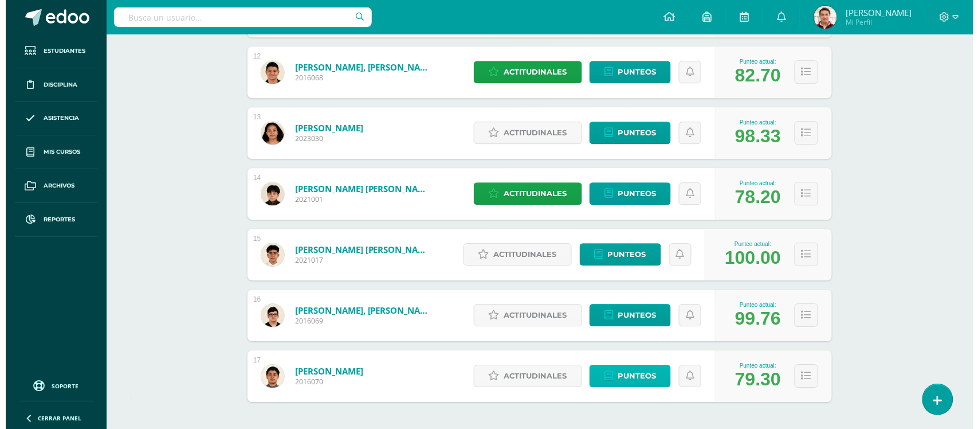
scroll to position [920, 0]
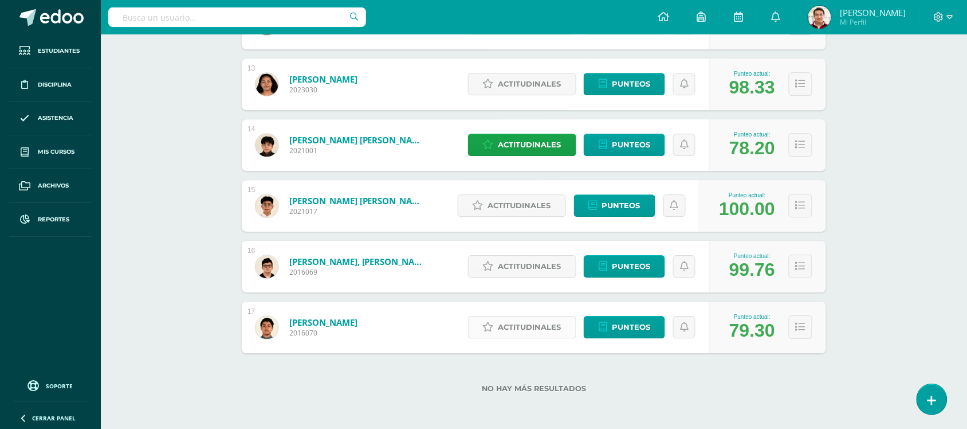
click at [517, 329] on span "Actitudinales" at bounding box center [529, 326] width 63 height 21
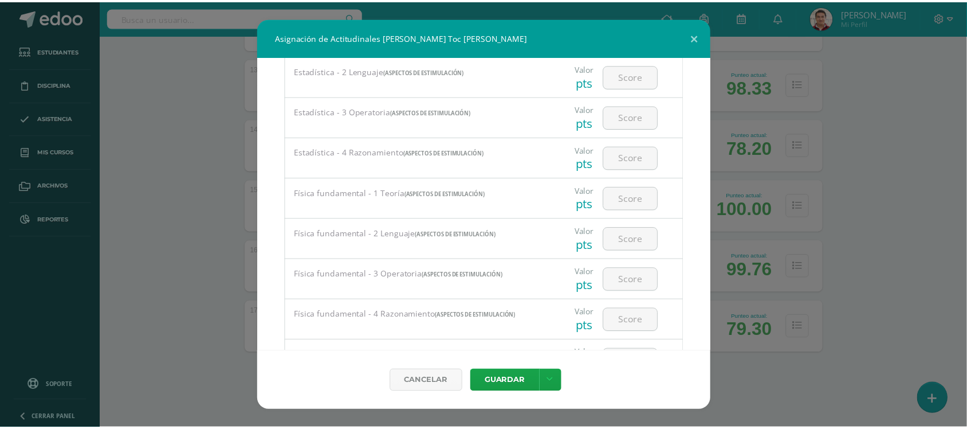
scroll to position [829, 0]
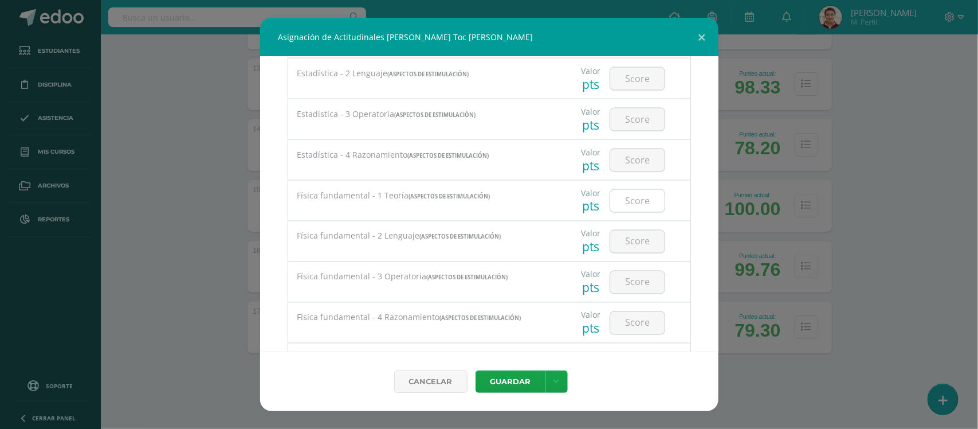
click at [639, 212] on input "number" at bounding box center [637, 201] width 54 height 22
type input "4"
type input "50"
type input "70"
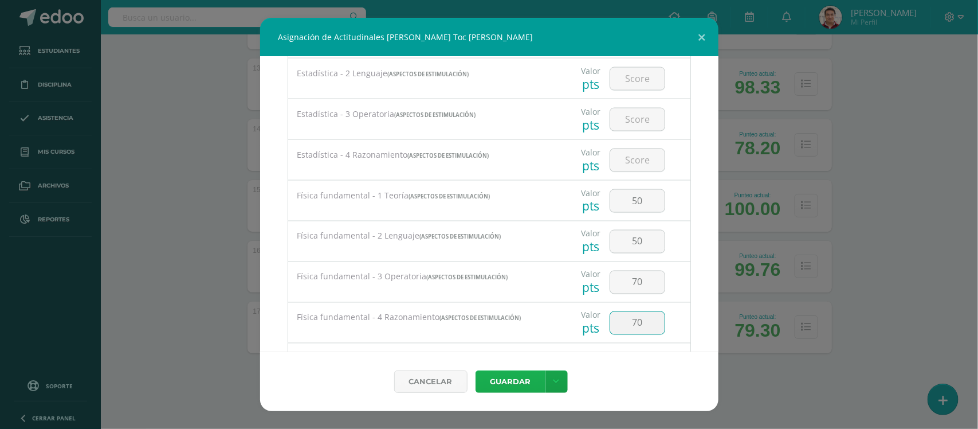
type input "70"
click at [505, 382] on button "Guardar" at bounding box center [511, 381] width 70 height 22
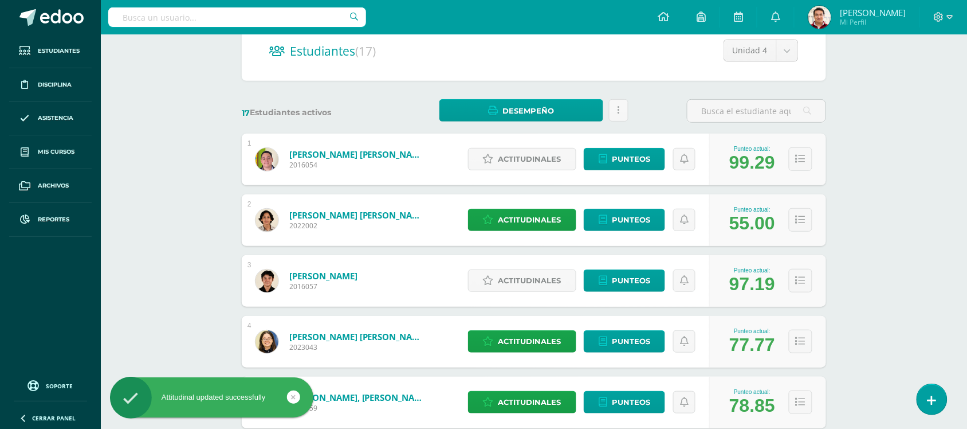
scroll to position [0, 0]
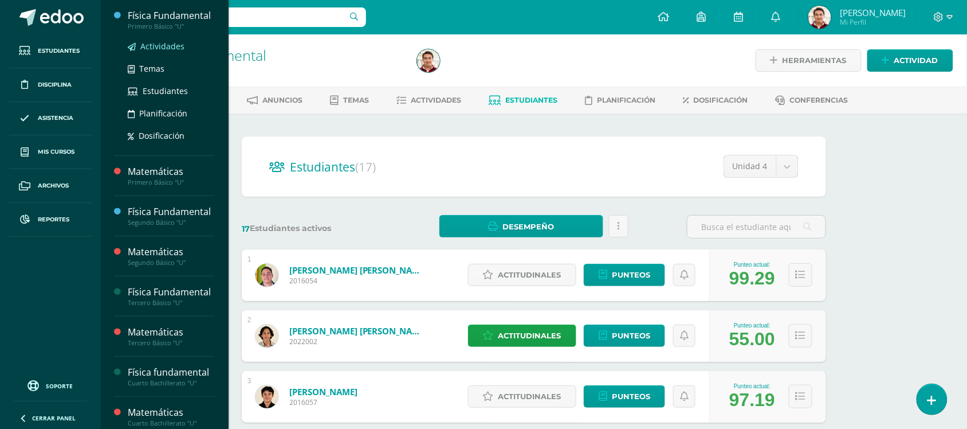
click at [167, 53] on link "Actividades" at bounding box center [171, 46] width 87 height 13
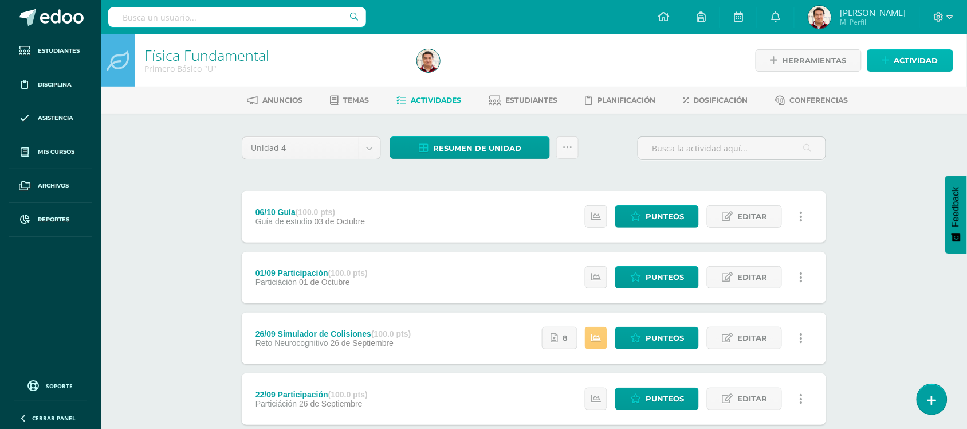
click at [910, 61] on span "Actividad" at bounding box center [916, 60] width 44 height 21
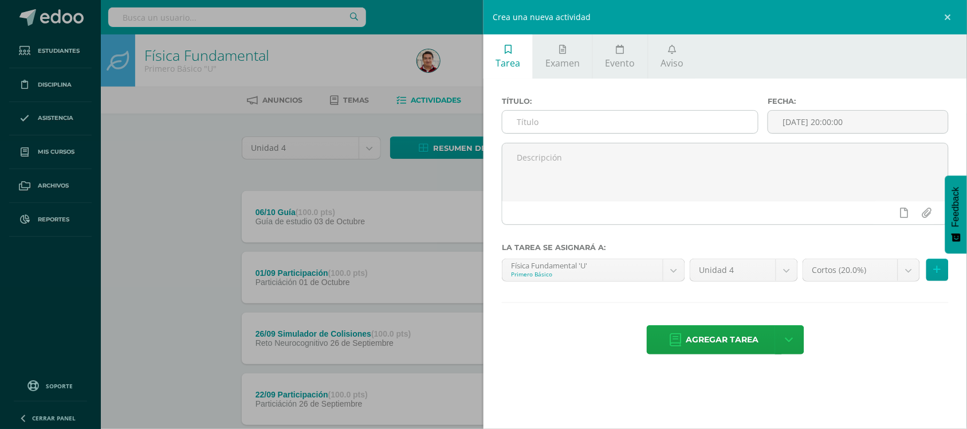
click at [664, 119] on input "text" at bounding box center [631, 122] width 256 height 22
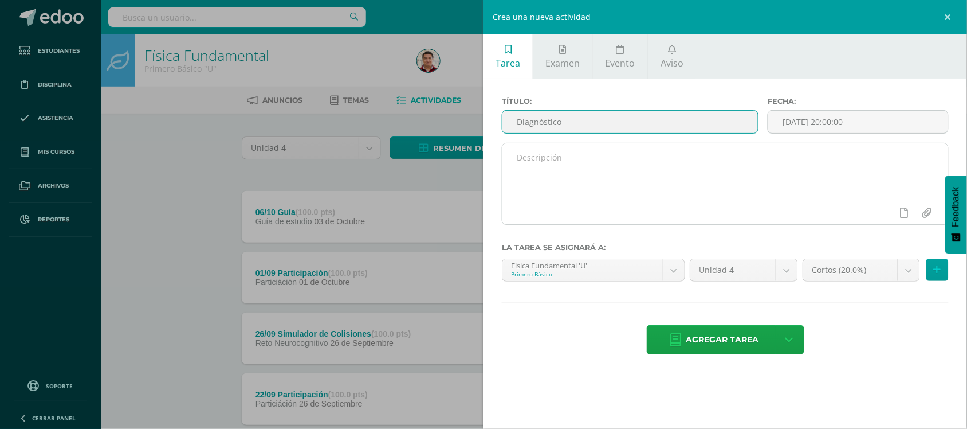
type input "Diagnóstico"
click at [645, 198] on textarea at bounding box center [726, 171] width 446 height 57
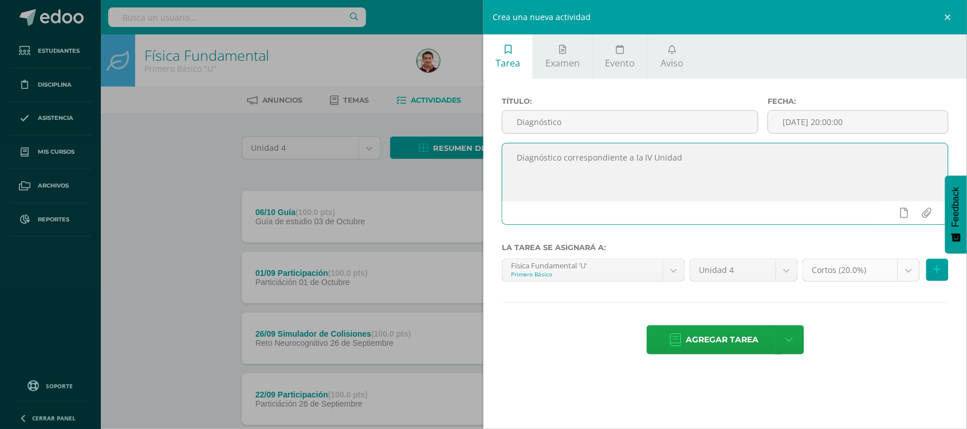
type textarea "Diagnóstico correspondiente a la IV Unidad"
click at [917, 276] on body "Estudiantes Disciplina Asistencia Mis cursos Archivos Reportes Soporte Ayuda Re…" at bounding box center [483, 432] width 967 height 865
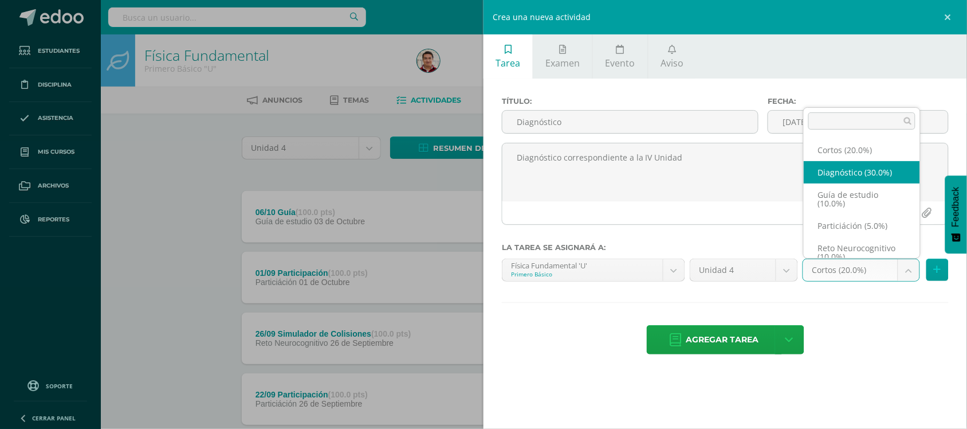
select select "203297"
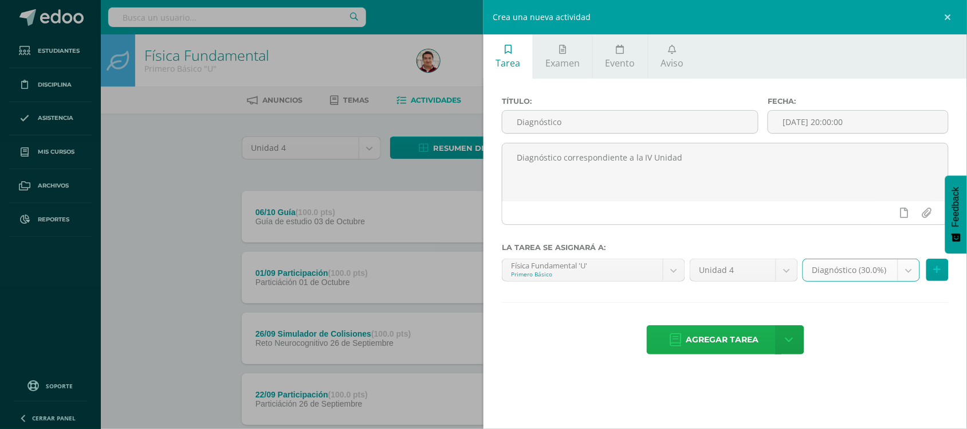
click at [714, 344] on span "Agregar tarea" at bounding box center [722, 339] width 73 height 28
